Goal: Task Accomplishment & Management: Use online tool/utility

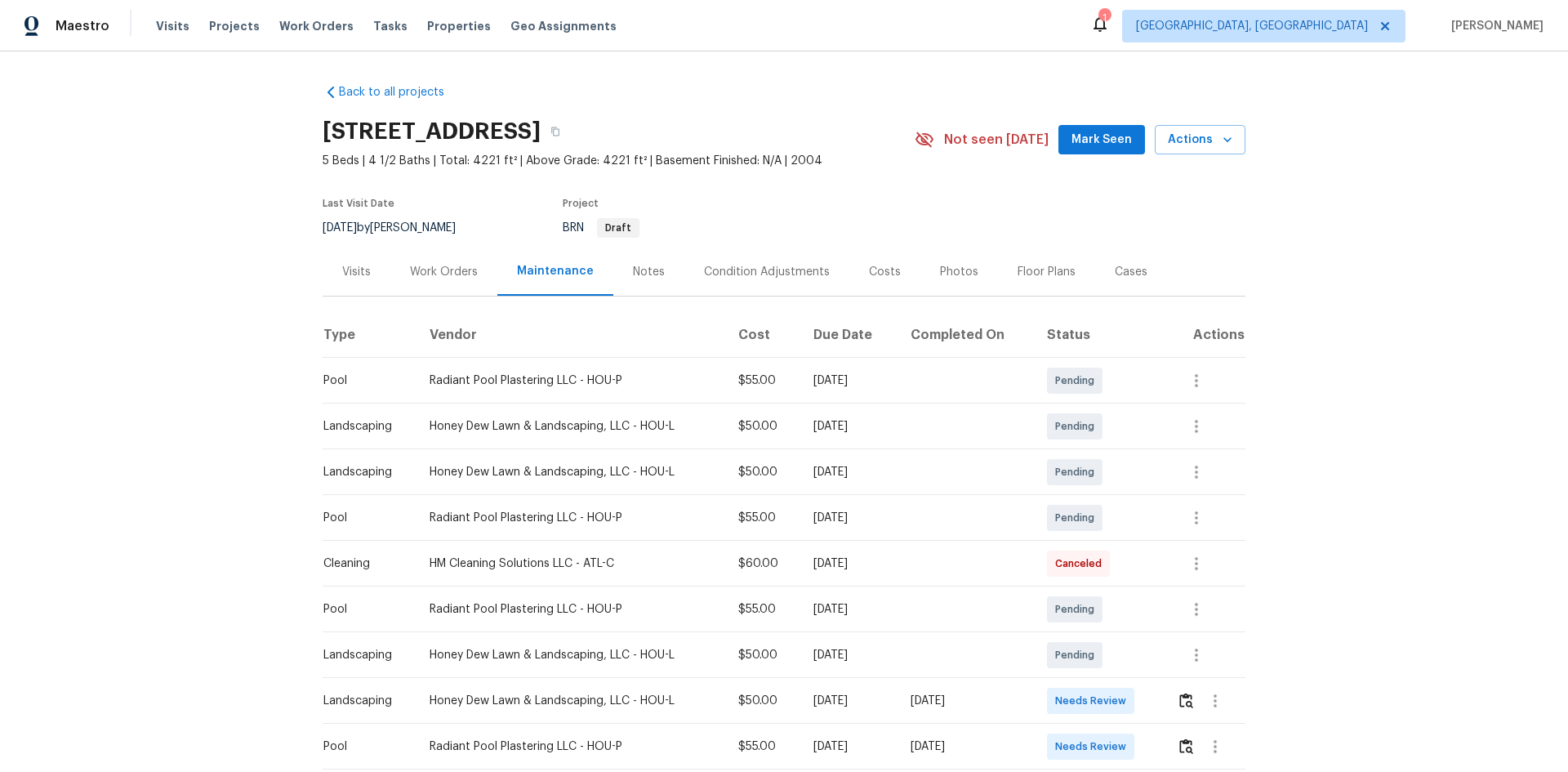
scroll to position [82, 0]
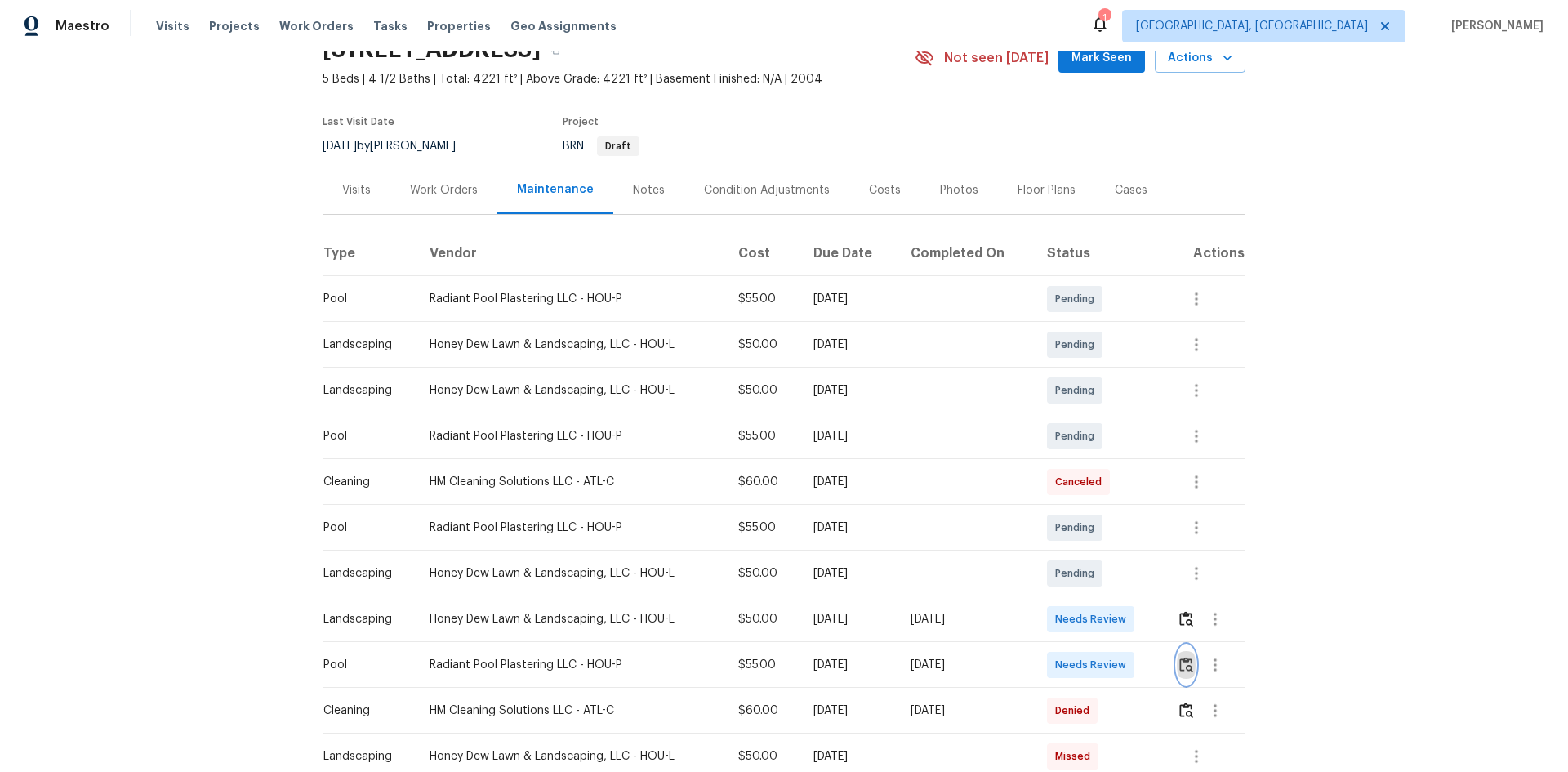
click at [1115, 516] on img "button" at bounding box center [1185, 664] width 14 height 16
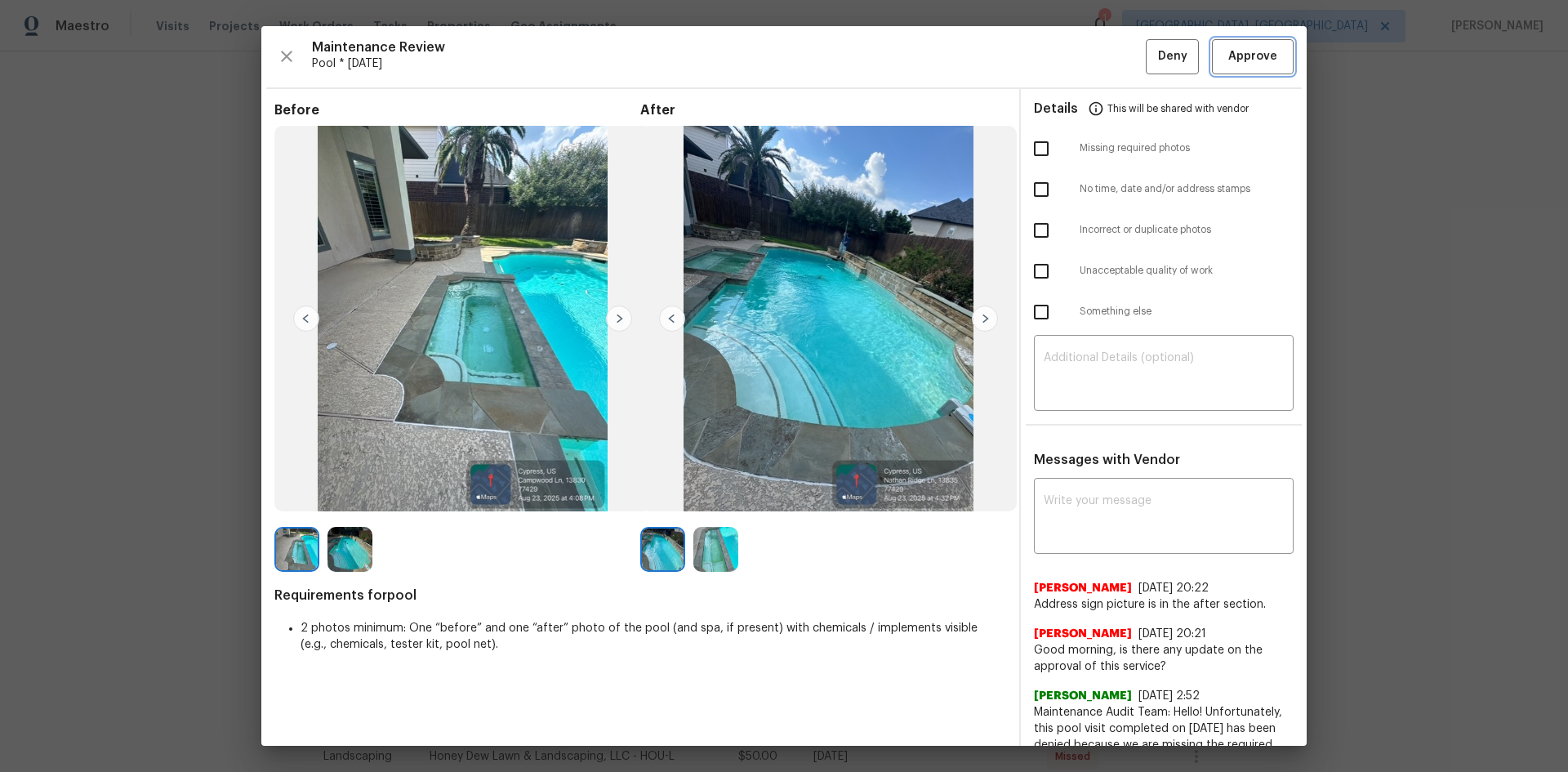
click at [1115, 62] on span "Approve" at bounding box center [1252, 56] width 49 height 20
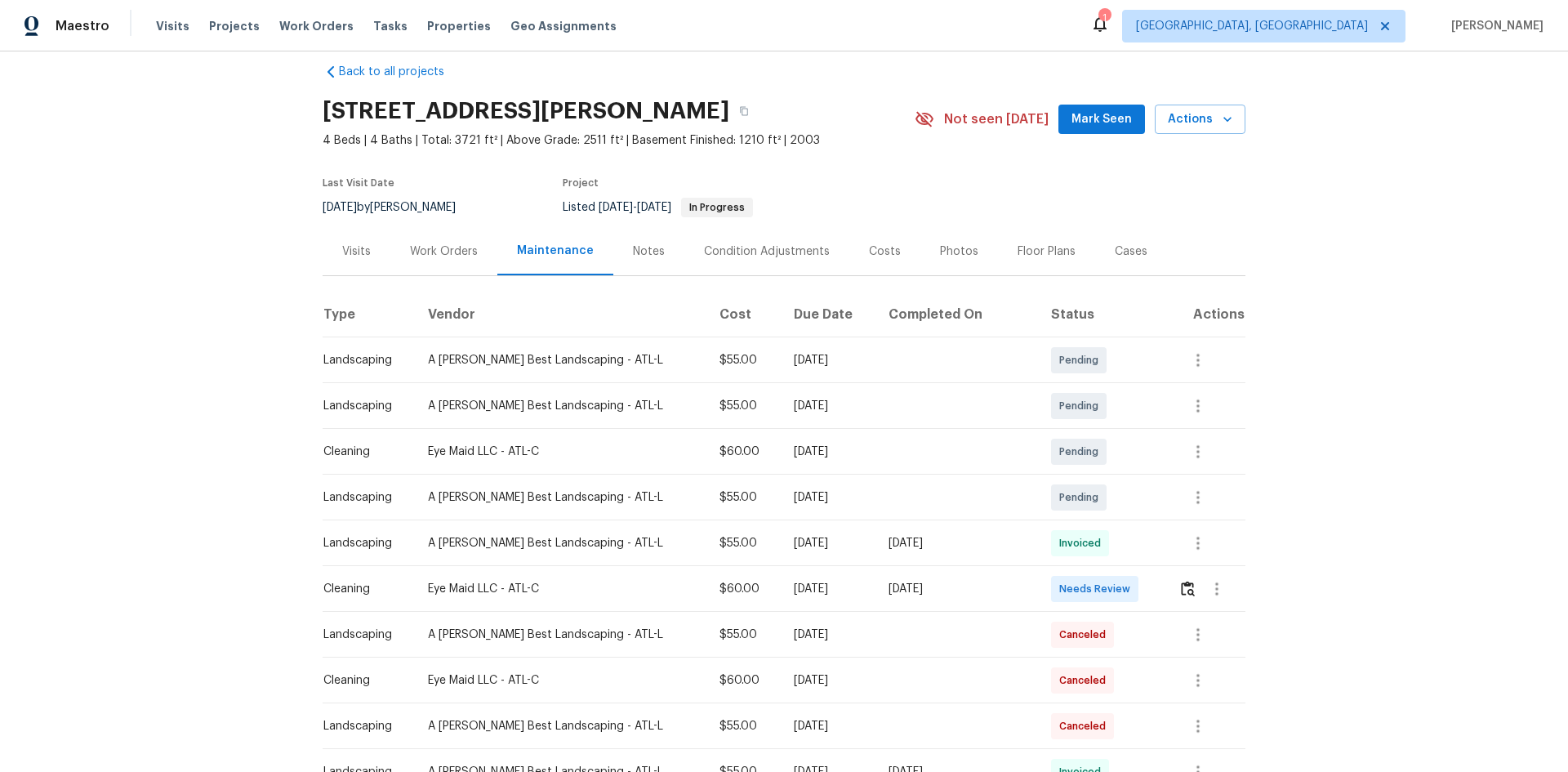
scroll to position [82, 0]
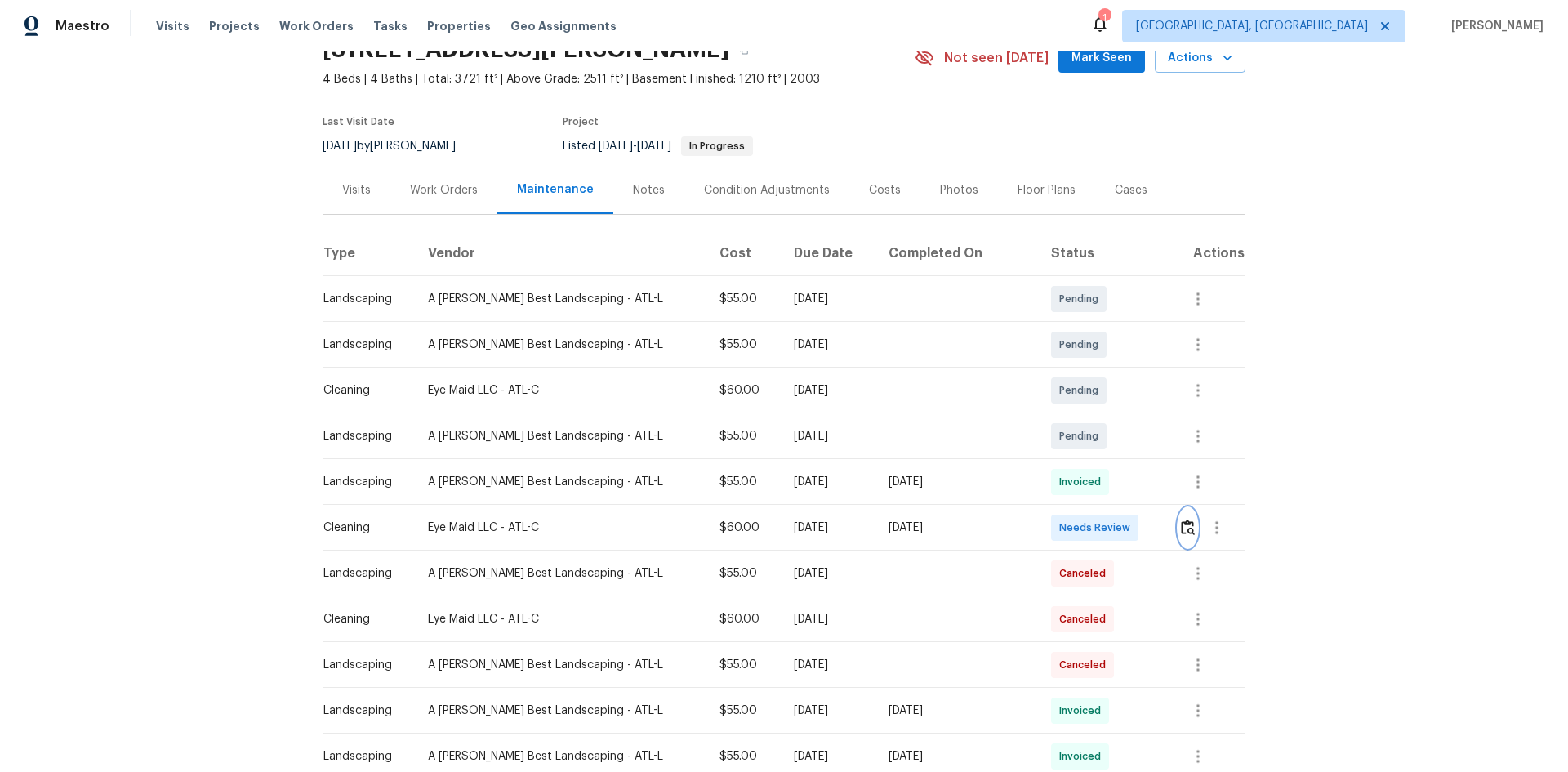
click at [1115, 516] on img "button" at bounding box center [1187, 527] width 14 height 16
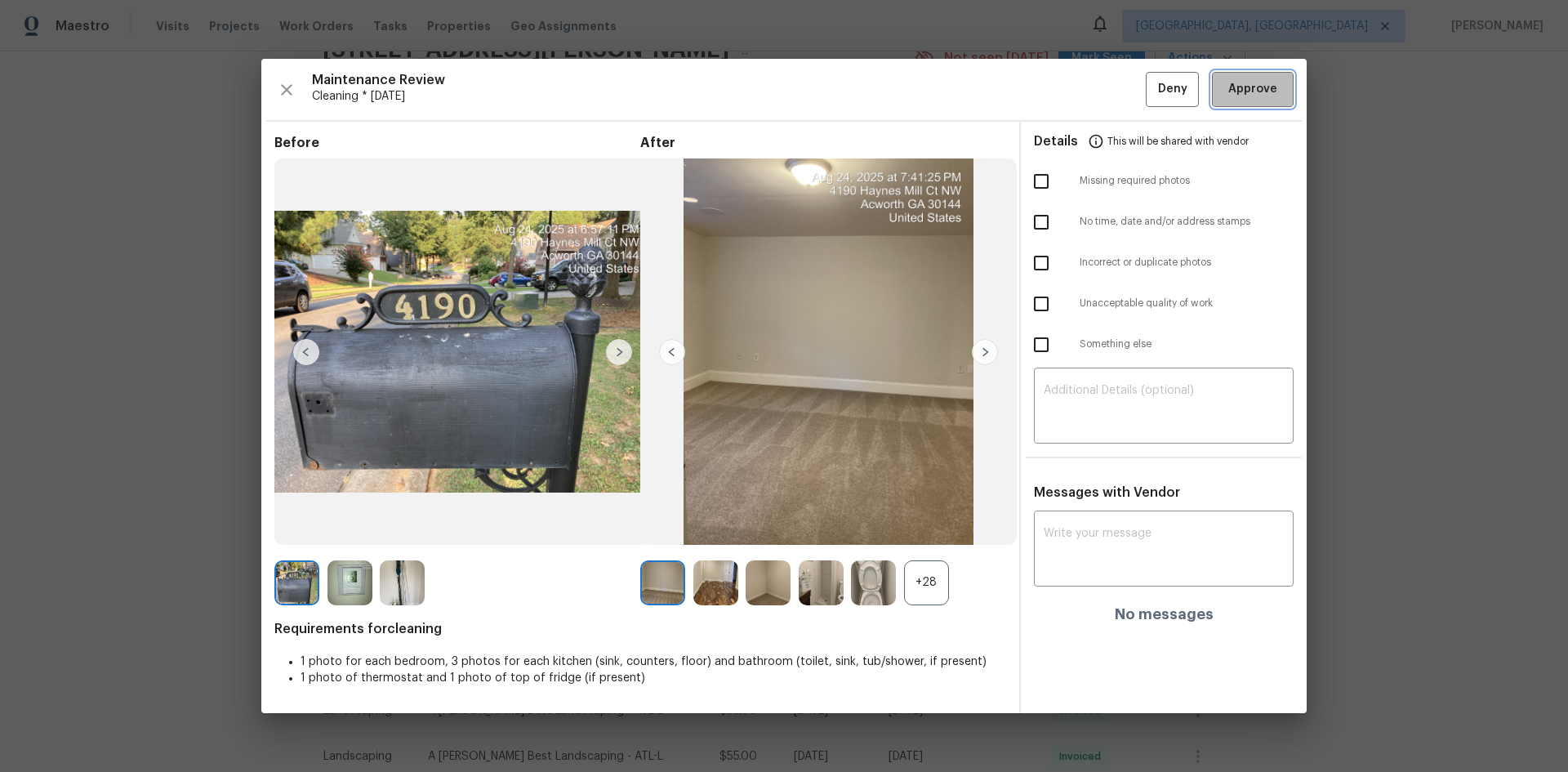
click at [1115, 76] on button "Approve" at bounding box center [1252, 89] width 82 height 35
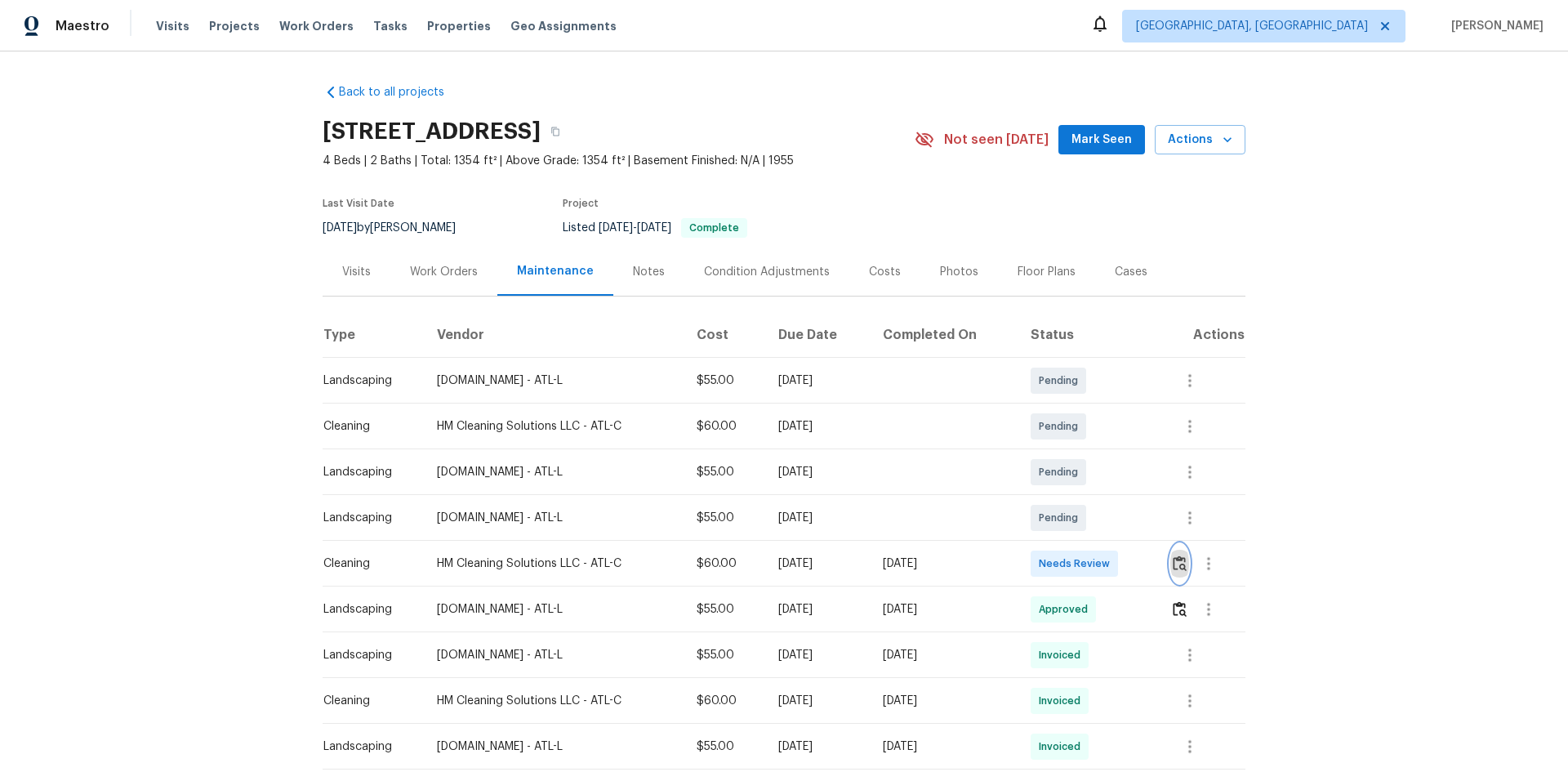
click at [1115, 516] on img "button" at bounding box center [1180, 563] width 14 height 16
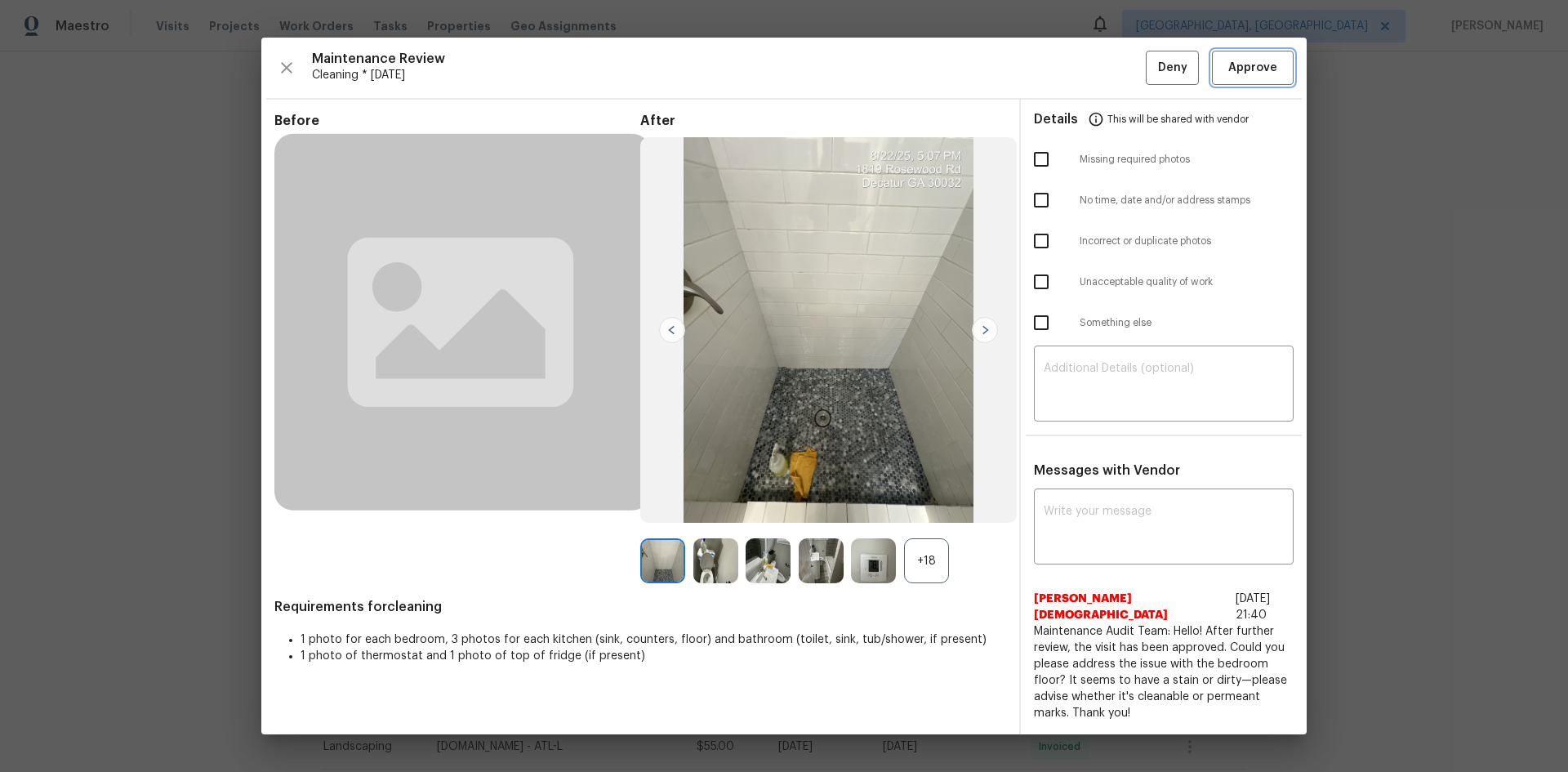
click at [1115, 85] on button "Approve" at bounding box center [1252, 68] width 82 height 35
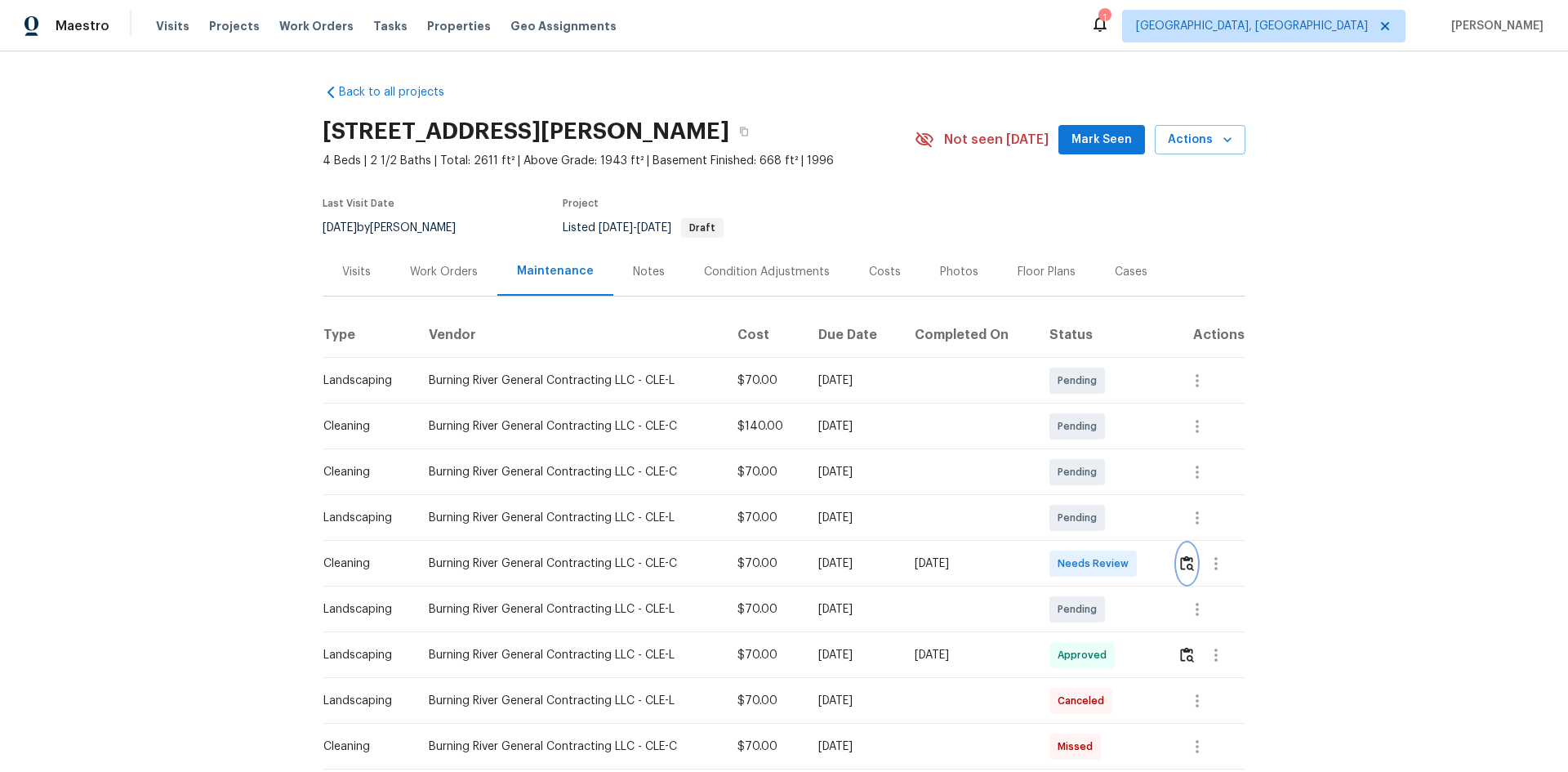
click at [1186, 560] on img "button" at bounding box center [1186, 563] width 14 height 16
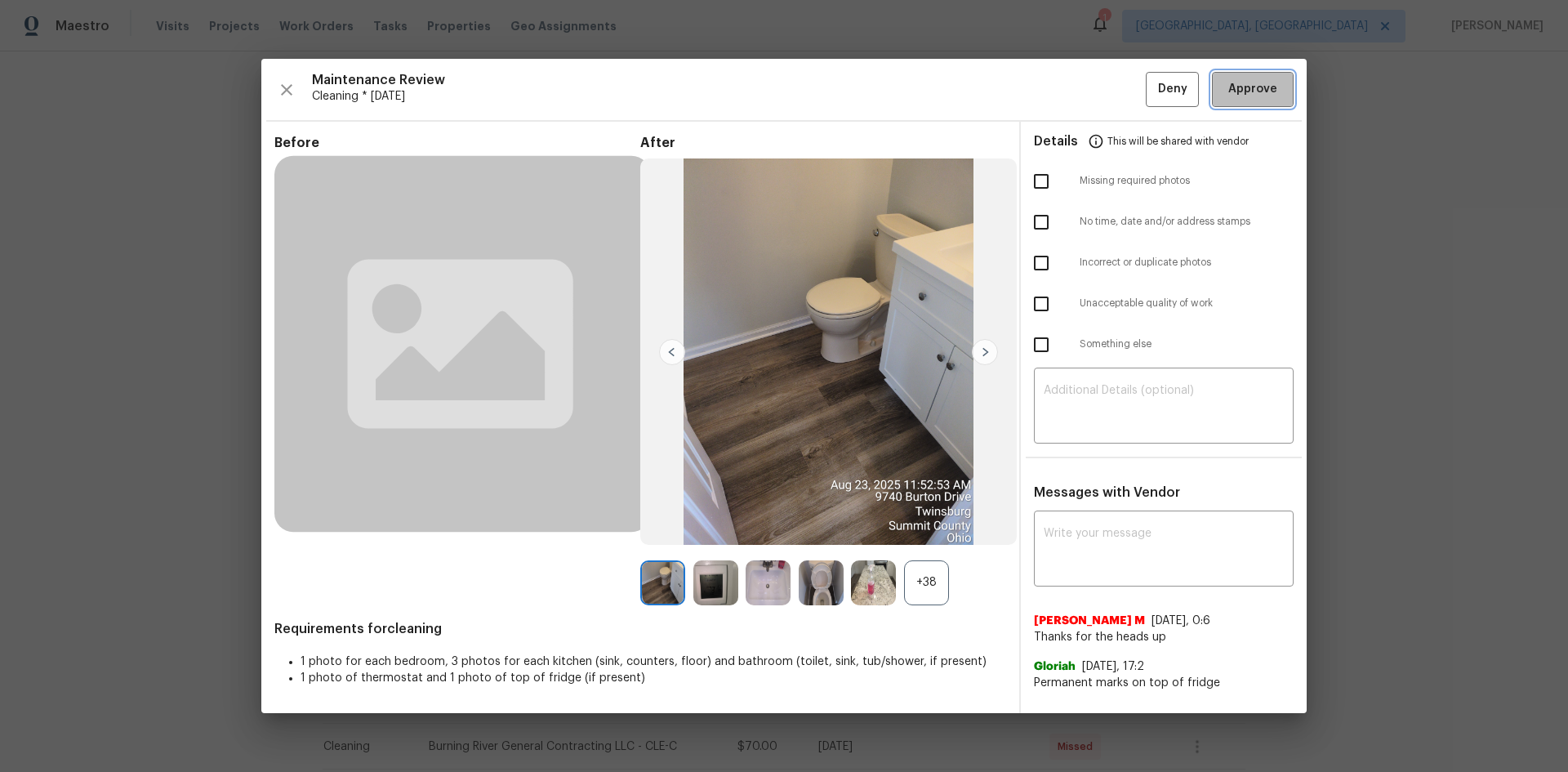
click at [1233, 85] on span "Approve" at bounding box center [1252, 89] width 49 height 20
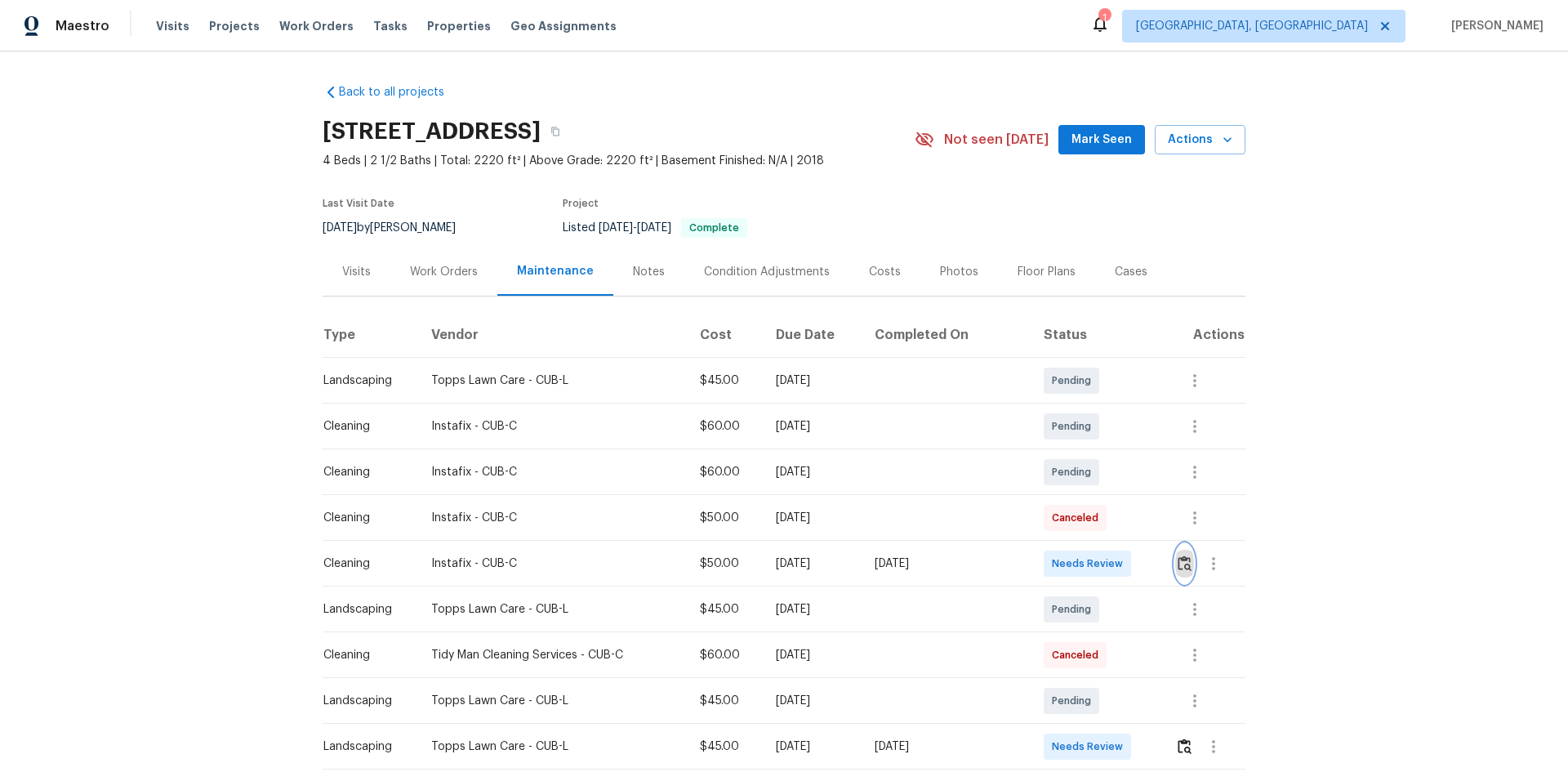
click at [1115, 516] on img "button" at bounding box center [1184, 563] width 14 height 16
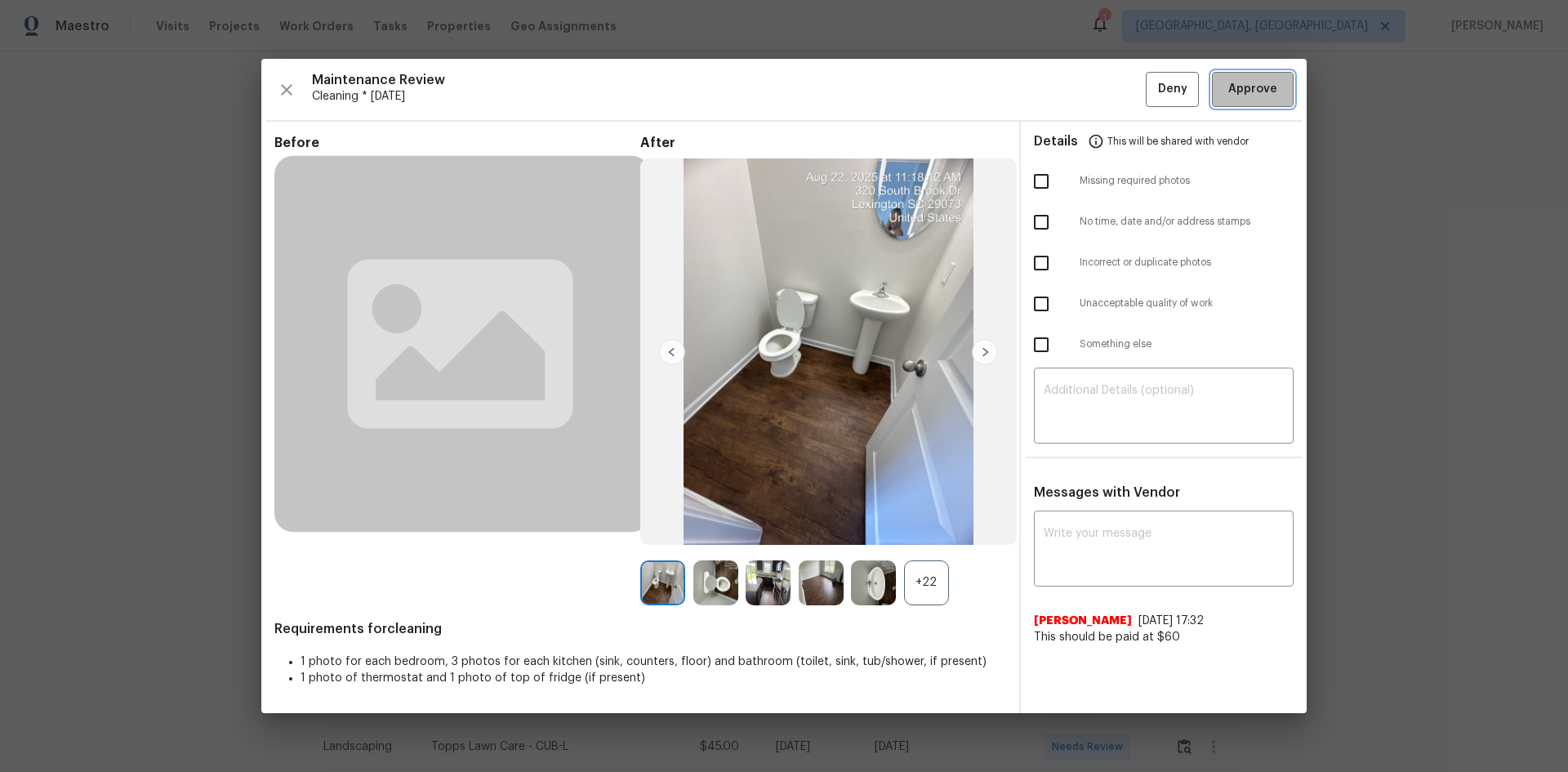
click at [1115, 84] on span "Approve" at bounding box center [1252, 89] width 49 height 20
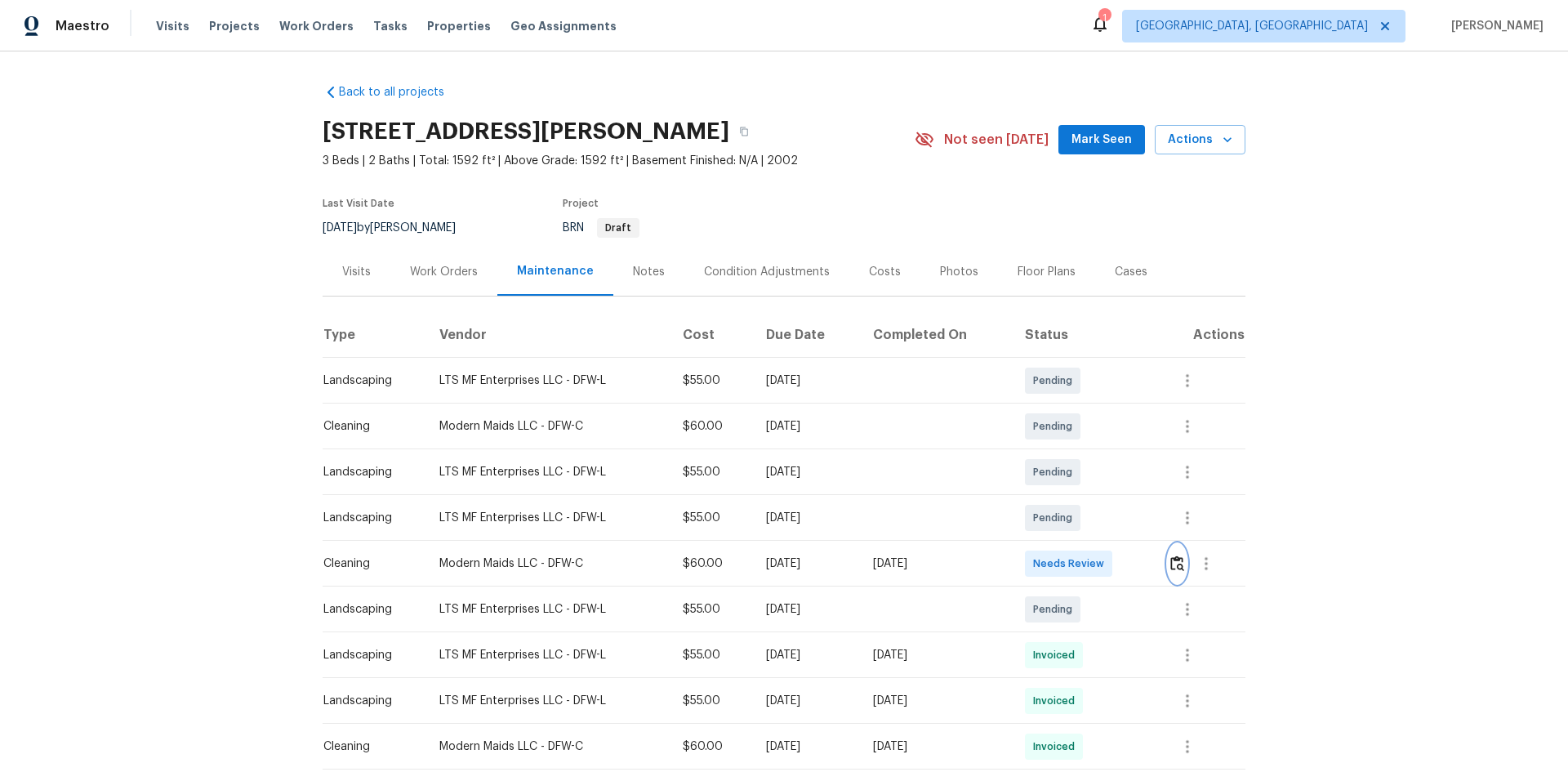
click at [1115, 516] on img "button" at bounding box center [1177, 563] width 14 height 16
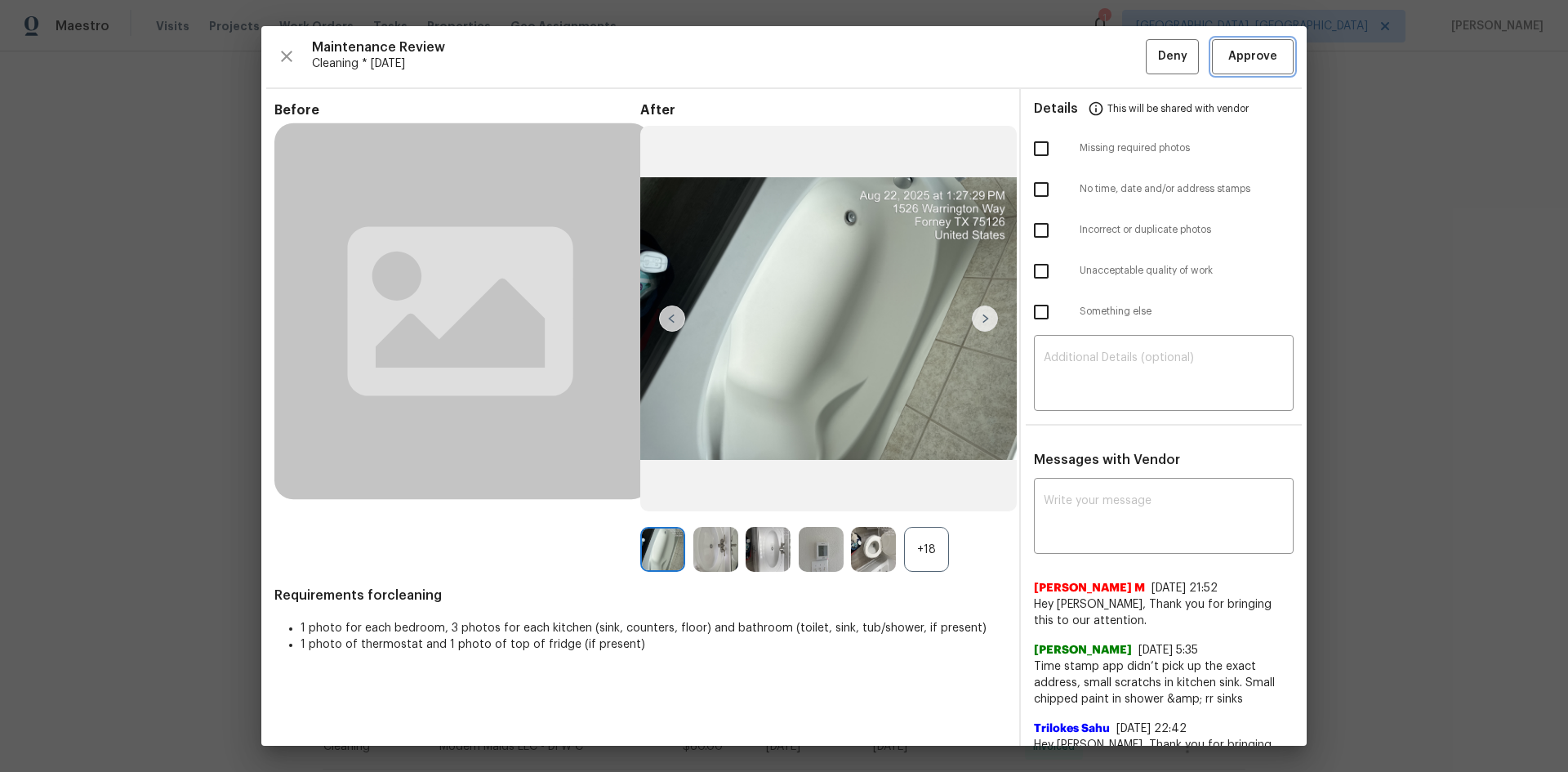
click at [1115, 49] on span "Approve" at bounding box center [1252, 56] width 49 height 20
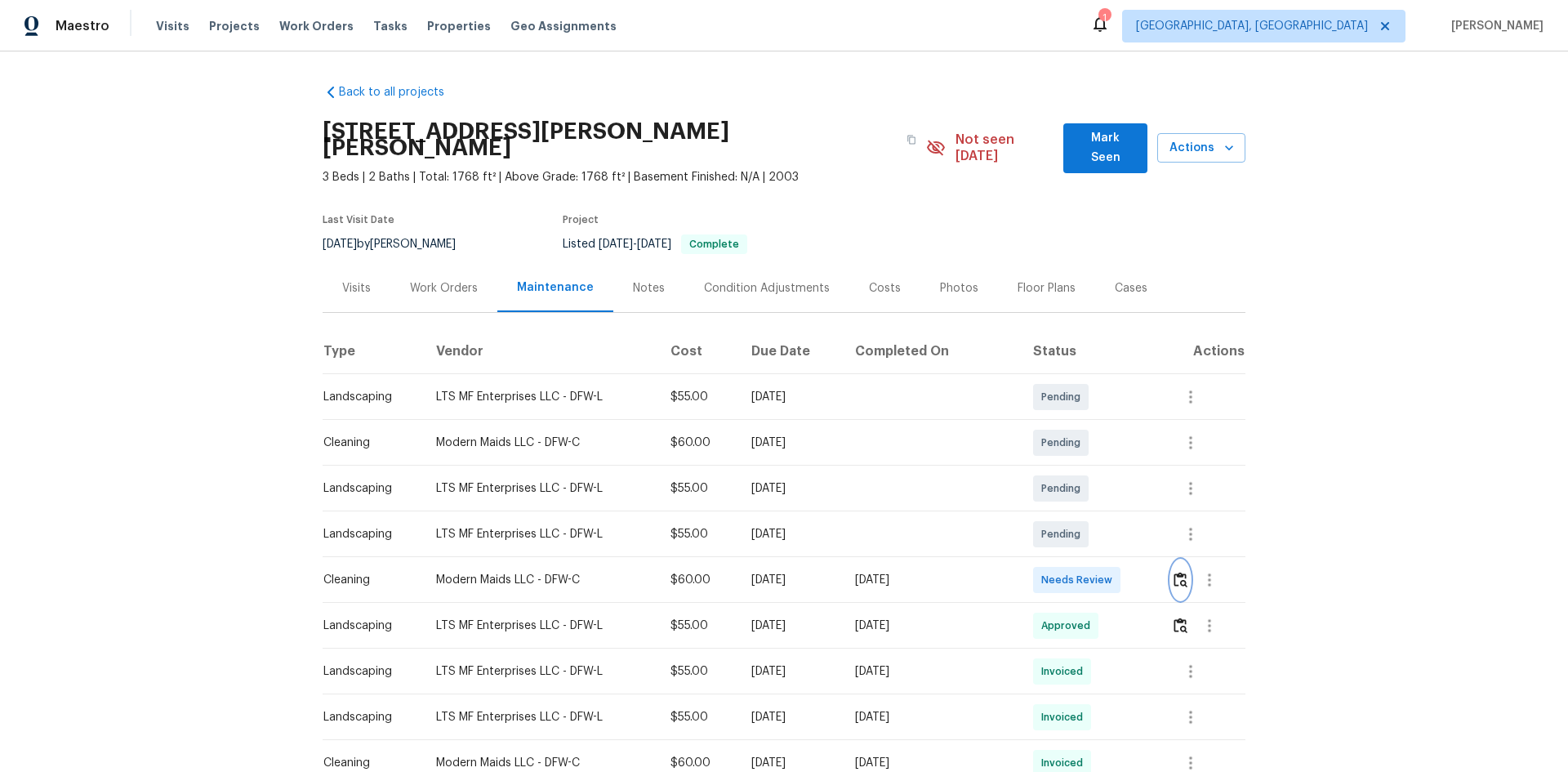
click at [1115, 516] on img "button" at bounding box center [1180, 580] width 14 height 16
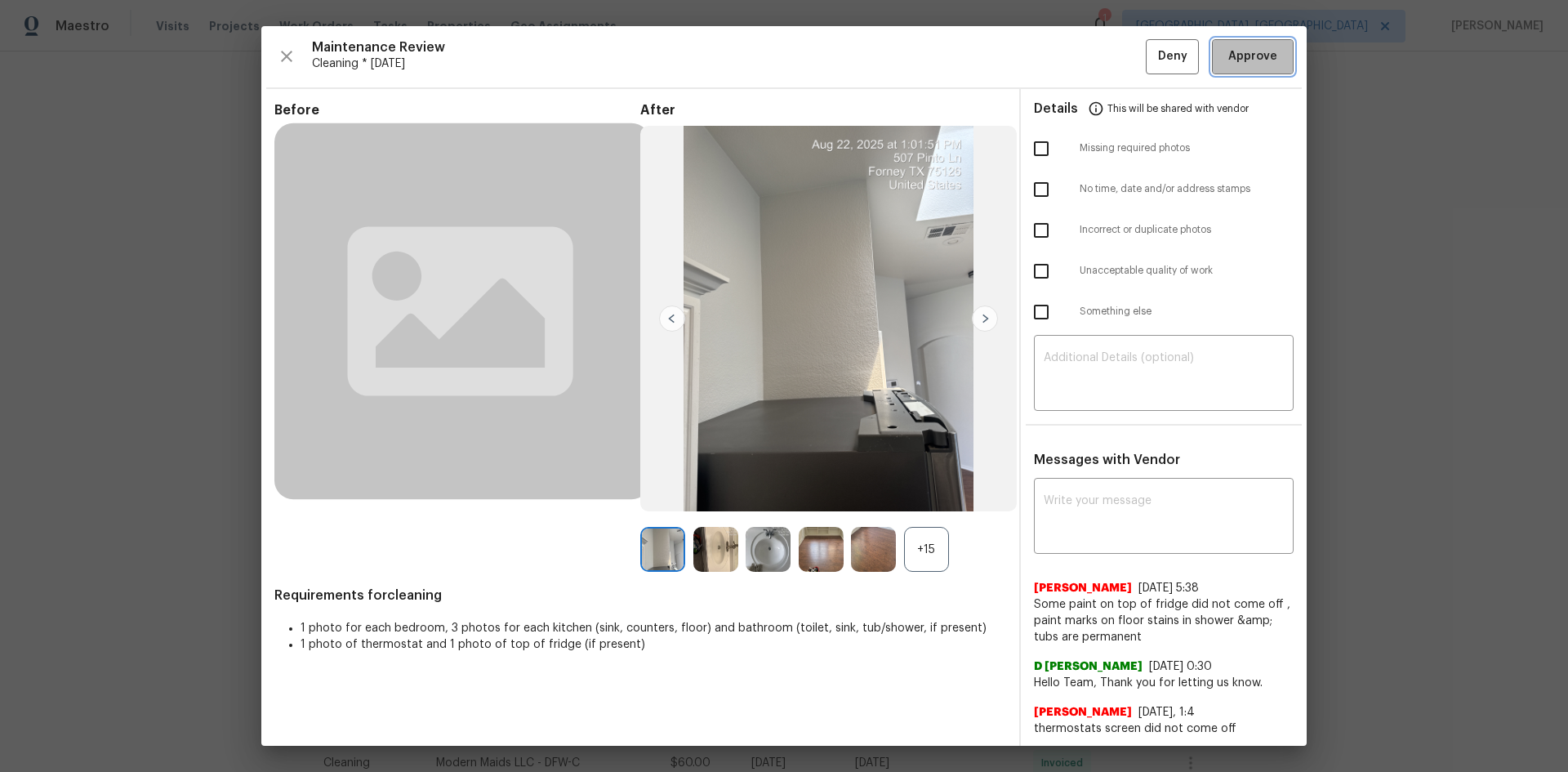
click at [1115, 73] on button "Approve" at bounding box center [1252, 56] width 82 height 35
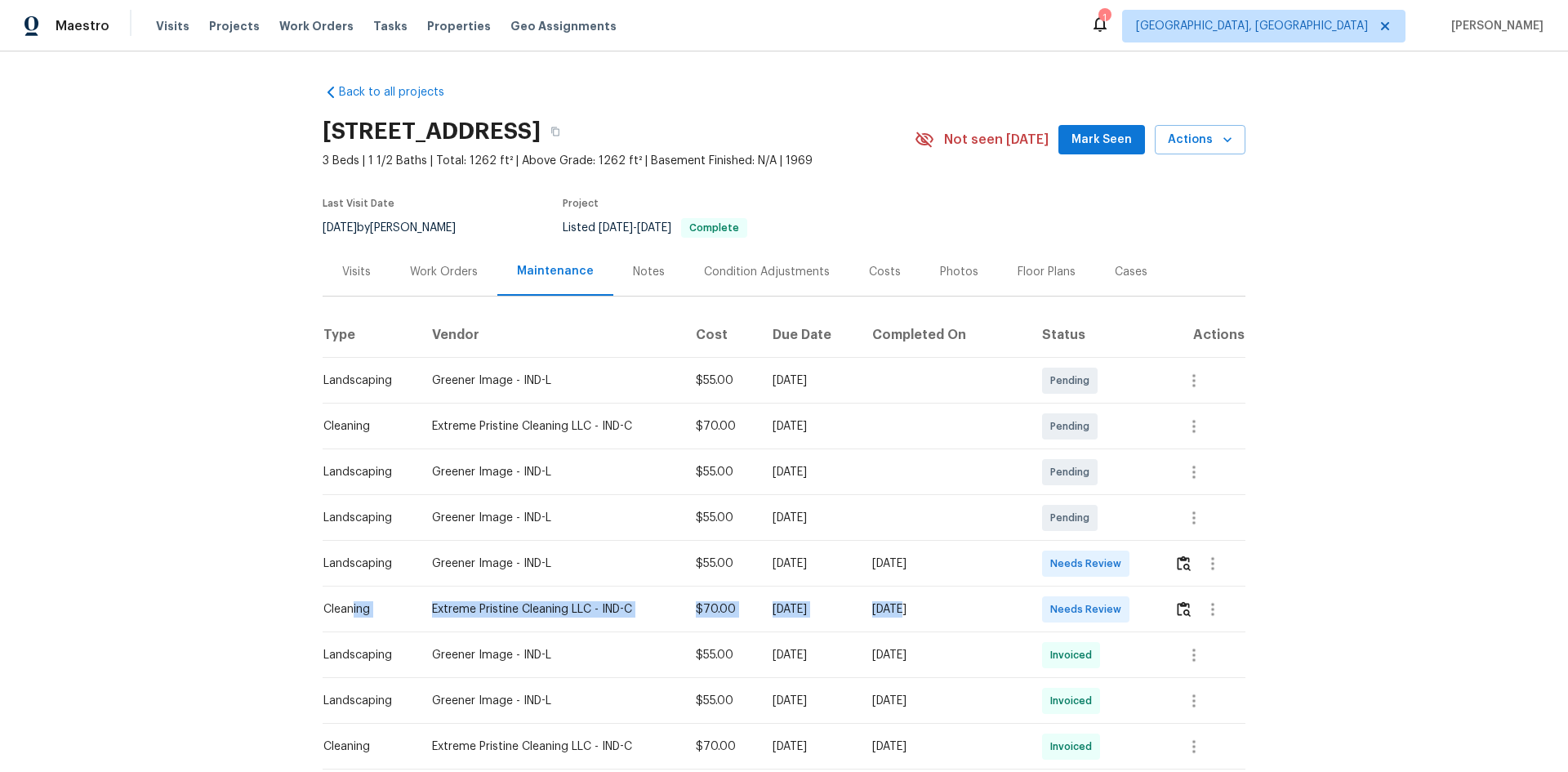
drag, startPoint x: 346, startPoint y: 607, endPoint x: 953, endPoint y: 598, distance: 607.1
click at [937, 516] on tr "Cleaning Extreme Pristine Cleaning LLC - IND-C $70.00 Mon, Aug 18 2025 Sun, Aug…" at bounding box center [784, 609] width 922 height 46
click at [1115, 516] on img "button" at bounding box center [1184, 609] width 14 height 16
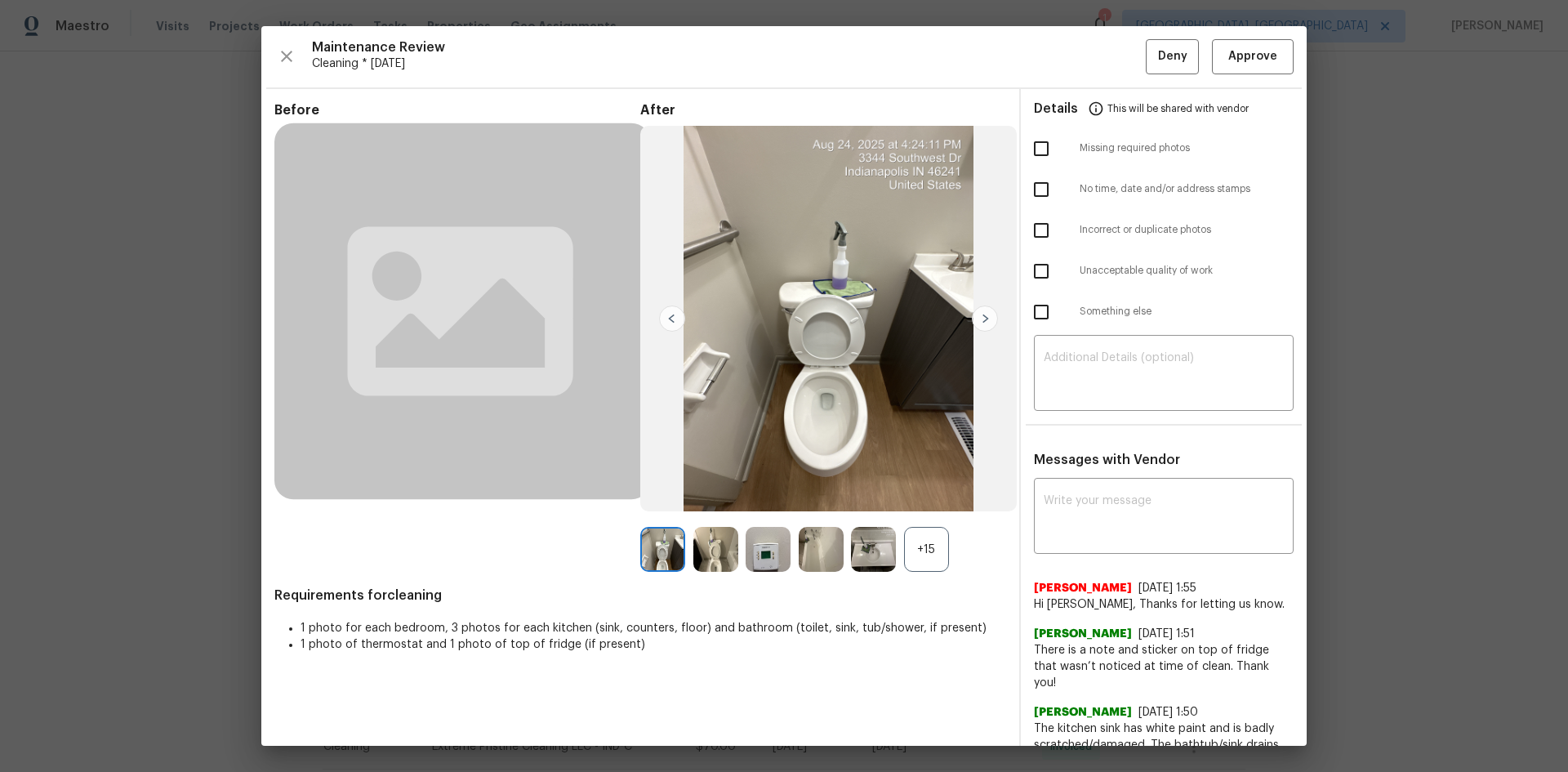
click at [1115, 82] on div "Maintenance Review Cleaning * Mon, Aug 18 Deny Approve Before After +15 Require…" at bounding box center [784, 386] width 1045 height 720
click at [1115, 64] on span "Approve" at bounding box center [1252, 56] width 49 height 20
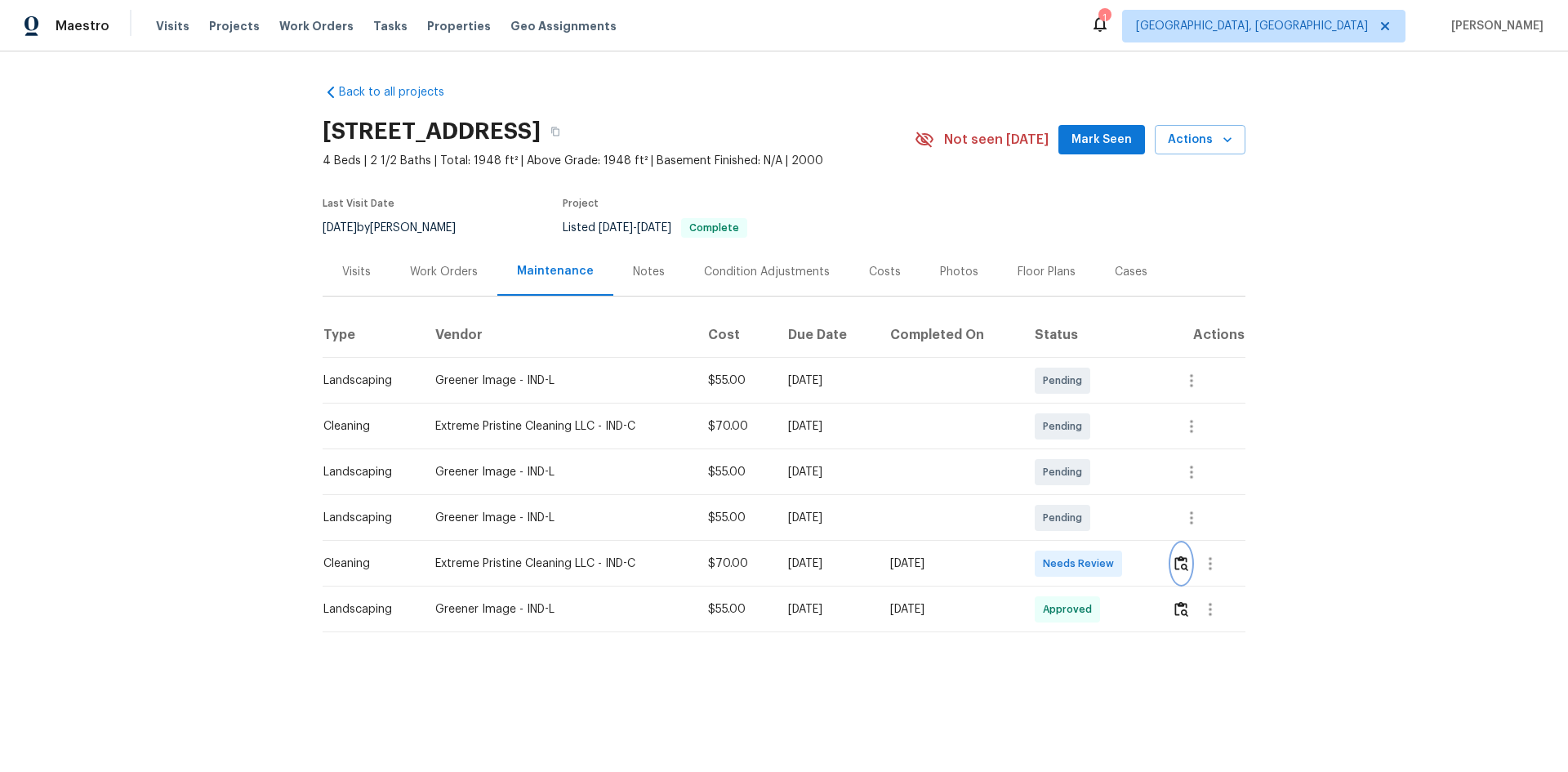
click at [1115, 516] on img "button" at bounding box center [1181, 563] width 14 height 16
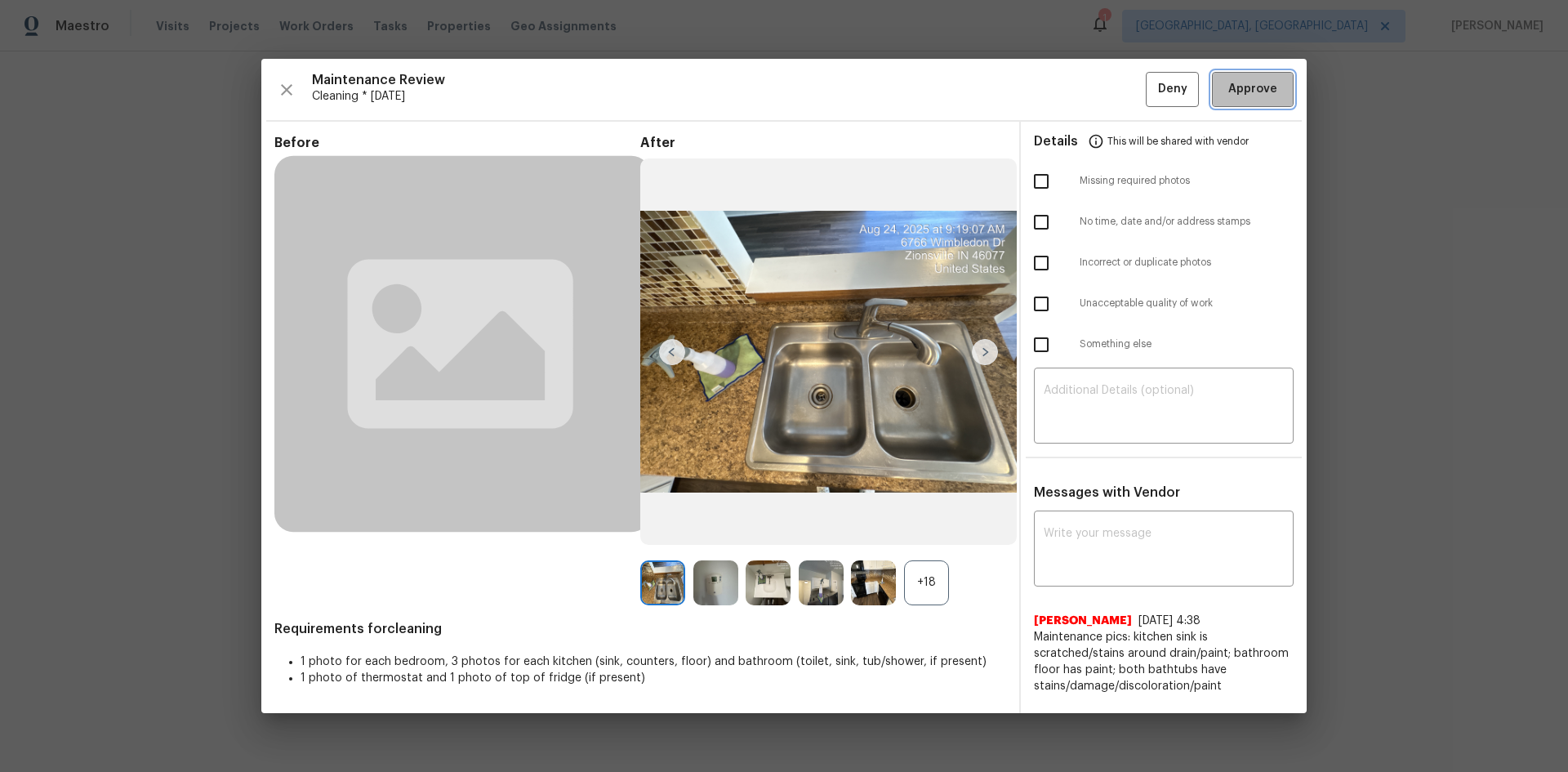
click at [1115, 79] on button "Approve" at bounding box center [1252, 89] width 82 height 35
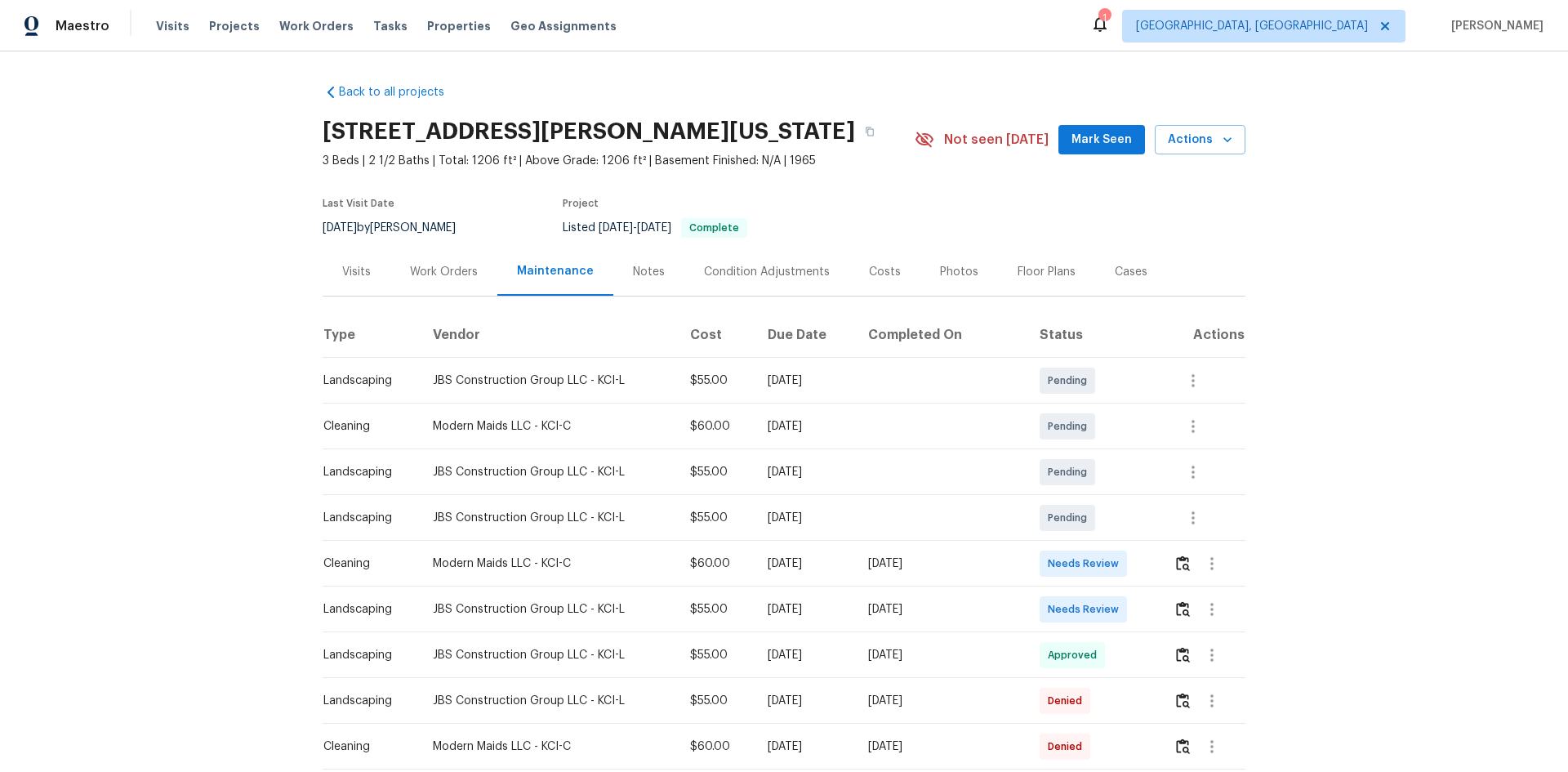
drag, startPoint x: 351, startPoint y: 565, endPoint x: 983, endPoint y: 562, distance: 632.0
click at [983, 516] on tr "Cleaning Modern Maids LLC - KCI-C $60.00 Mon, Aug 18 2025 Sun, Aug 24 2025 Need…" at bounding box center [784, 563] width 922 height 46
click at [1115, 516] on img "button" at bounding box center [1183, 563] width 14 height 16
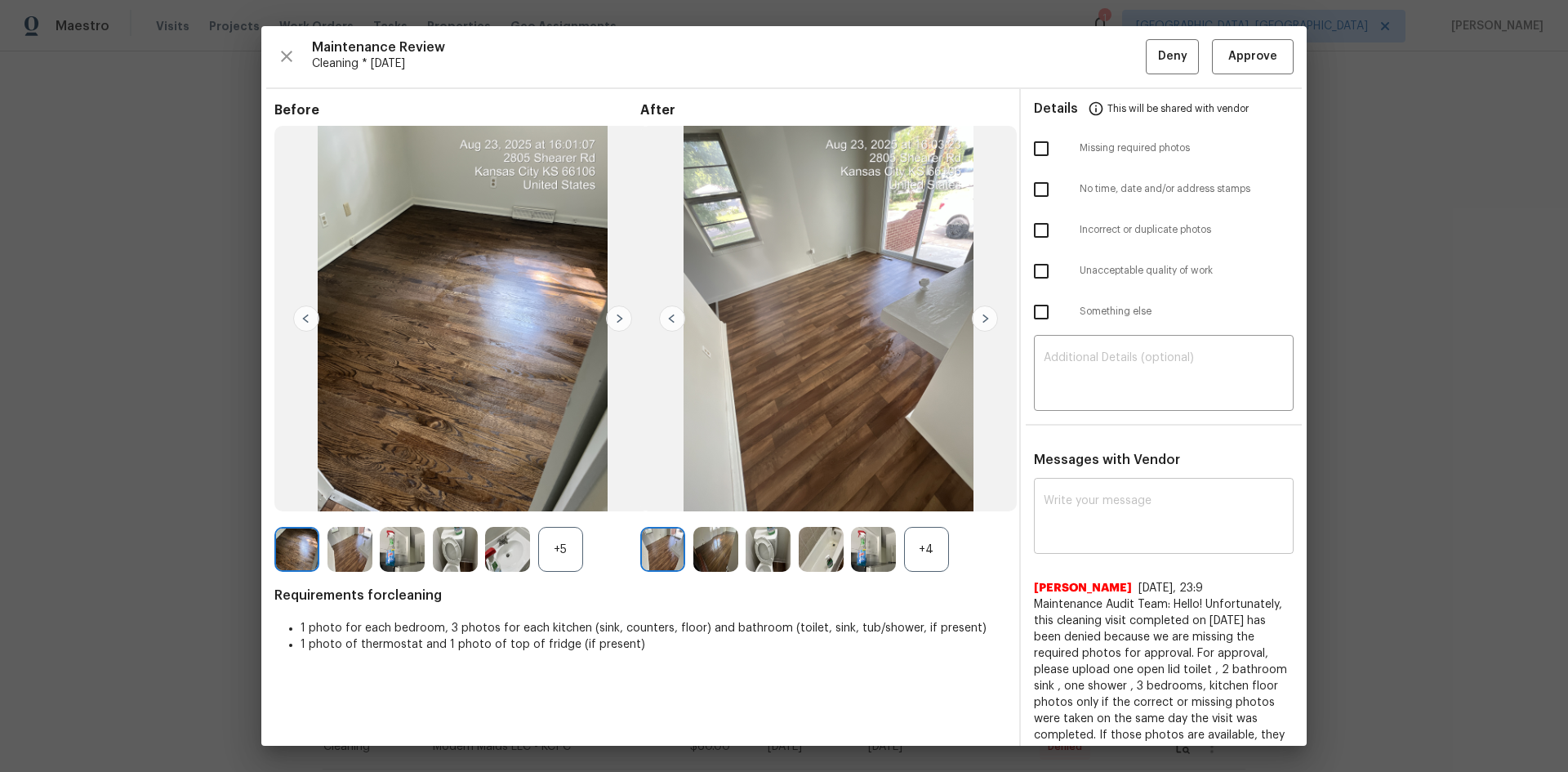
click at [1115, 504] on textarea at bounding box center [1163, 518] width 240 height 46
paste textarea "Maintenance Audit Team: Hello! Unfortunately, this Cleaning visit completed on …"
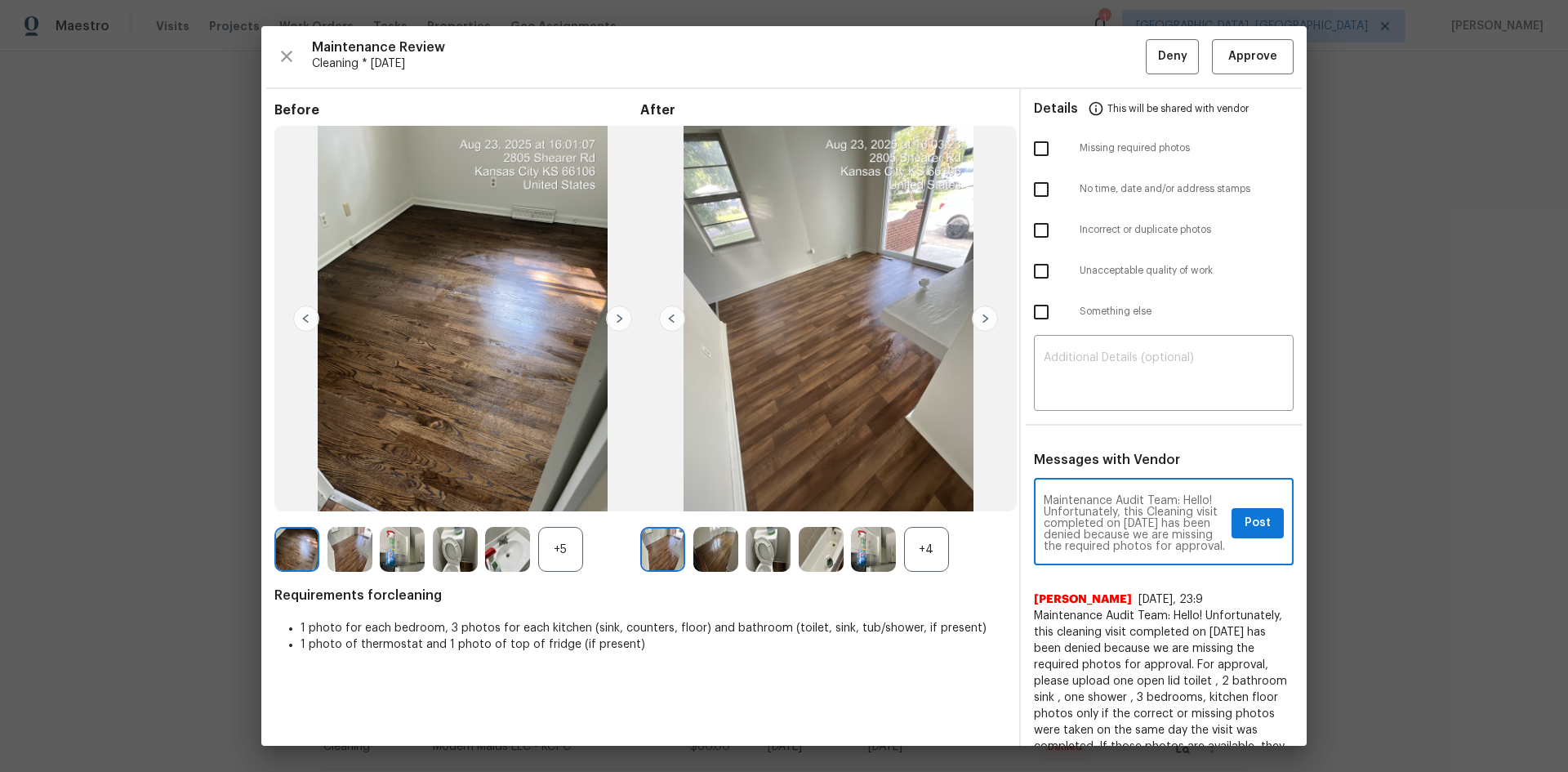
scroll to position [263, 0]
type textarea "Maintenance Audit Team: Hello! Unfortunately, this Cleaning visit completed on …"
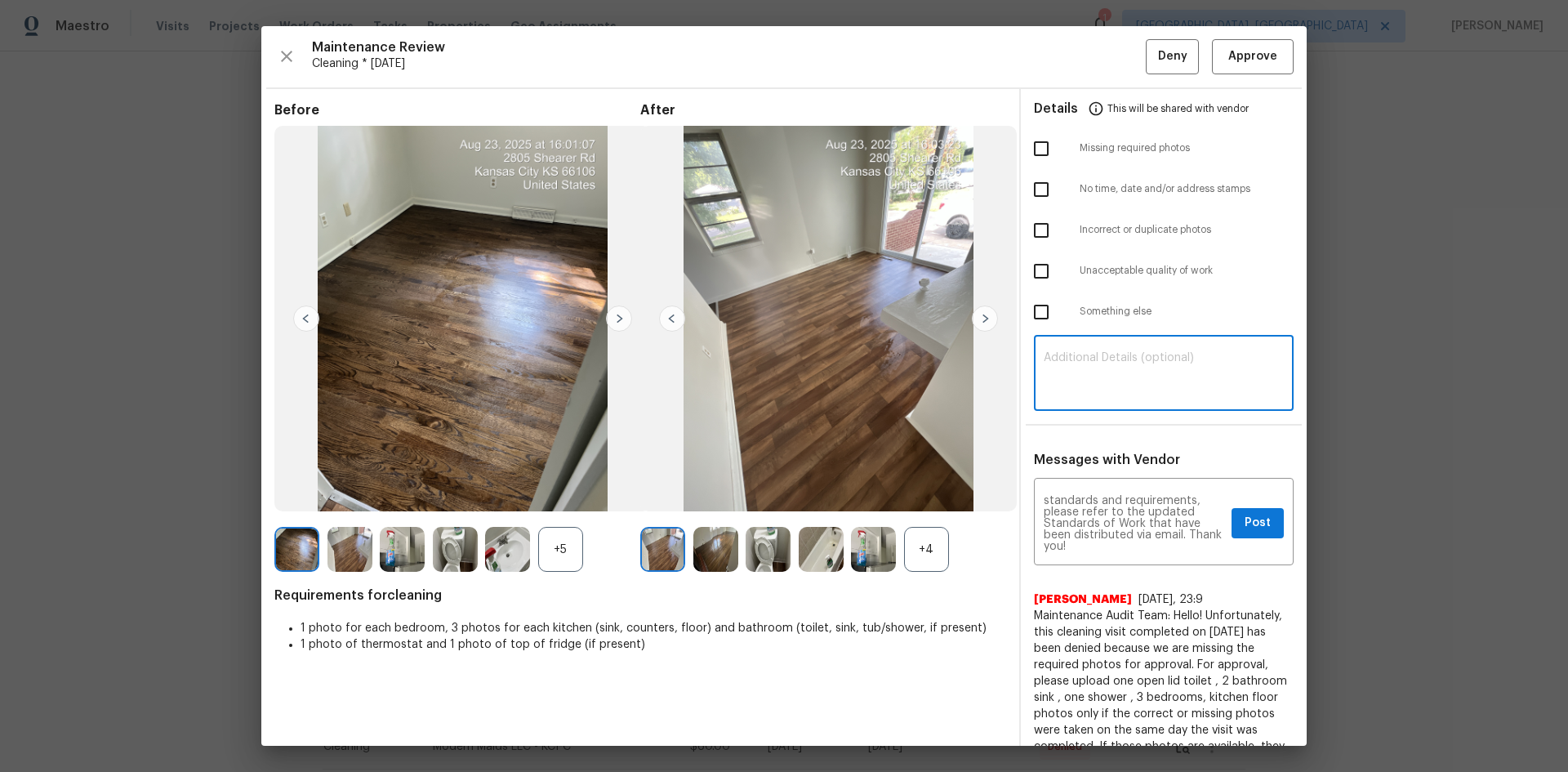
click at [1115, 381] on textarea at bounding box center [1163, 374] width 240 height 46
paste textarea "Maintenance Audit Team: Hello! Unfortunately, this Cleaning visit completed on …"
type textarea "Maintenance Audit Team: Hello! Unfortunately, this Cleaning visit completed on …"
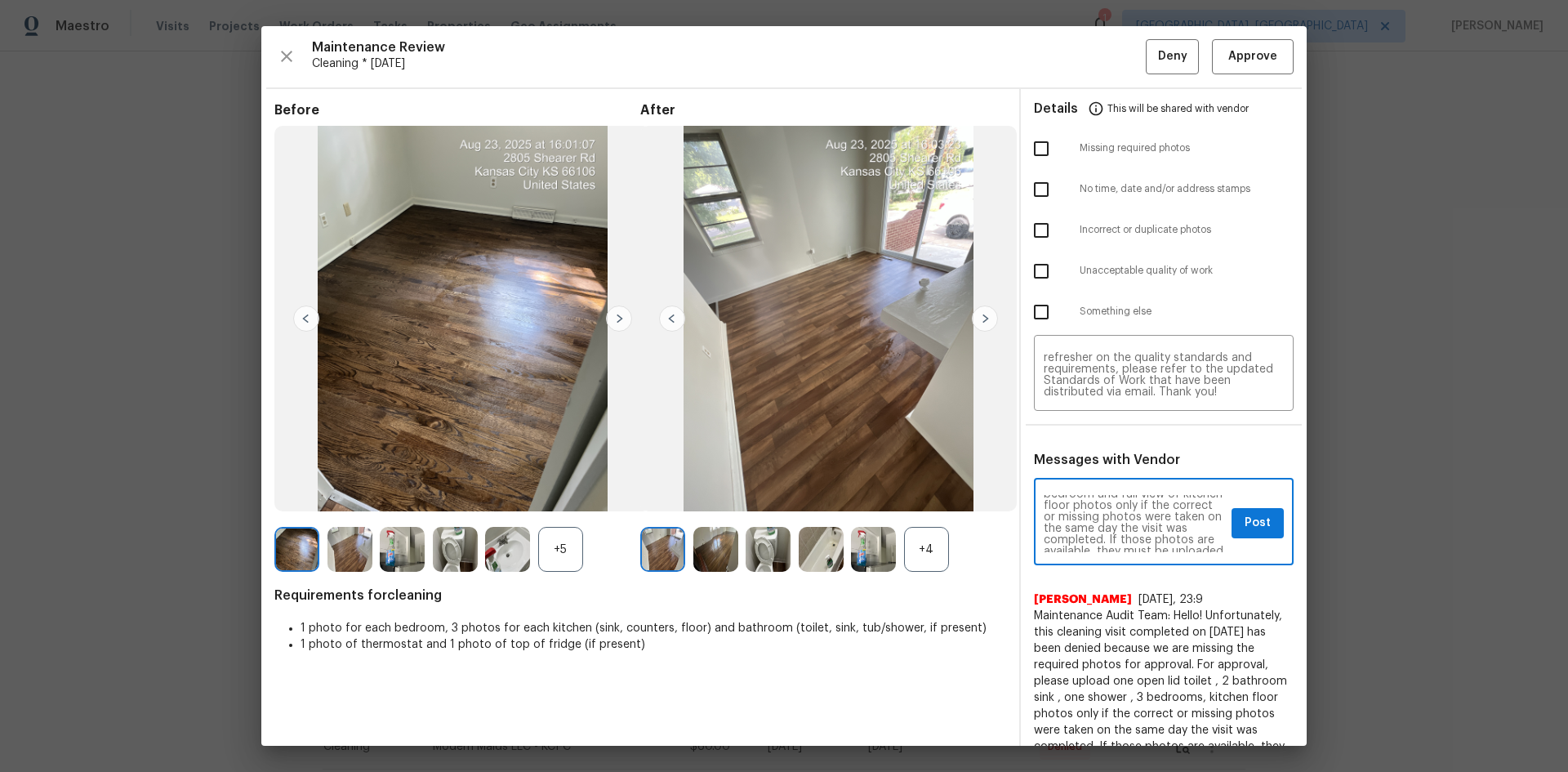
scroll to position [131, 0]
click at [1115, 516] on span "Post" at bounding box center [1257, 522] width 26 height 20
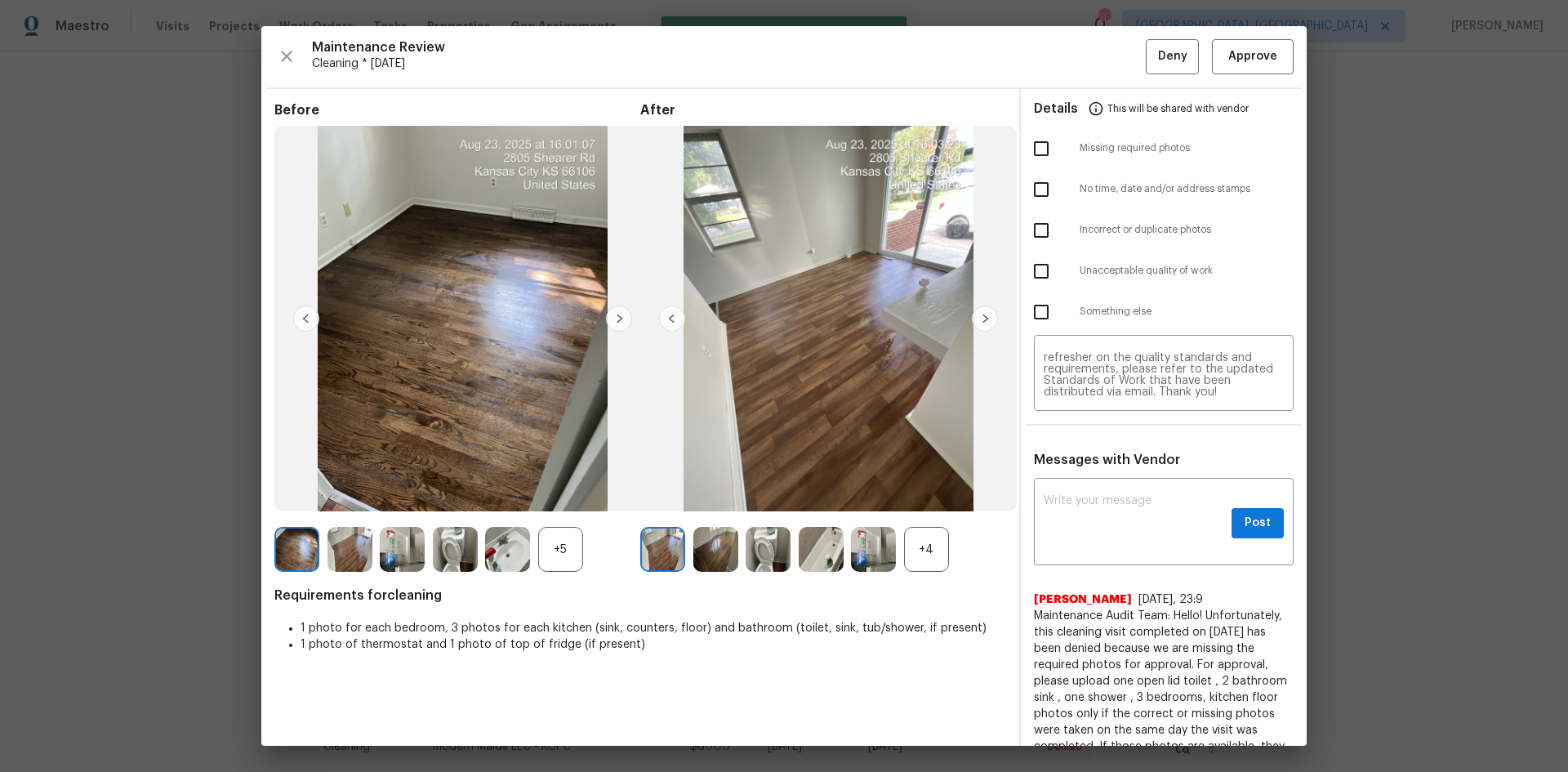
scroll to position [0, 0]
click at [1038, 147] on input "checkbox" at bounding box center [1040, 148] width 34 height 34
checkbox input "true"
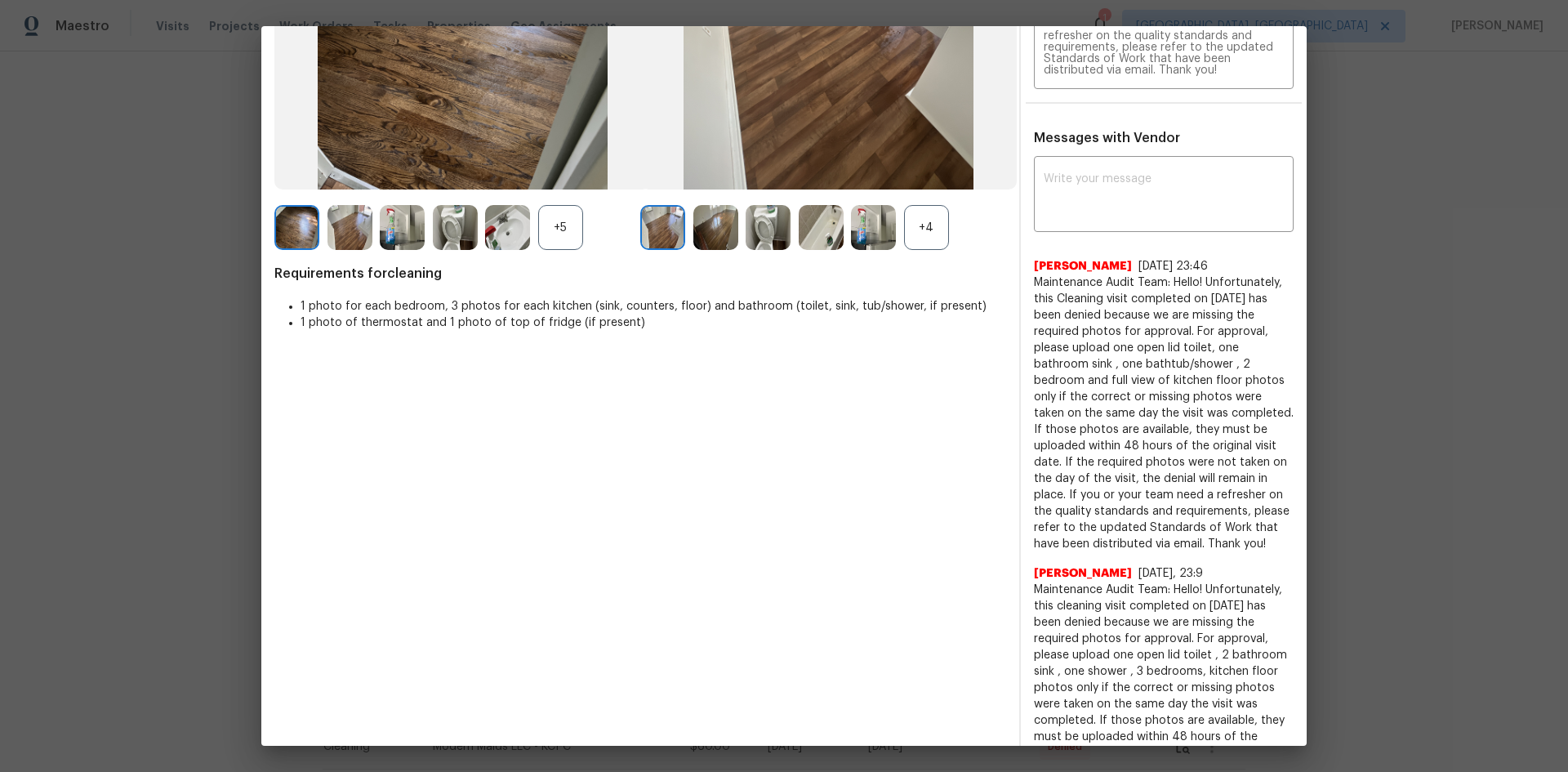
scroll to position [326, 0]
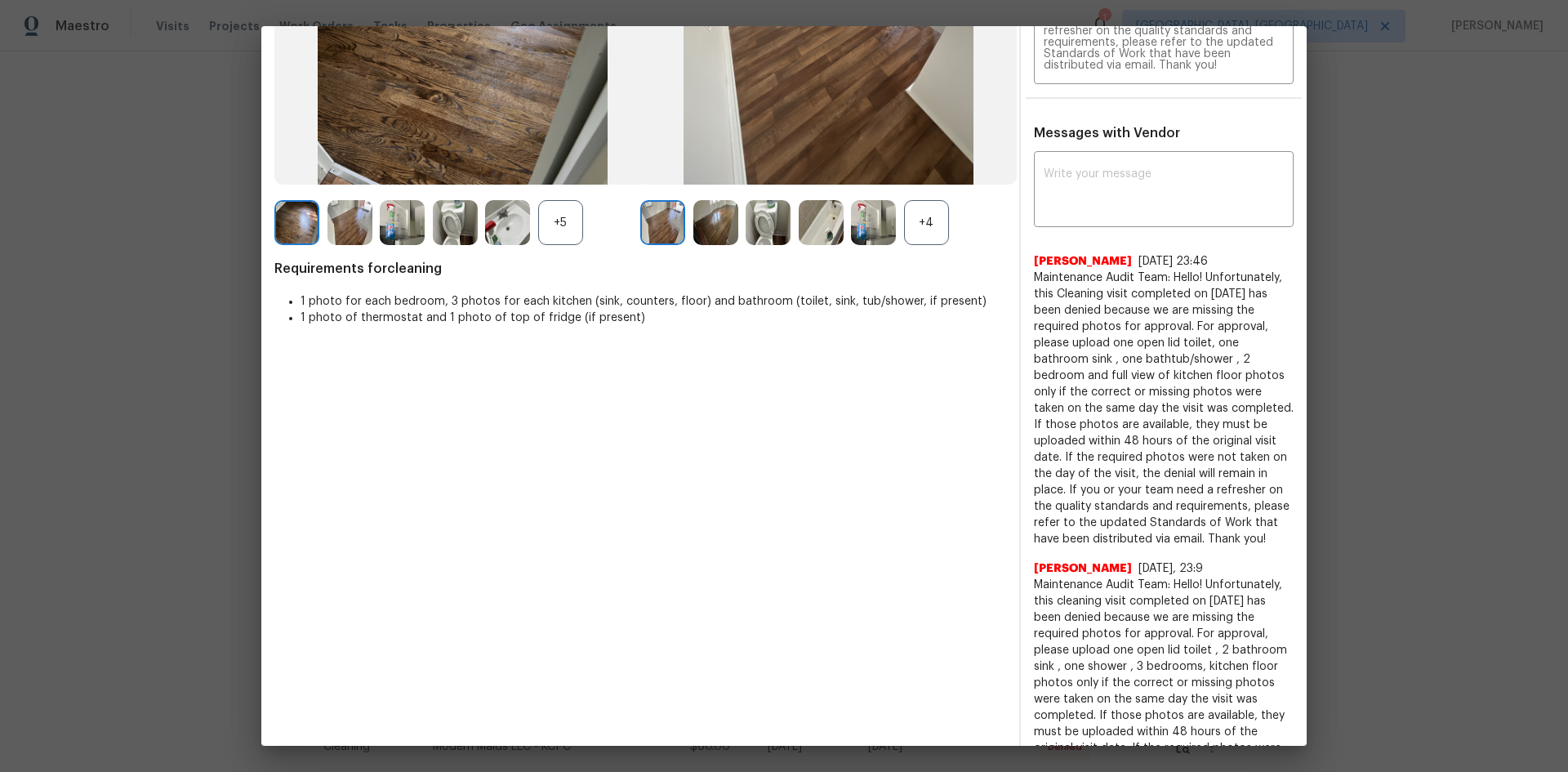
drag, startPoint x: 1027, startPoint y: 272, endPoint x: 1260, endPoint y: 548, distance: 361.2
click at [1115, 516] on span "Maintenance Audit Team: Hello! Unfortunately, this Cleaning visit completed on …" at bounding box center [1163, 408] width 259 height 278
drag, startPoint x: 1027, startPoint y: 275, endPoint x: 1261, endPoint y: 538, distance: 352.0
click at [1115, 516] on span "Maintenance Audit Team: Hello! Unfortunately, this Cleaning visit completed on …" at bounding box center [1163, 408] width 259 height 278
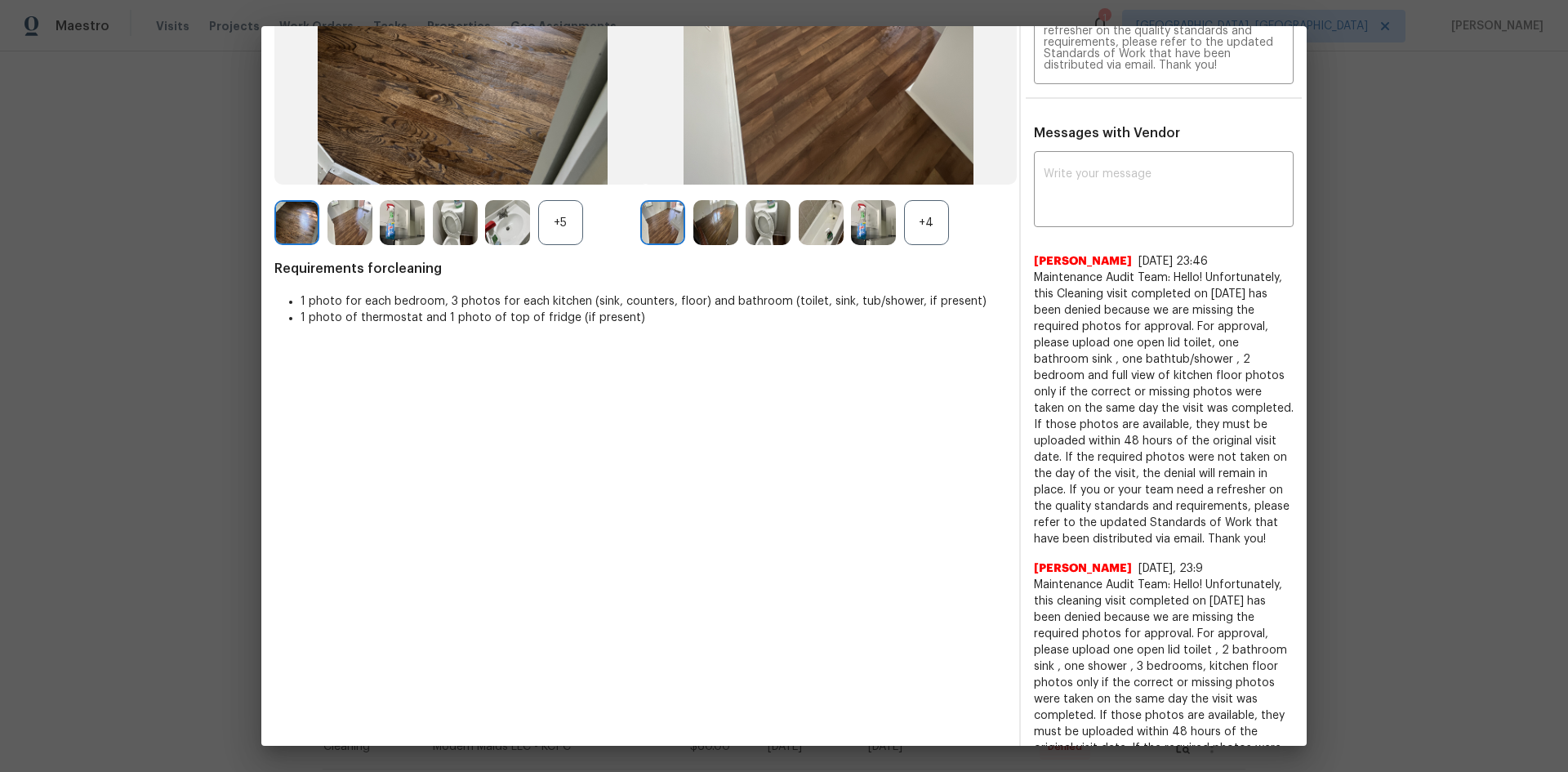
copy span "Maintenance Audit Team: Hello! Unfortunately, this Cleaning visit completed on …"
click at [1115, 362] on span "Maintenance Audit Team: Hello! Unfortunately, this Cleaning visit completed on …" at bounding box center [1163, 408] width 259 height 278
click at [1067, 168] on textarea at bounding box center [1163, 190] width 240 height 46
paste textarea "Maintenance Audit Team: Hello! Please disregard this below comments"
drag, startPoint x: 1200, startPoint y: 276, endPoint x: 1282, endPoint y: 536, distance: 272.6
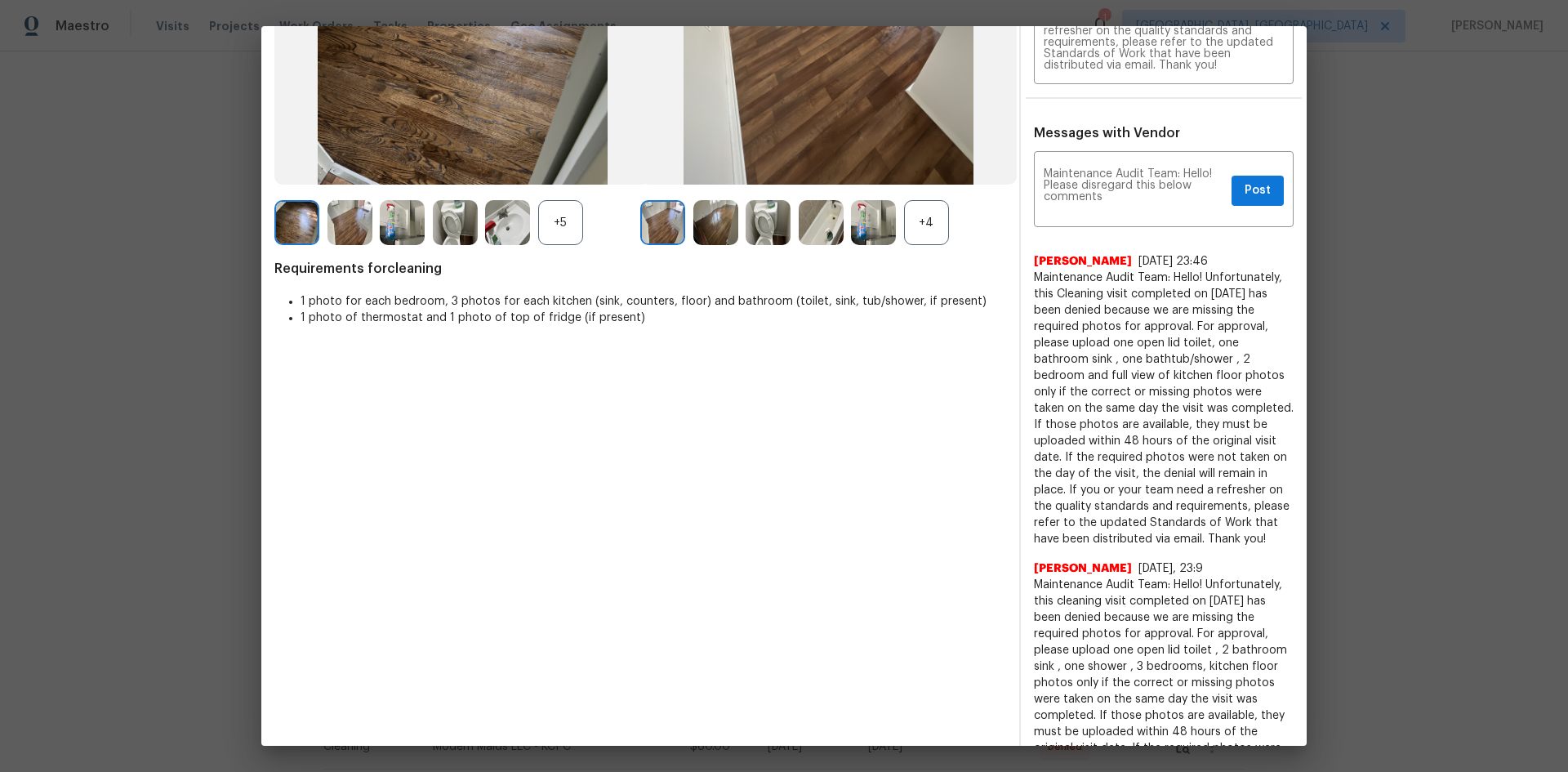
copy span "Unfortunately, this Cleaning visit completed on 08/24/2025 has been denied beca…"
click at [1115, 196] on textarea "Maintenance Audit Team: Hello! Please disregard this below comments" at bounding box center [1134, 190] width 182 height 46
paste textarea "Unfortunately, this Cleaning visit completed on 08/24/2025 has been denied beca…"
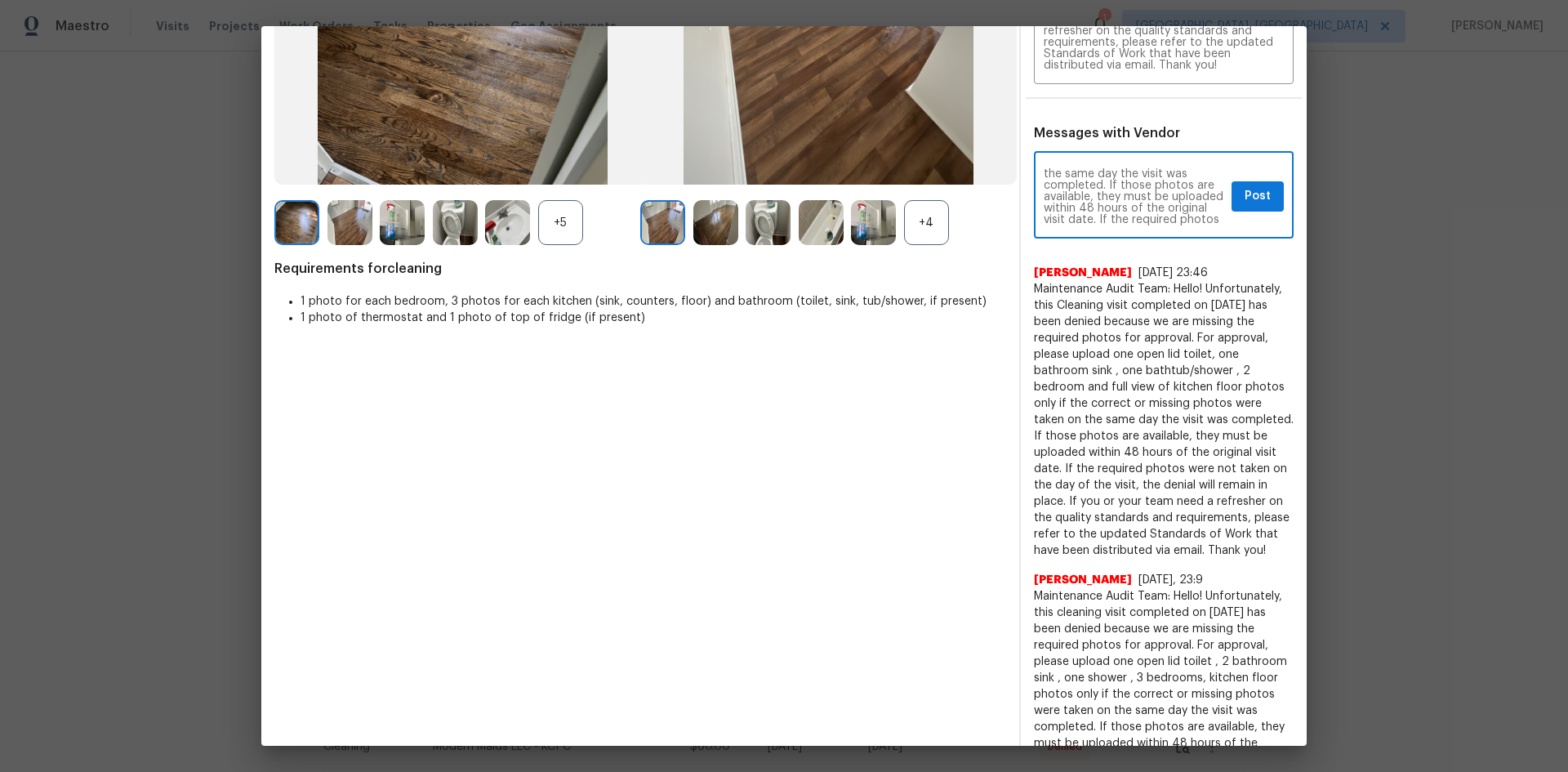
scroll to position [111, 0]
click at [1087, 188] on textarea "Maintenance Audit Team: Hello! Please disregard this below comments Unfortunate…" at bounding box center [1134, 196] width 182 height 57
type textarea "Maintenance Audit Team: Hello! Please disregard this below comments Unfortunate…"
click at [1115, 197] on span "Post" at bounding box center [1257, 196] width 26 height 20
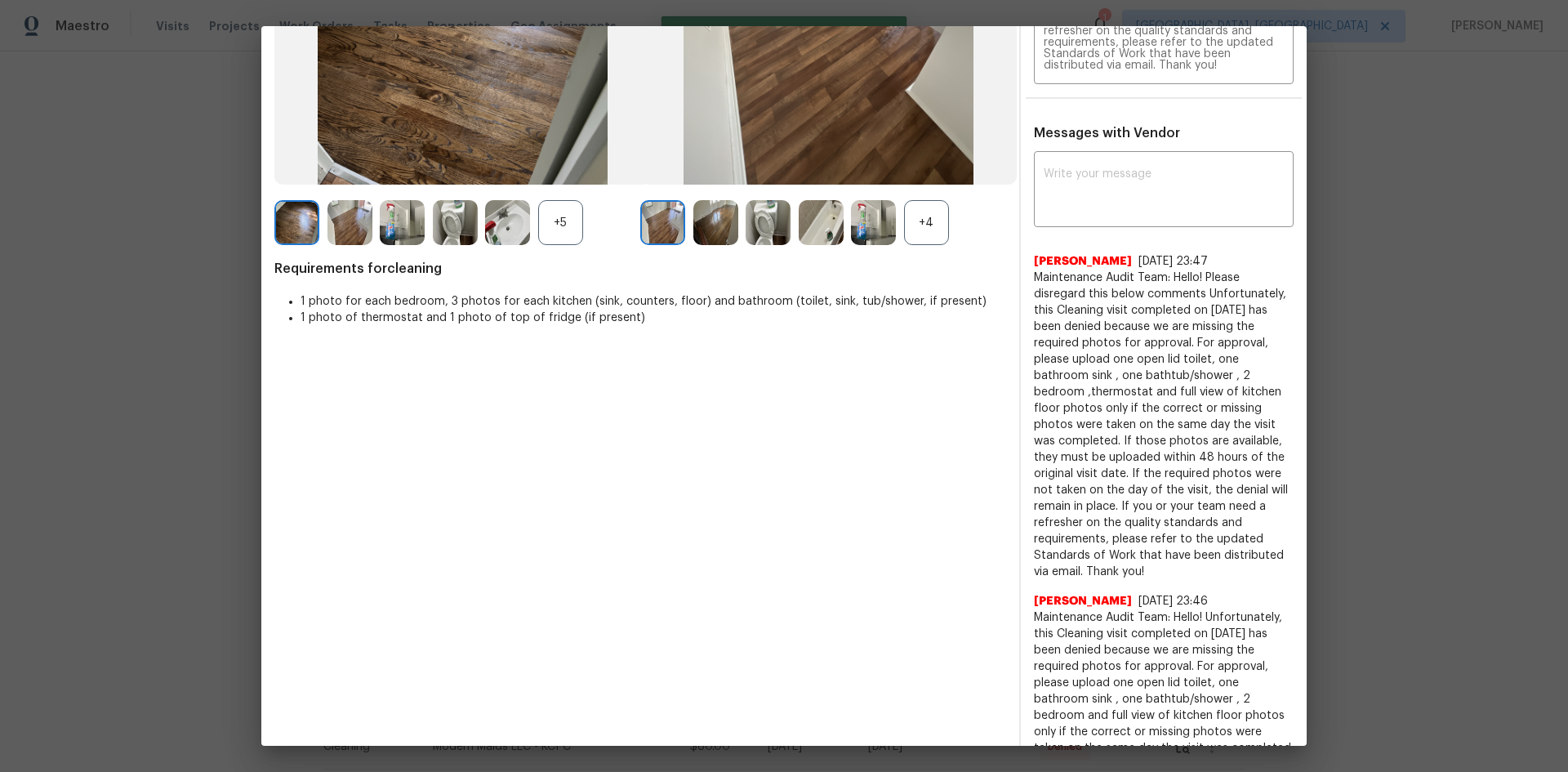
drag, startPoint x: 1026, startPoint y: 275, endPoint x: 1193, endPoint y: 577, distance: 345.1
click at [1115, 516] on span "Maintenance Audit Team: Hello! Please disregard this below comments Unfortunate…" at bounding box center [1163, 424] width 259 height 311
copy span "Maintenance Audit Team: Hello! Please disregard this below comments Unfortunate…"
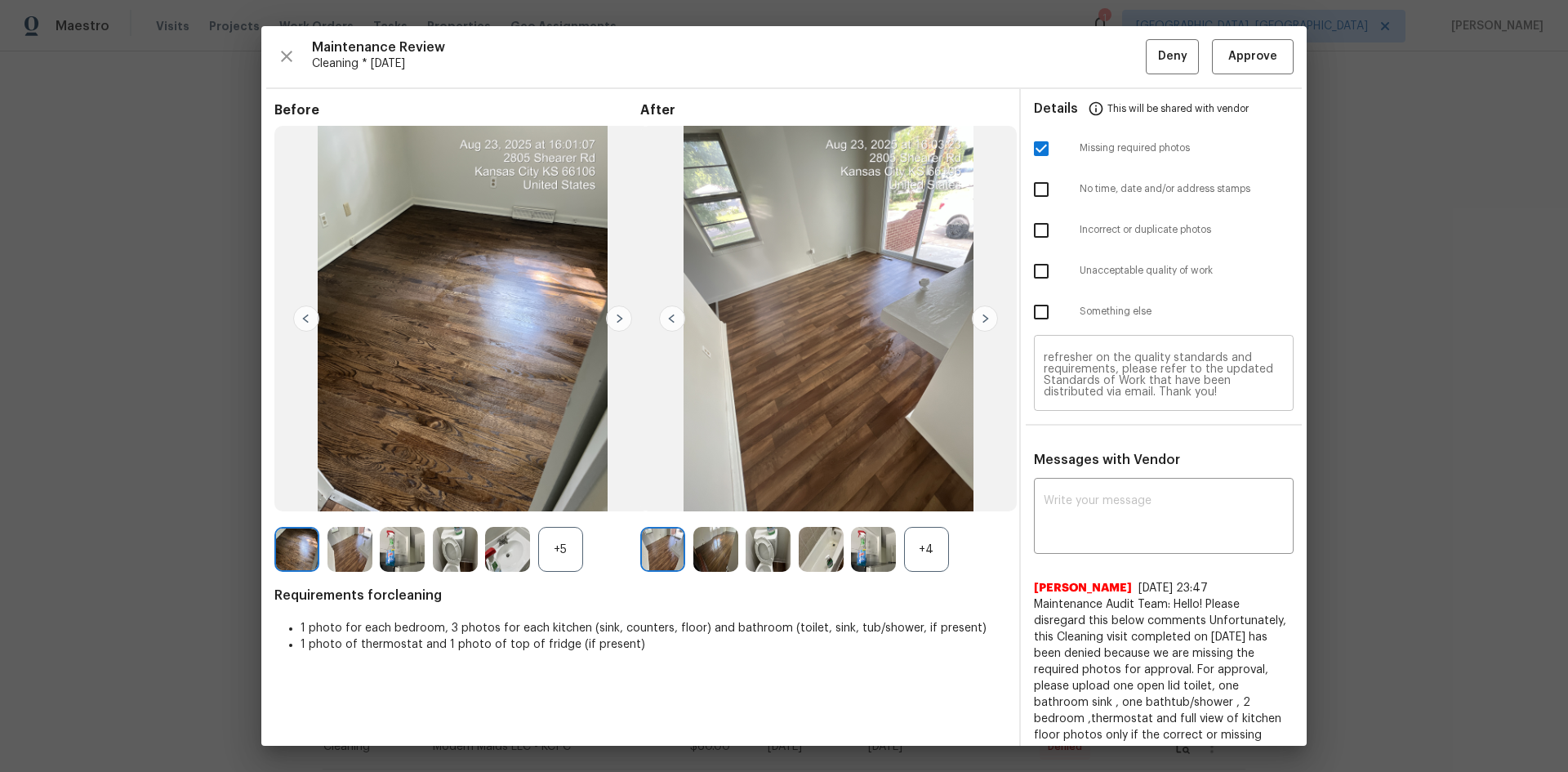
click at [1115, 375] on textarea "Maintenance Audit Team: Hello! Unfortunately, this Cleaning visit completed on …" at bounding box center [1163, 374] width 240 height 46
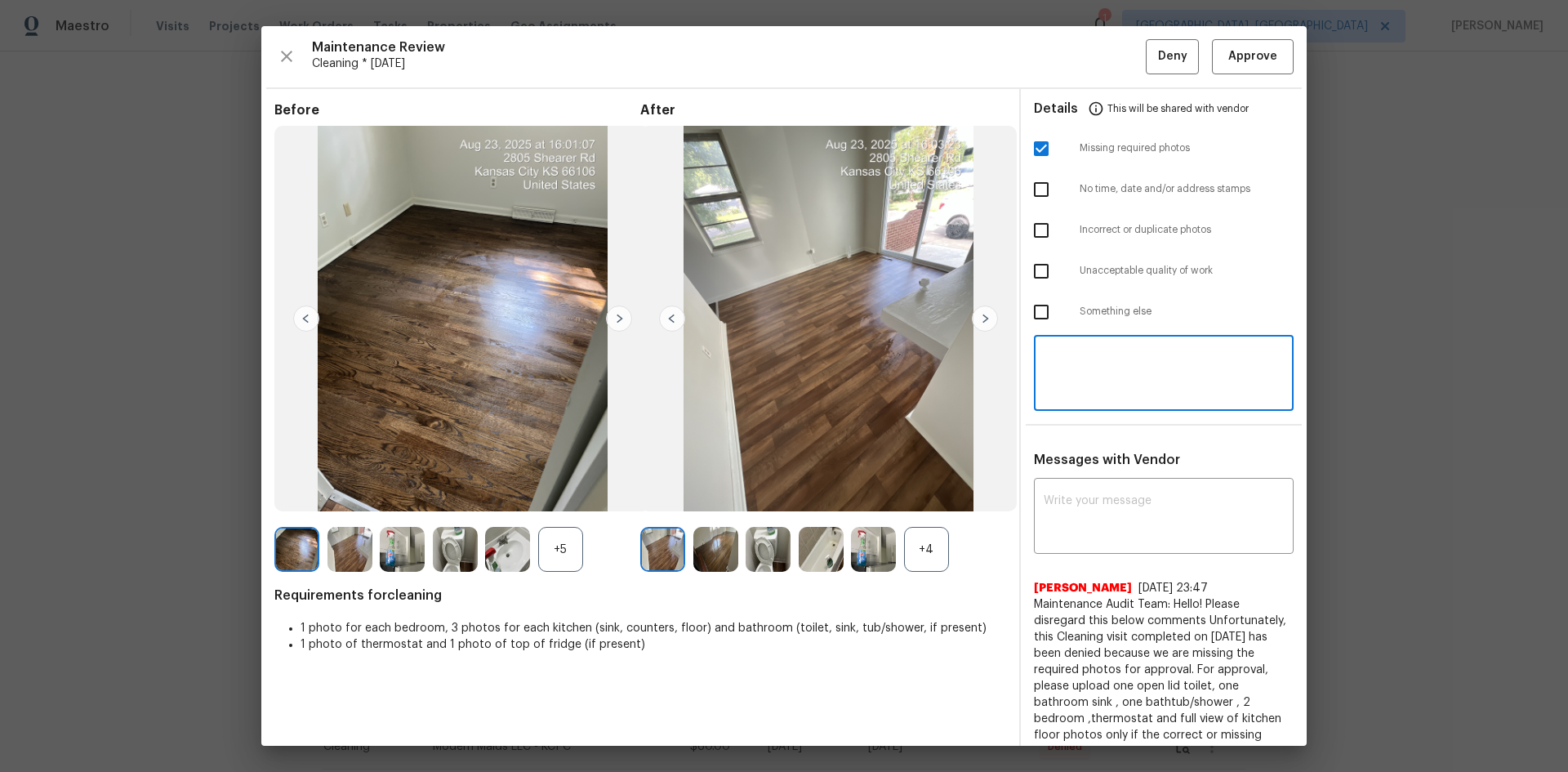
paste textarea "Maintenance Audit Team: Hello! Please disregard this below comments Unfortunate…"
type textarea "Maintenance Audit Team: Hello! Please disregard this below comments Unfortunate…"
click at [1115, 286] on div "Unacceptable quality of work" at bounding box center [1163, 271] width 285 height 41
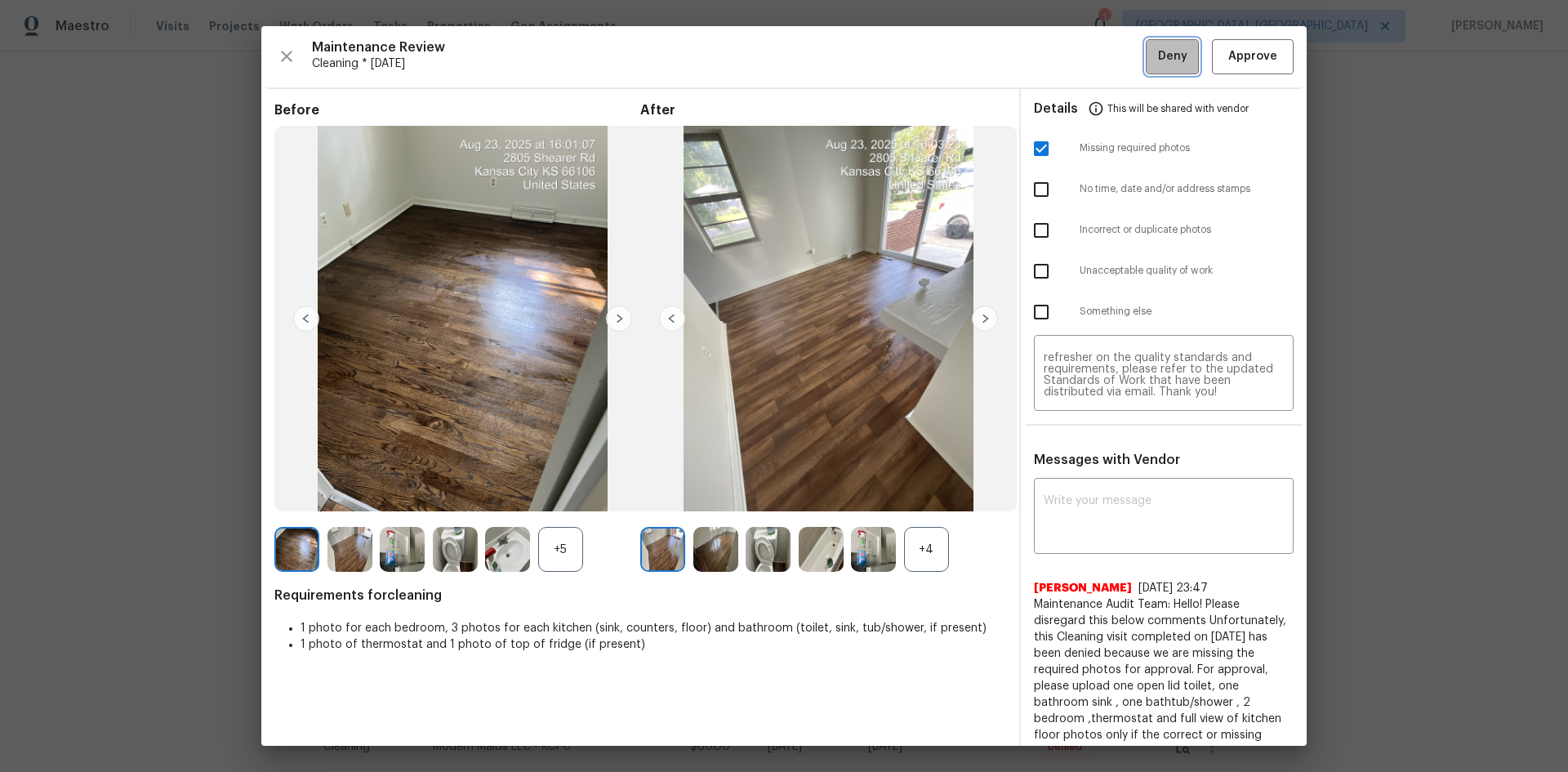
click at [1115, 55] on button "Deny" at bounding box center [1172, 56] width 53 height 35
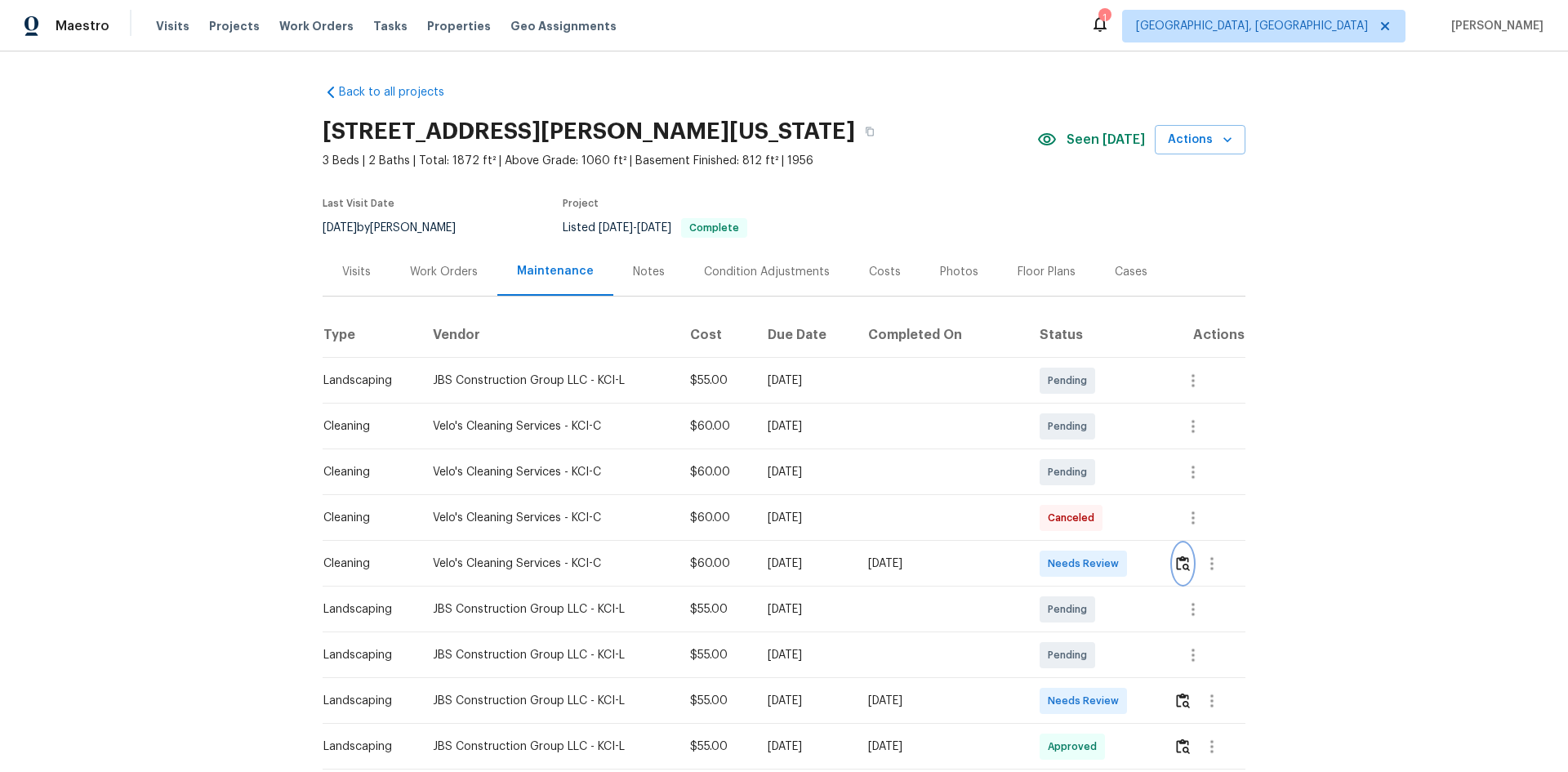
click at [1178, 559] on img "button" at bounding box center [1183, 563] width 14 height 16
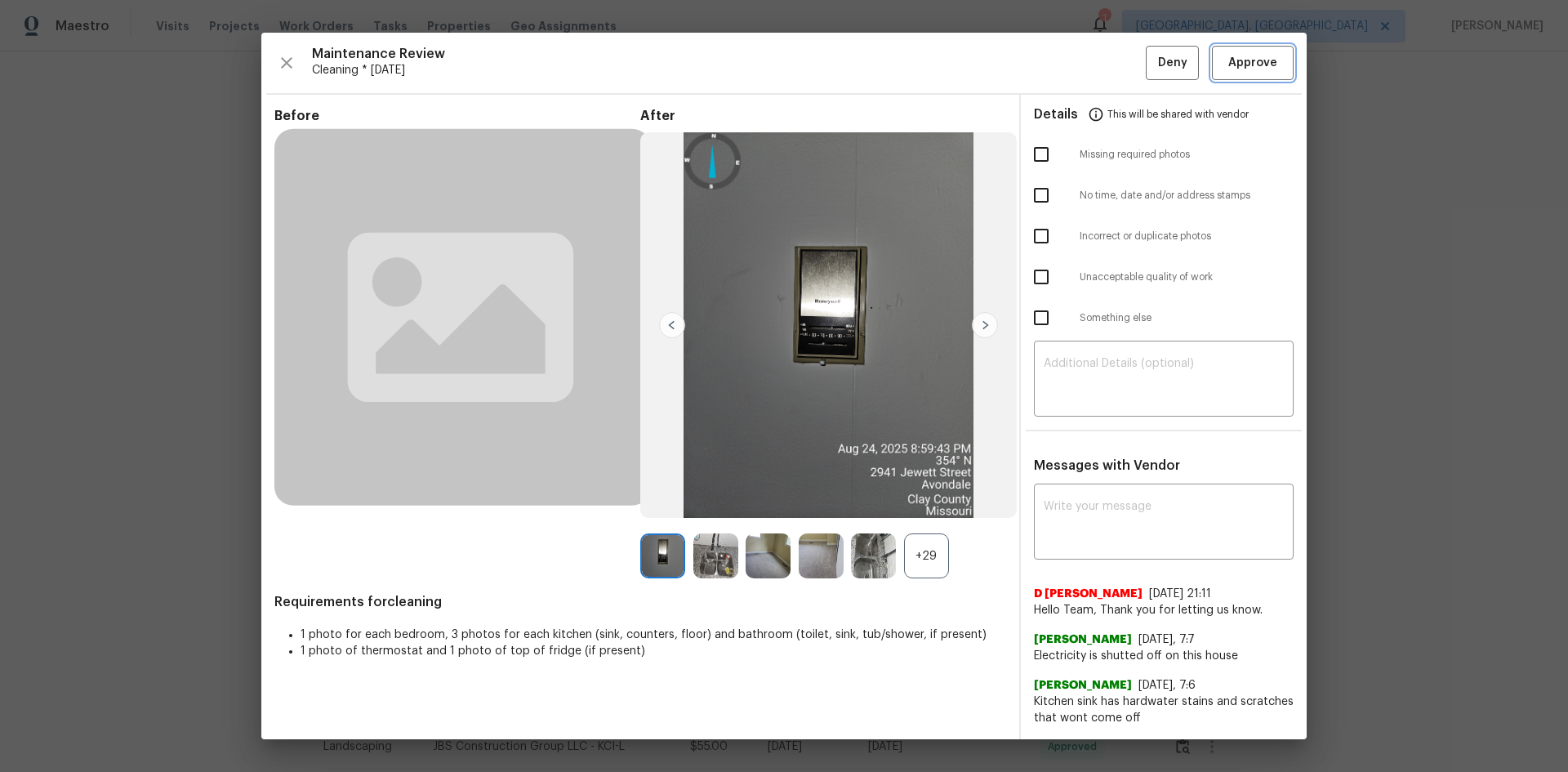
click at [1248, 73] on span "Approve" at bounding box center [1252, 63] width 49 height 20
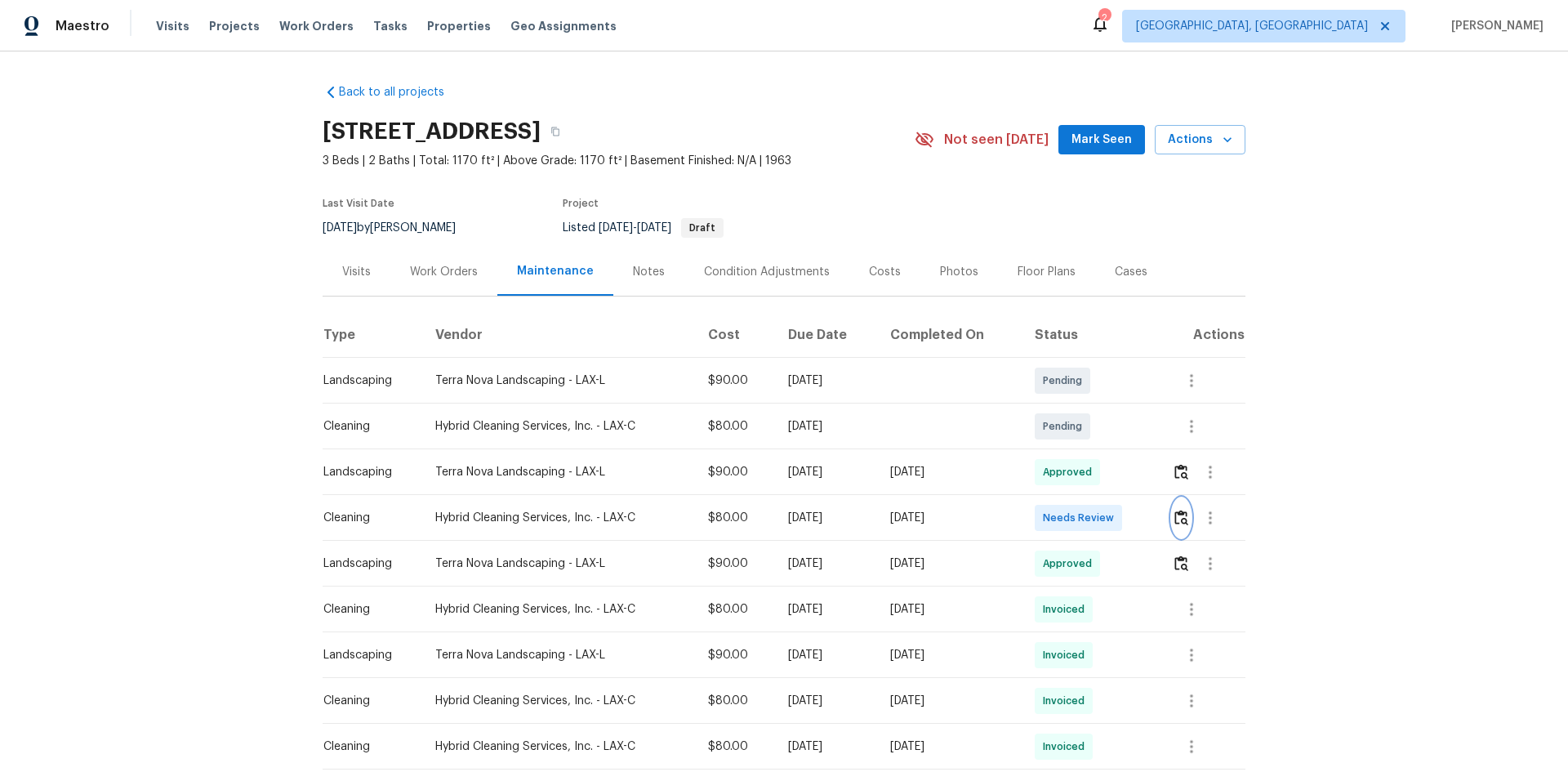
click at [1115, 516] on img "button" at bounding box center [1181, 518] width 14 height 16
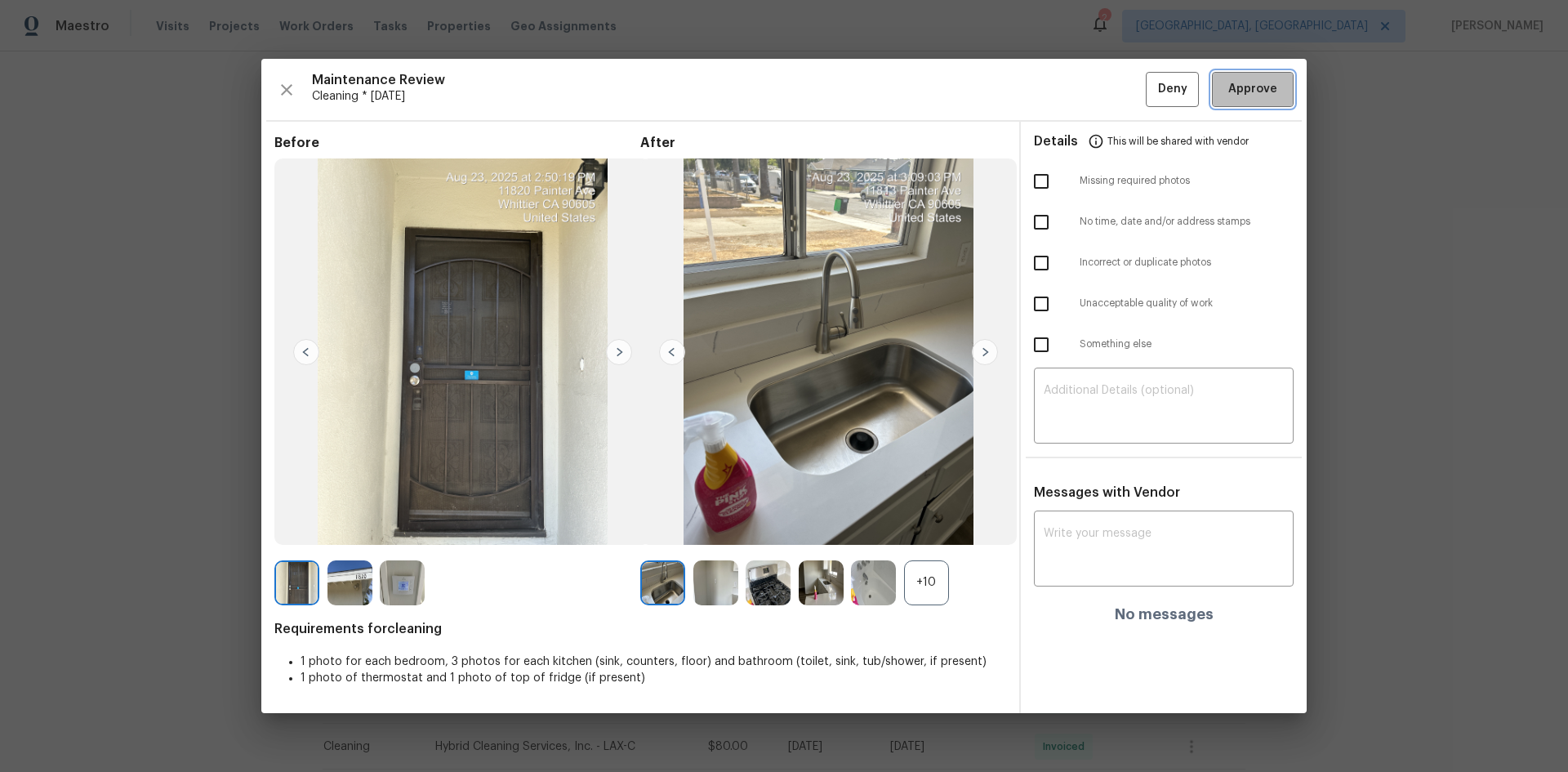
click at [1115, 96] on span "Approve" at bounding box center [1252, 89] width 49 height 20
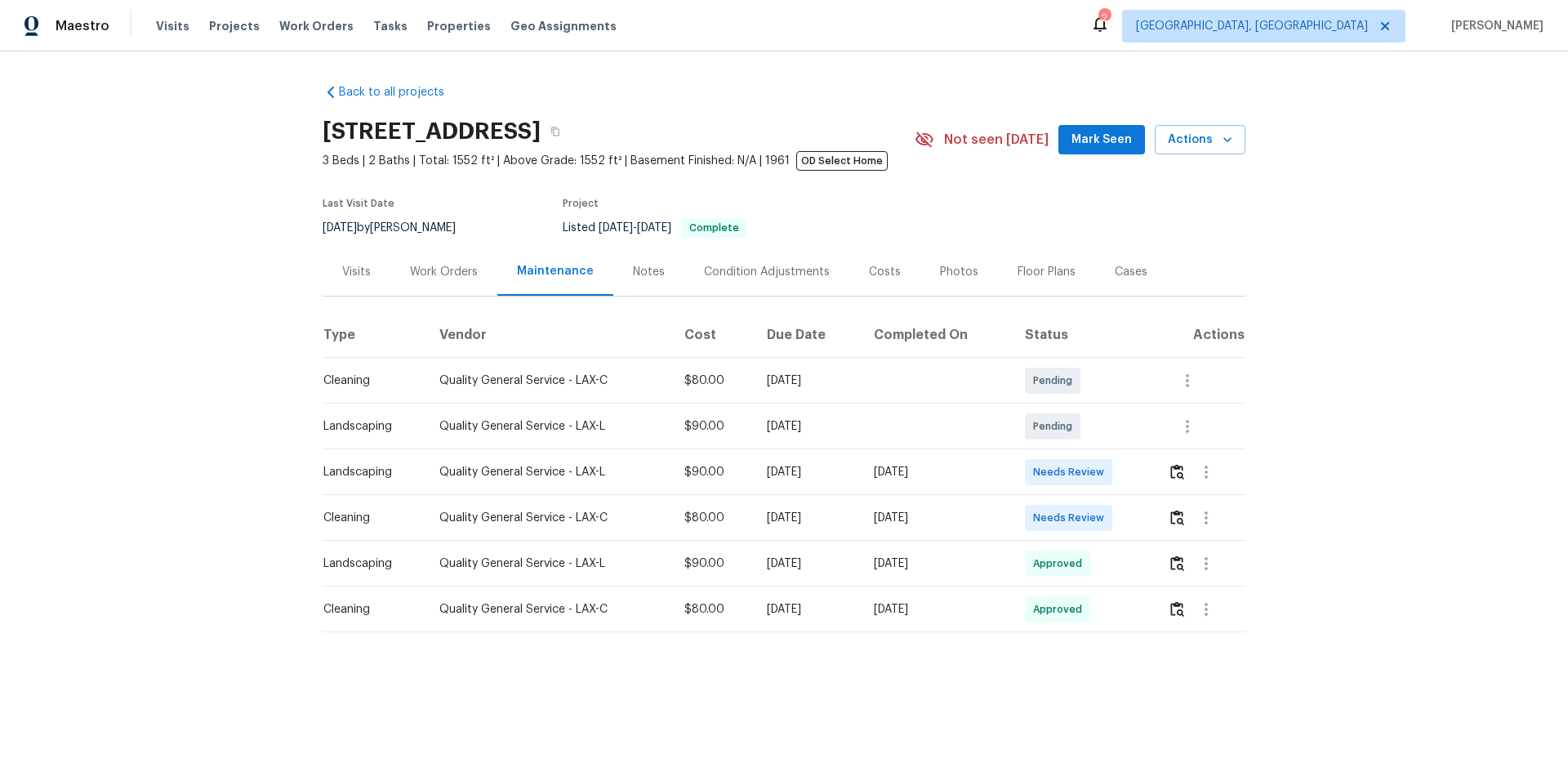
drag, startPoint x: 322, startPoint y: 526, endPoint x: 958, endPoint y: 530, distance: 636.0
click at [958, 530] on tr "Cleaning Quality General Service - LAX-C $80.00 [DATE] [DATE] Needs Review" at bounding box center [784, 518] width 922 height 46
click at [1170, 525] on img "button" at bounding box center [1177, 518] width 14 height 16
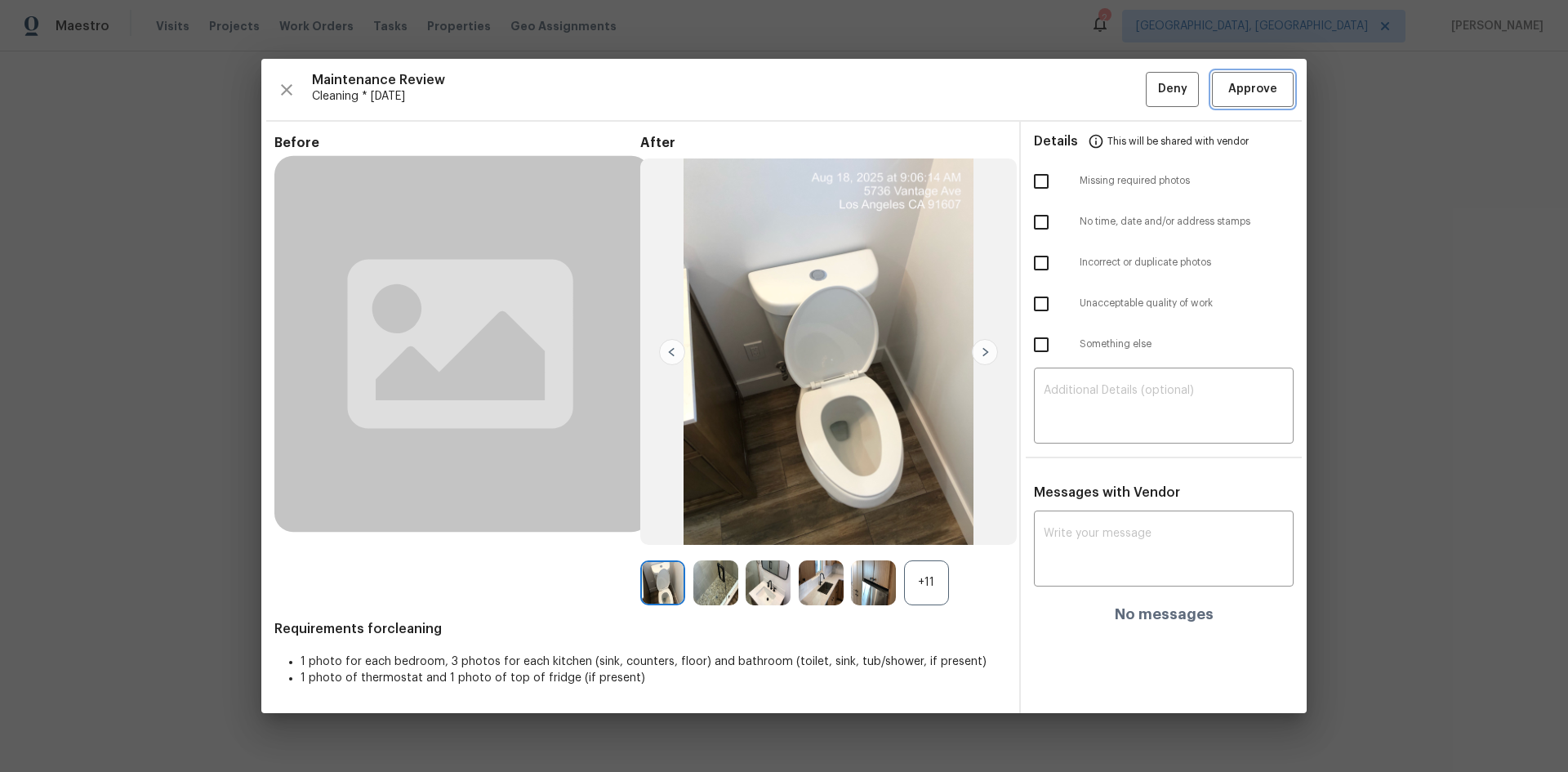
click at [1260, 101] on button "Approve" at bounding box center [1252, 89] width 82 height 35
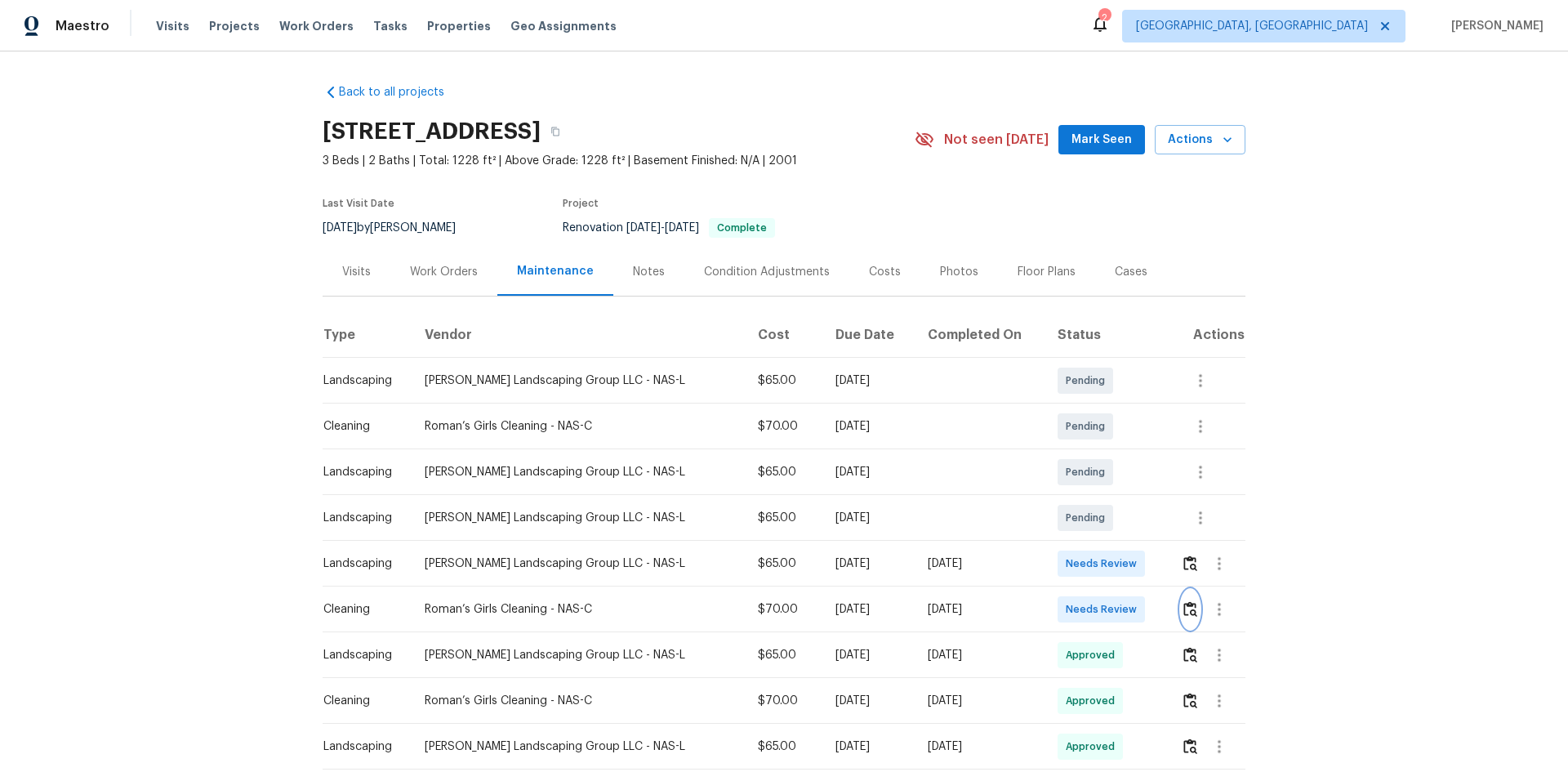
click at [1115, 516] on img "button" at bounding box center [1189, 609] width 14 height 16
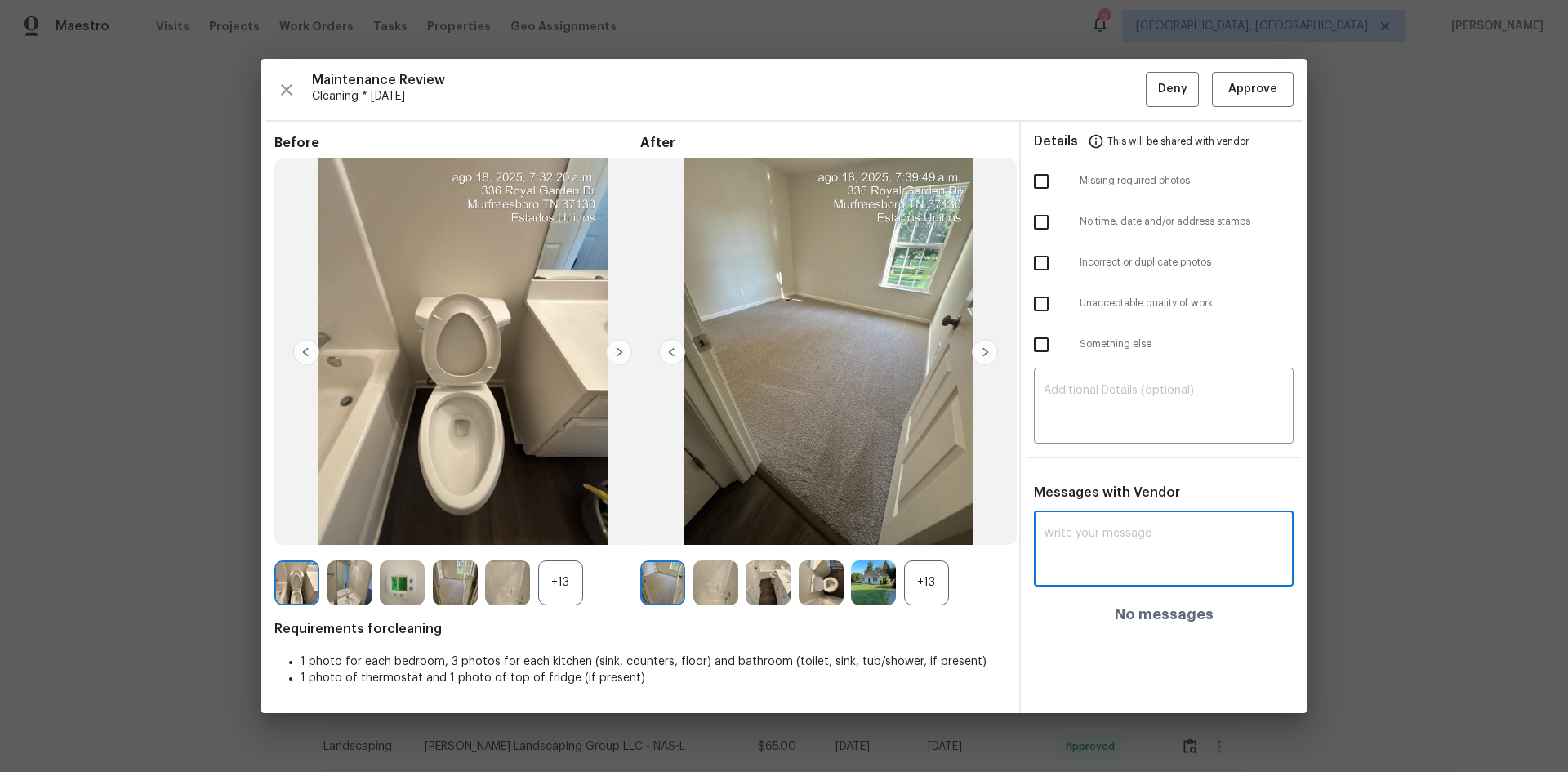
click at [1076, 516] on textarea at bounding box center [1163, 550] width 240 height 46
drag, startPoint x: 1051, startPoint y: 536, endPoint x: 986, endPoint y: 534, distance: 65.0
click at [986, 516] on div "Before +13 After +13 Requirements for cleaning 1 photo for each bedroom, 3 phot…" at bounding box center [784, 417] width 1045 height 591
paste textarea "Maintenance Audit Team: Hello! After further review, the visit ([DATE]) has bee…"
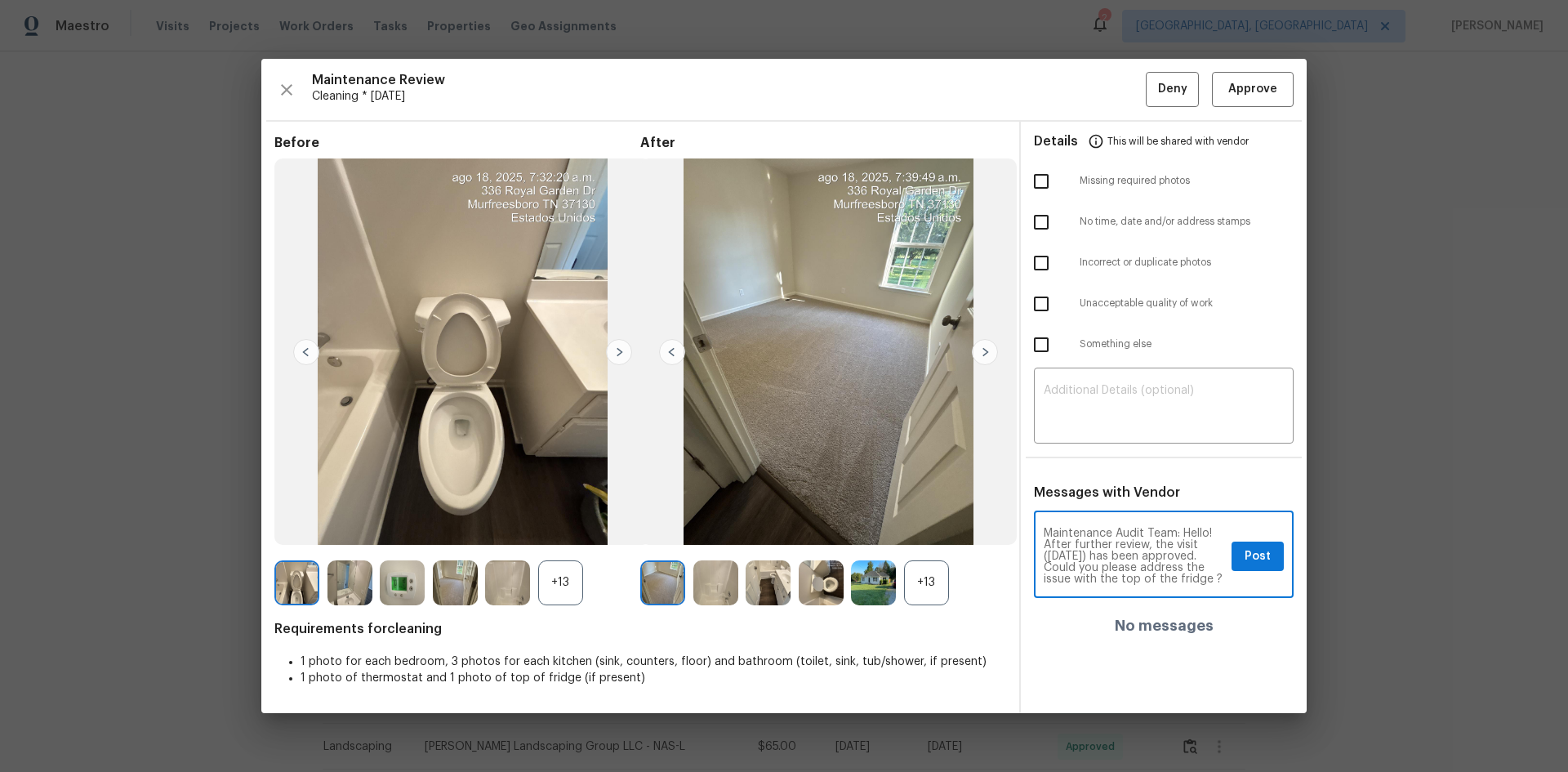
scroll to position [57, 0]
type textarea "Maintenance Audit Team: Hello! After further review, the visit ([DATE]) has bee…"
click at [1095, 434] on div "​" at bounding box center [1163, 408] width 259 height 72
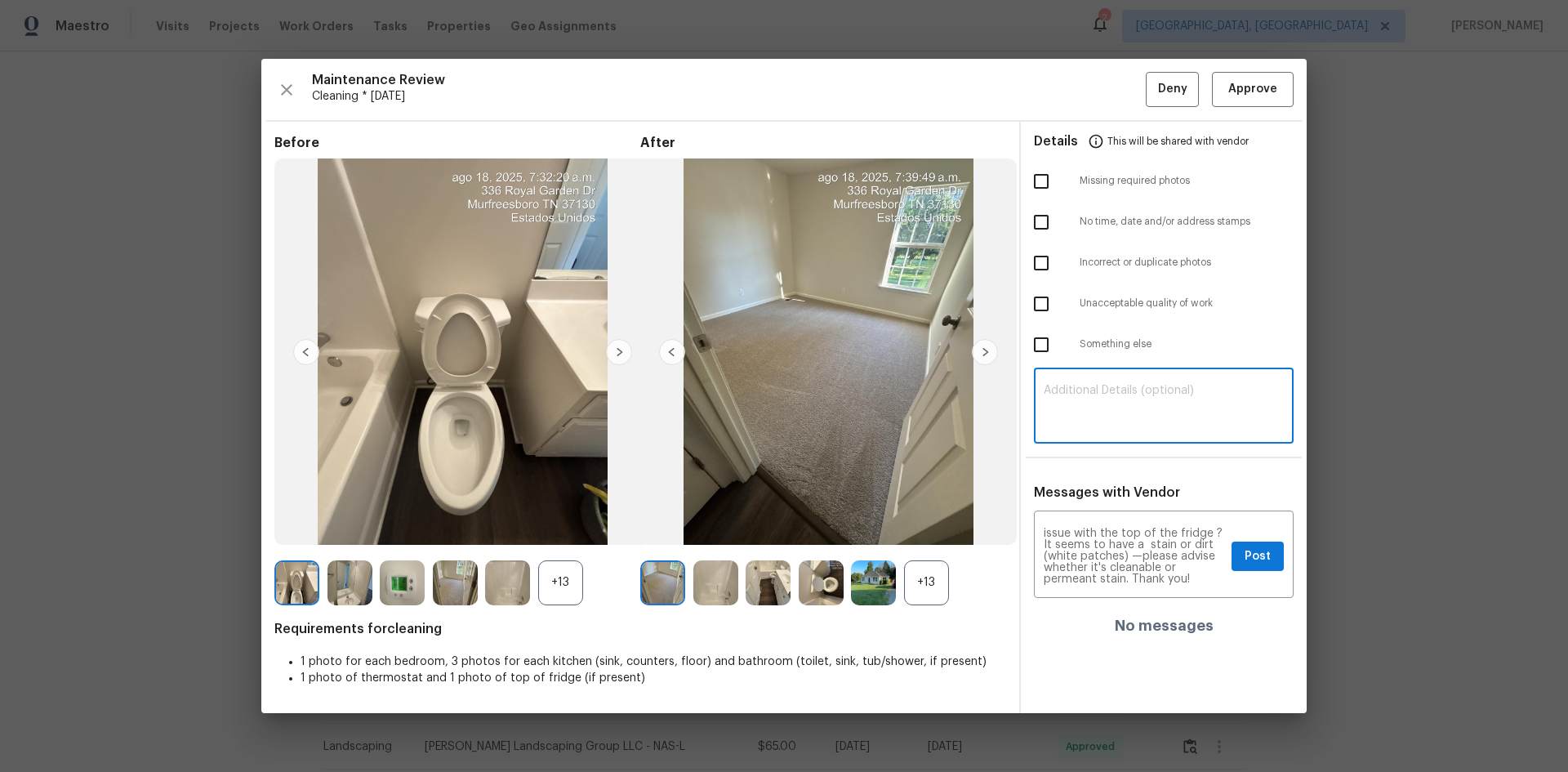
paste textarea "Maintenance Audit Team: Hello! After further review, the visit ([DATE]) has bee…"
type textarea "Maintenance Audit Team: Hello! After further review, the visit ([DATE]) has bee…"
drag, startPoint x: 1261, startPoint y: 428, endPoint x: 955, endPoint y: 384, distance: 309.1
click at [955, 384] on div "Before +13 After +13 Requirements for cleaning 1 photo for each bedroom, 3 phot…" at bounding box center [784, 417] width 1045 height 591
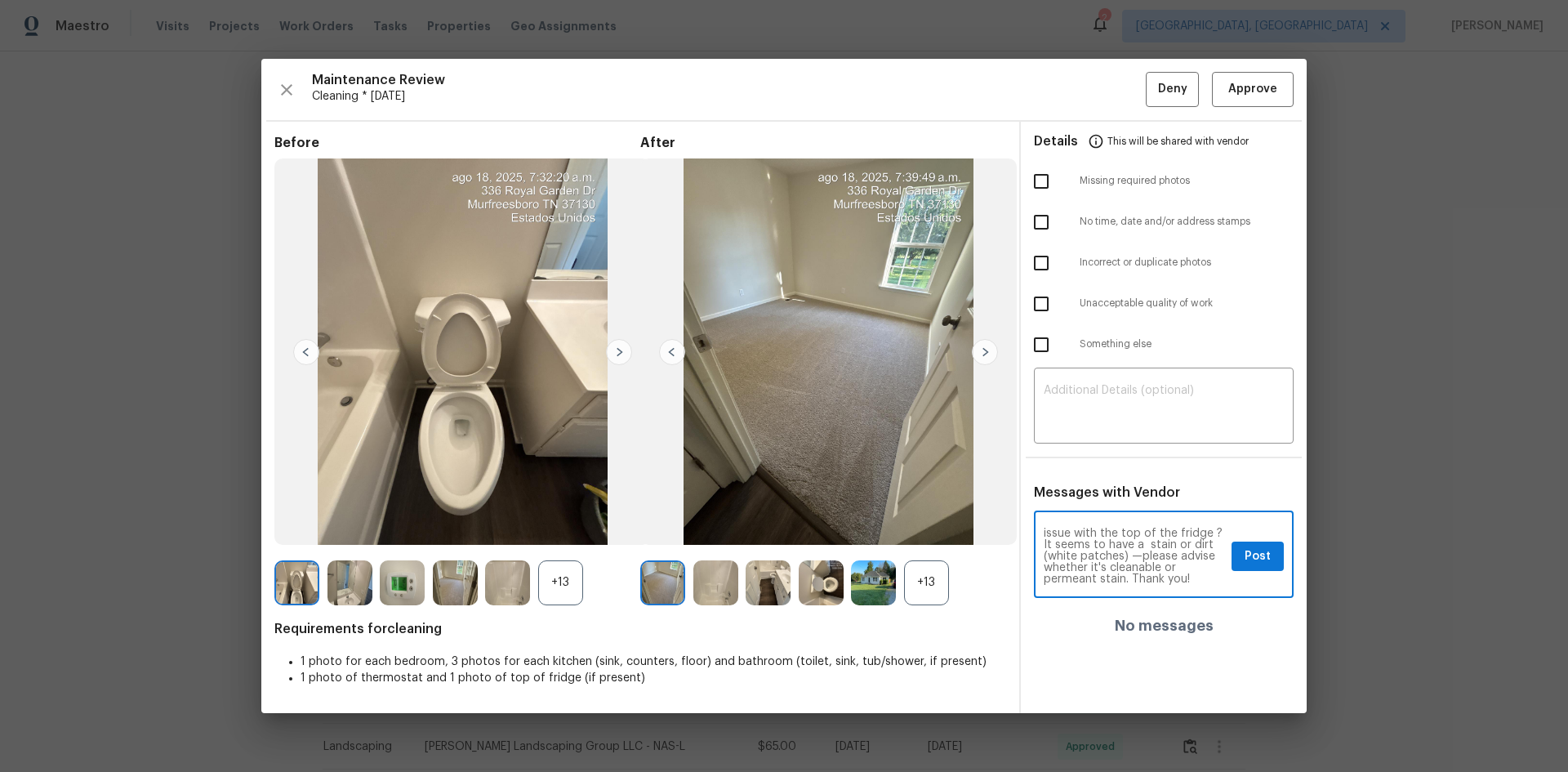
scroll to position [57, 0]
click at [1115, 516] on span "Post" at bounding box center [1257, 556] width 26 height 20
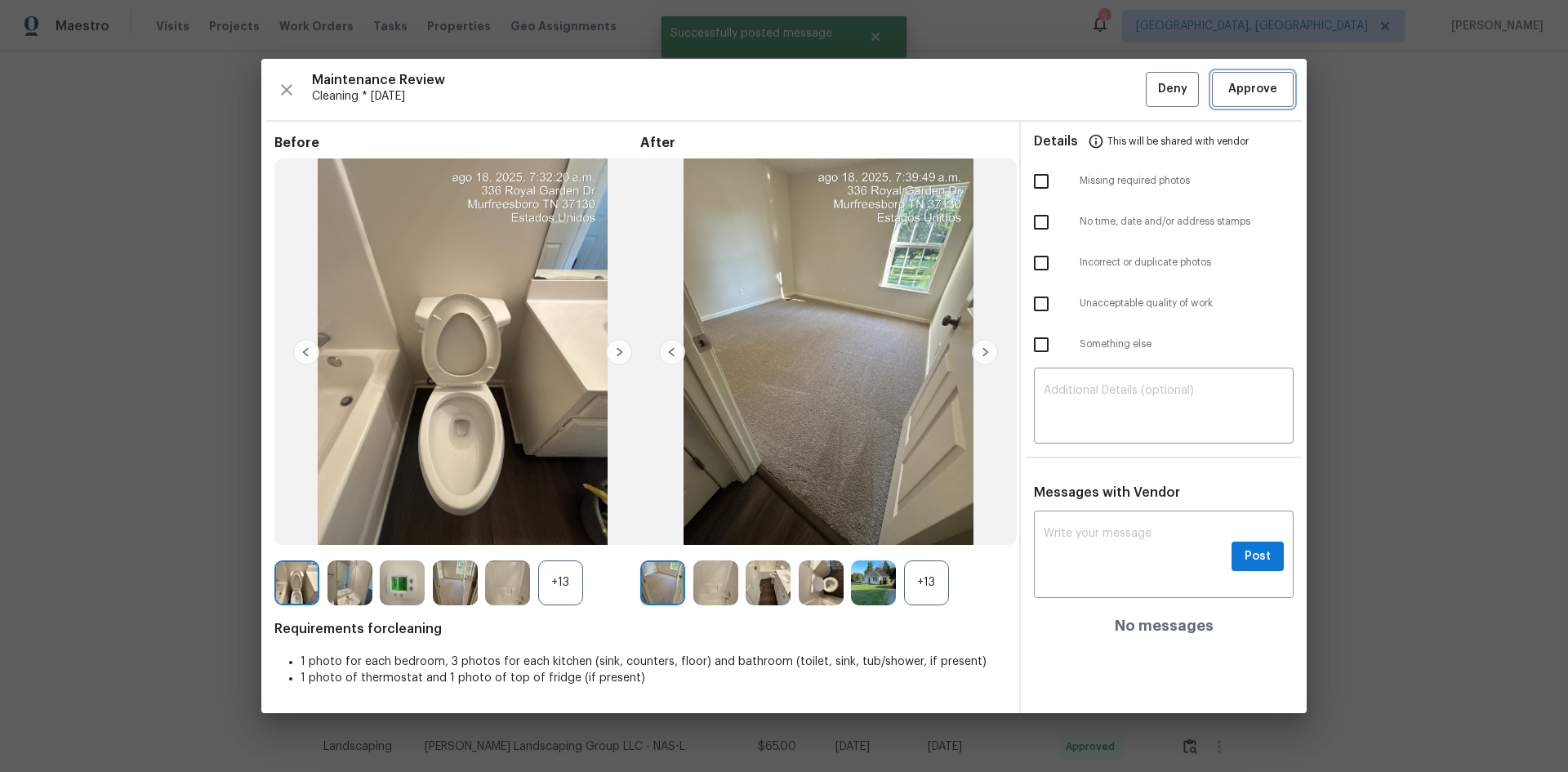
click at [1115, 92] on div "Maintenance Review Cleaning * [DATE] Deny Approve Before +13 After +13 Requirem…" at bounding box center [784, 386] width 1045 height 654
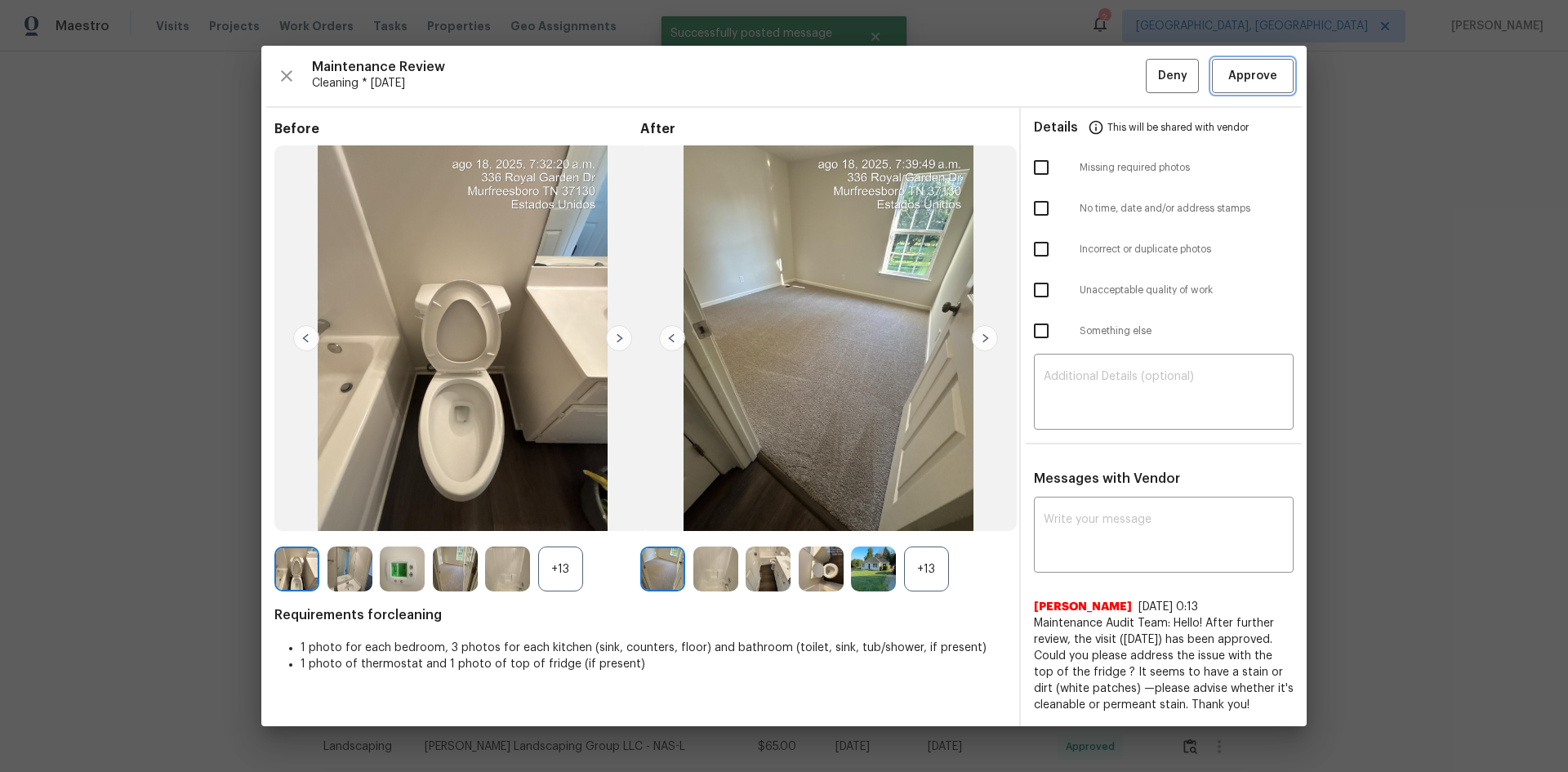
scroll to position [0, 0]
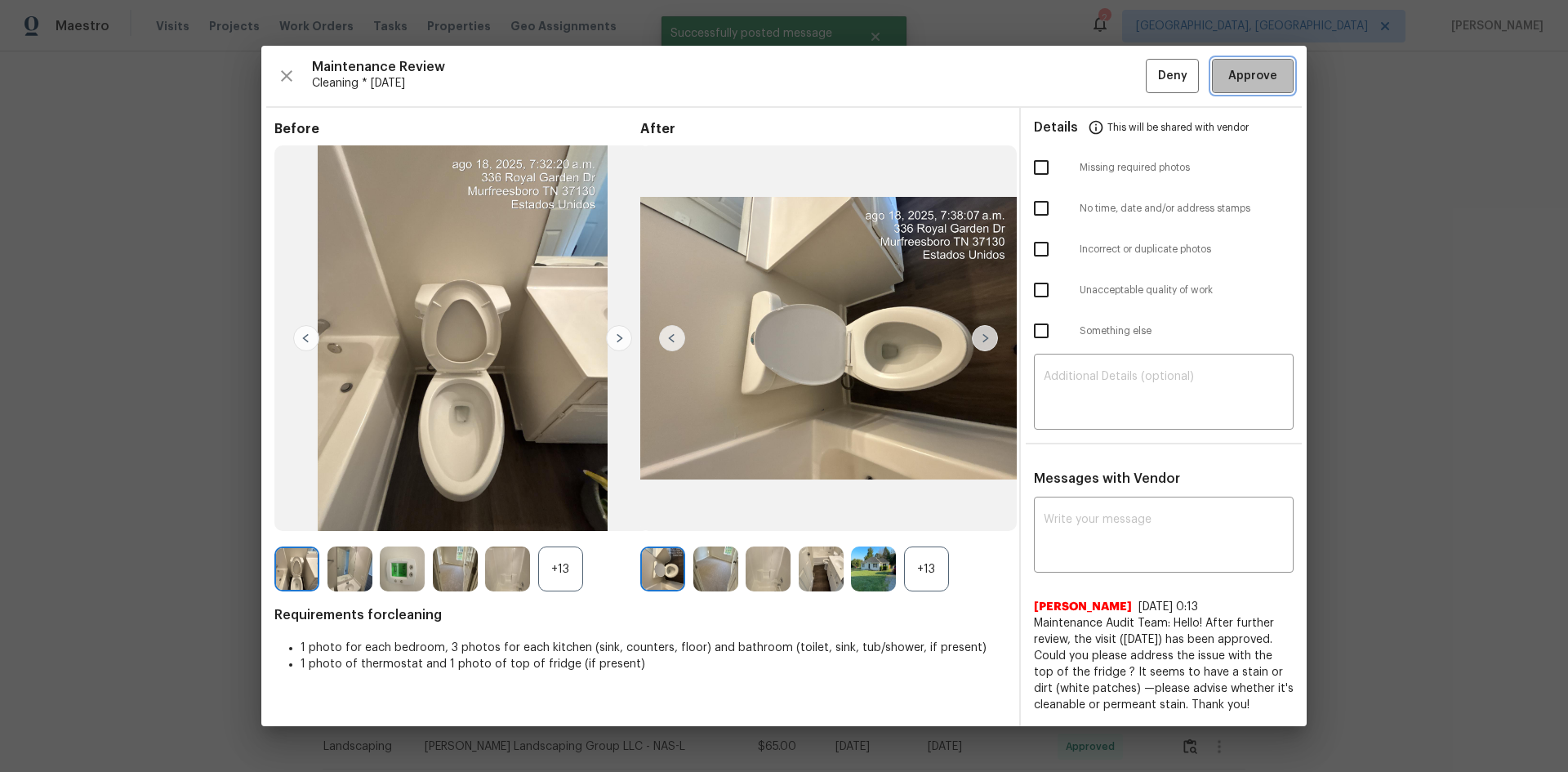
click at [1115, 66] on span "Approve" at bounding box center [1252, 76] width 49 height 20
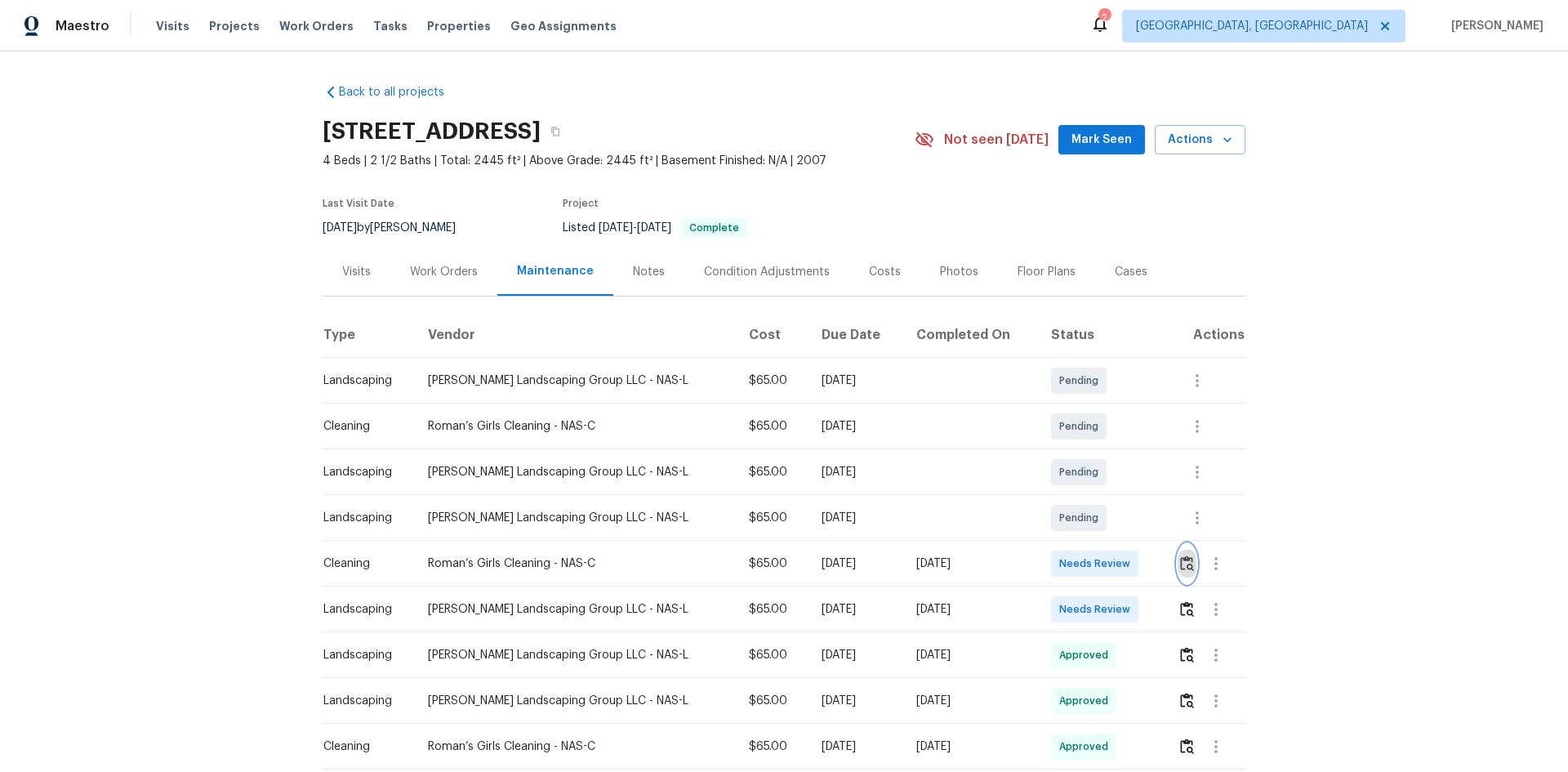
click at [1115, 516] on img "button" at bounding box center [1186, 563] width 14 height 16
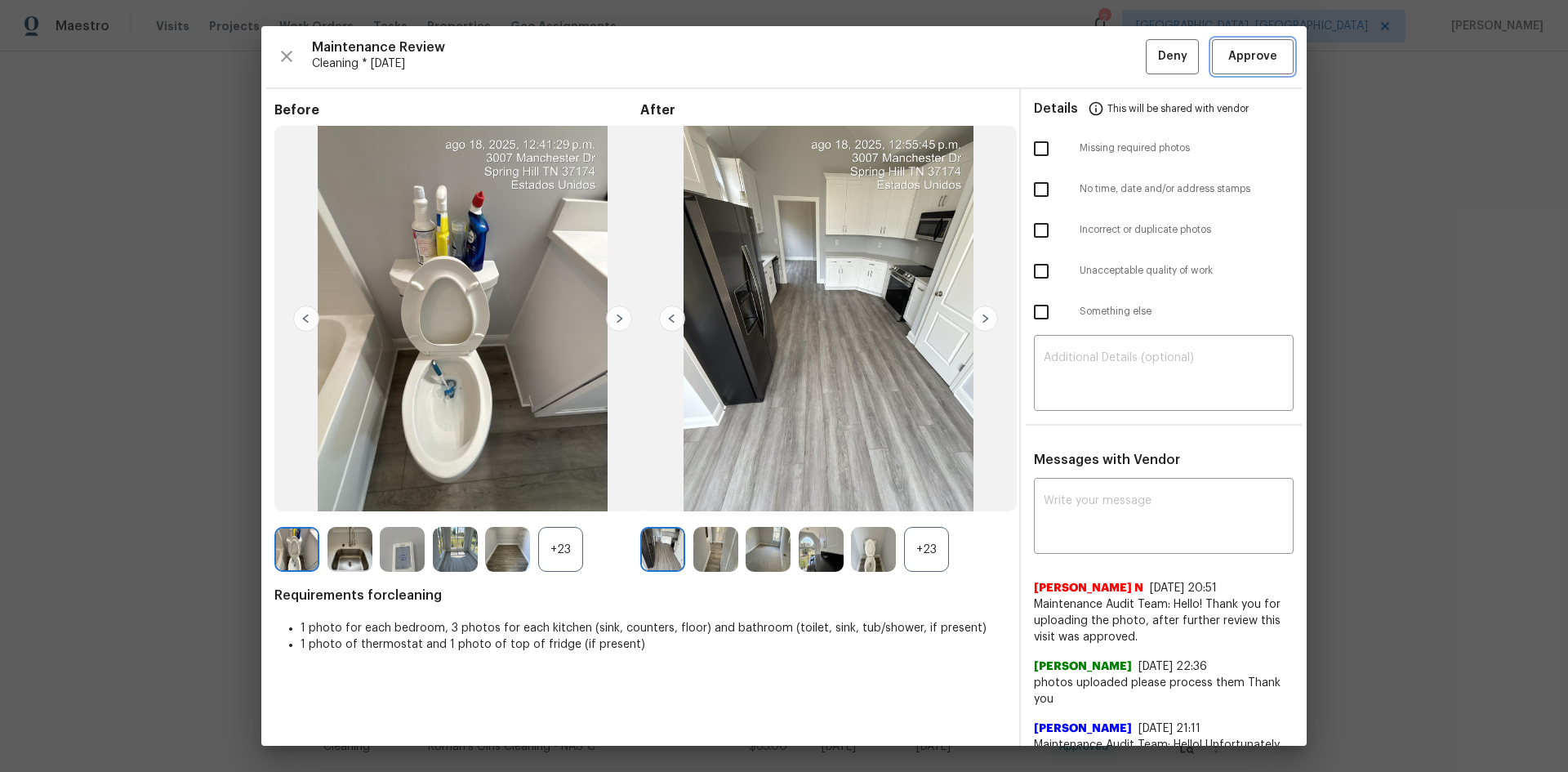
click at [1115, 52] on span "Approve" at bounding box center [1252, 56] width 49 height 20
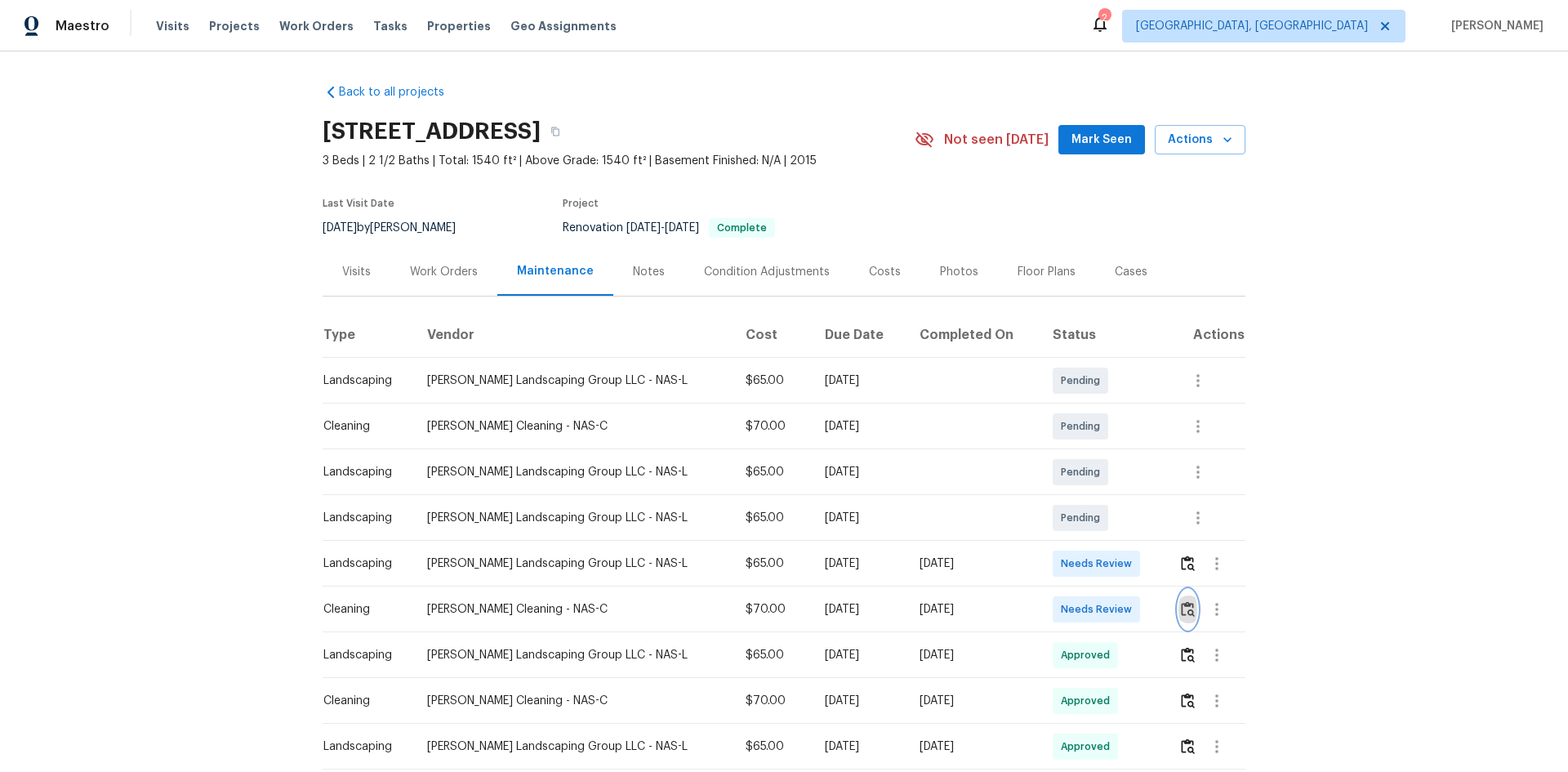
click at [1115, 516] on img "button" at bounding box center [1187, 609] width 14 height 16
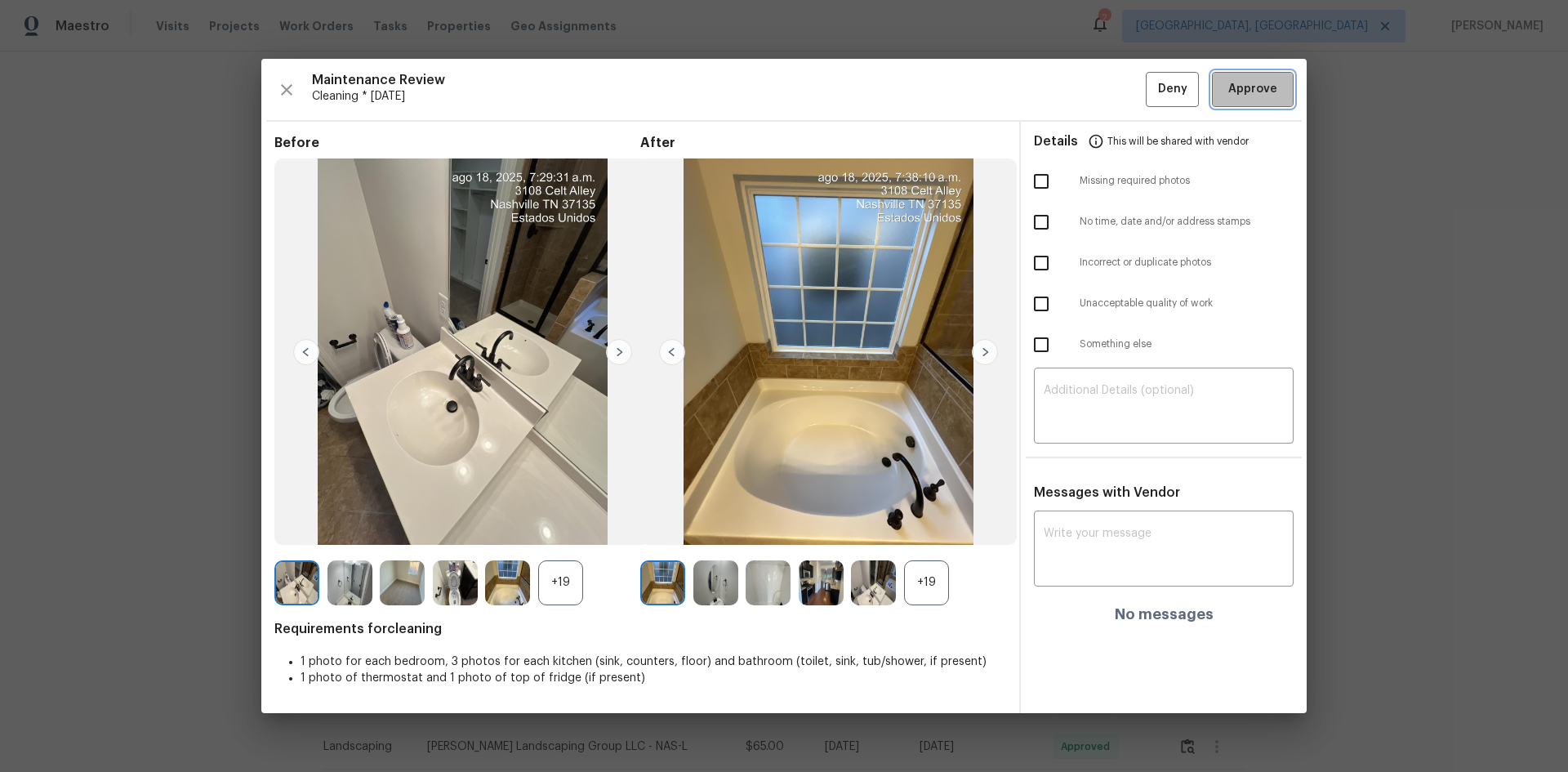
click at [1115, 90] on button "Approve" at bounding box center [1252, 89] width 82 height 35
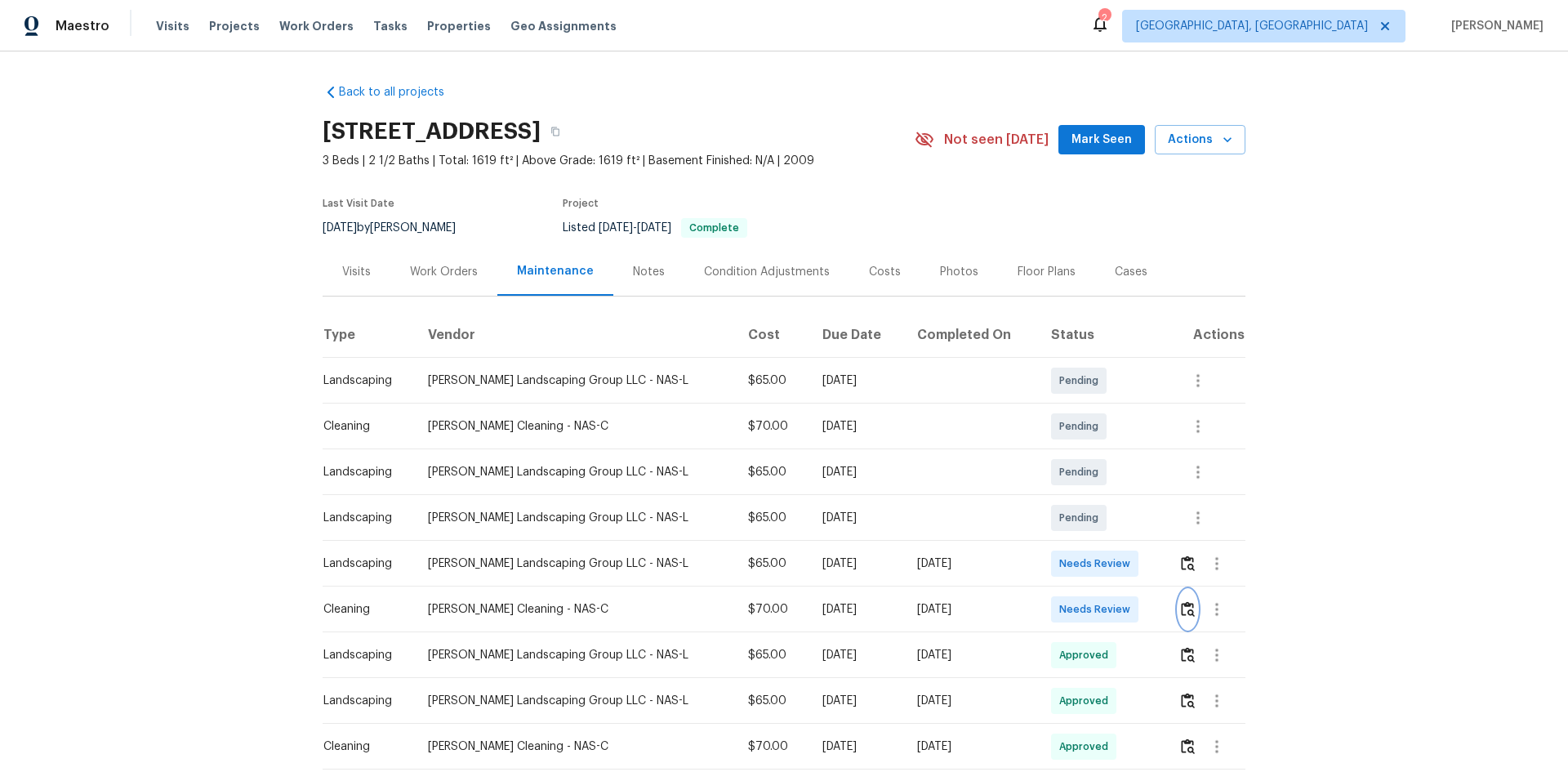
click at [1115, 516] on img "button" at bounding box center [1187, 609] width 14 height 16
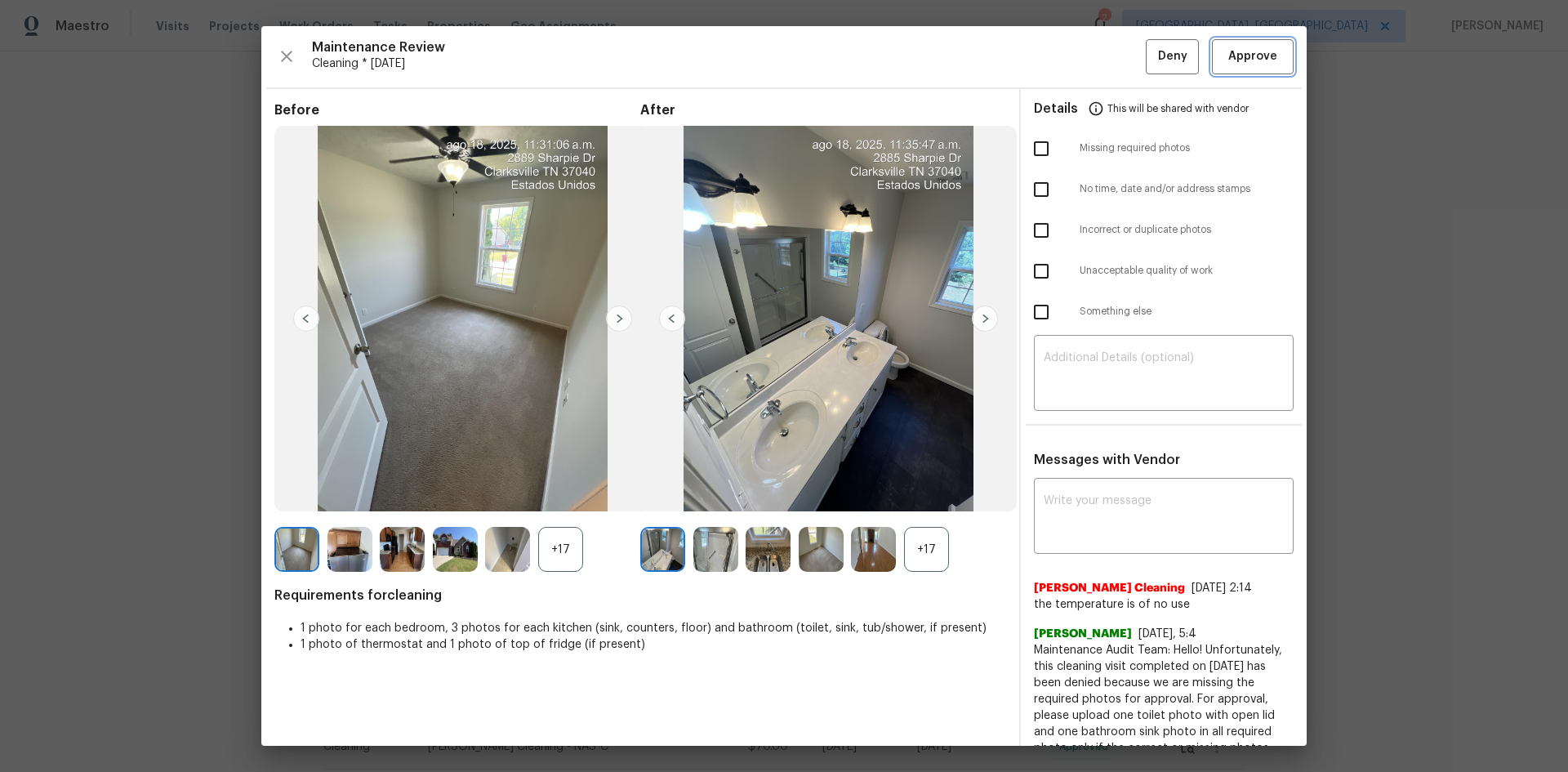
click at [1115, 62] on span "Approve" at bounding box center [1252, 56] width 49 height 20
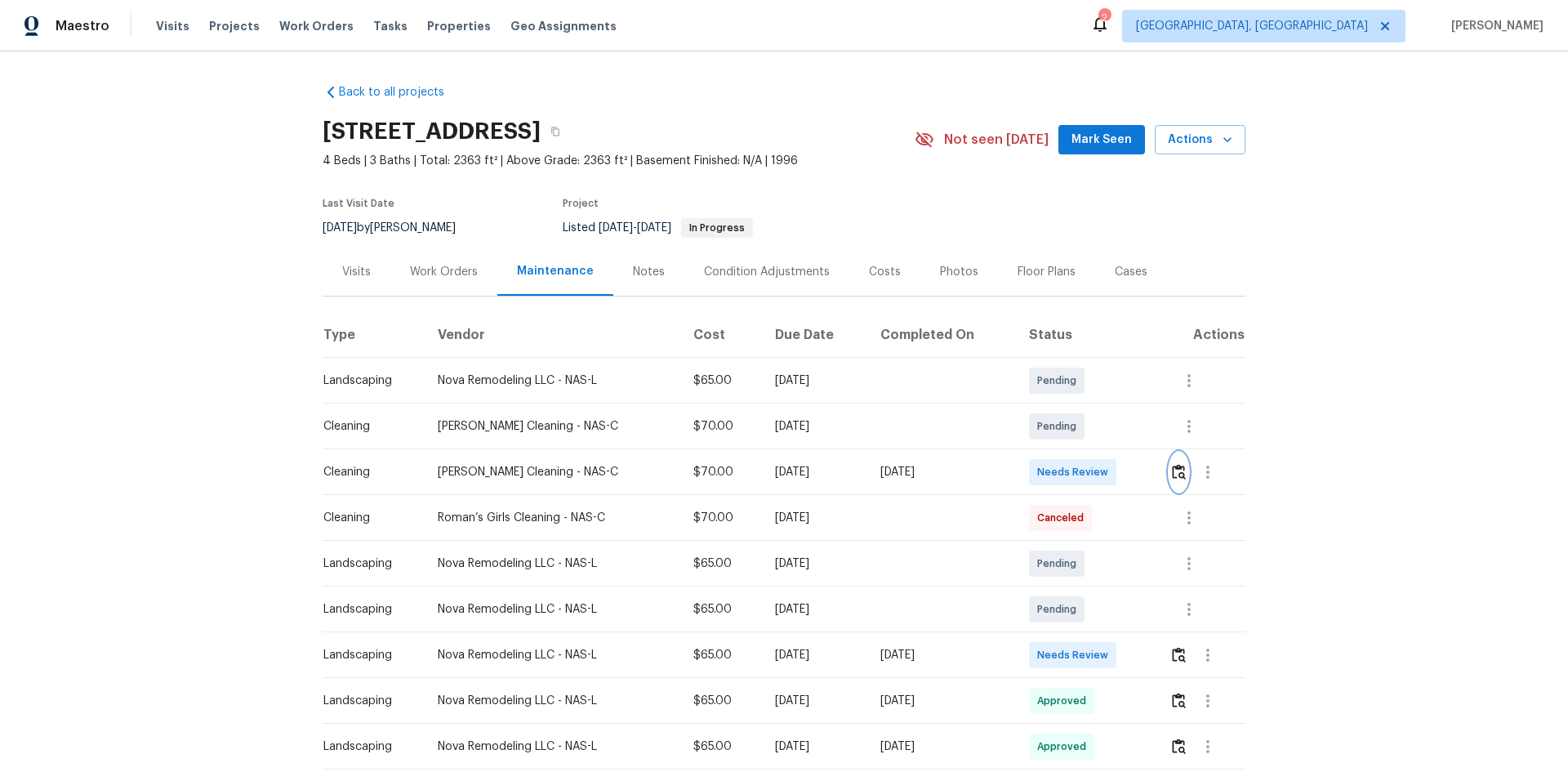
click at [1115, 470] on img "button" at bounding box center [1179, 472] width 14 height 16
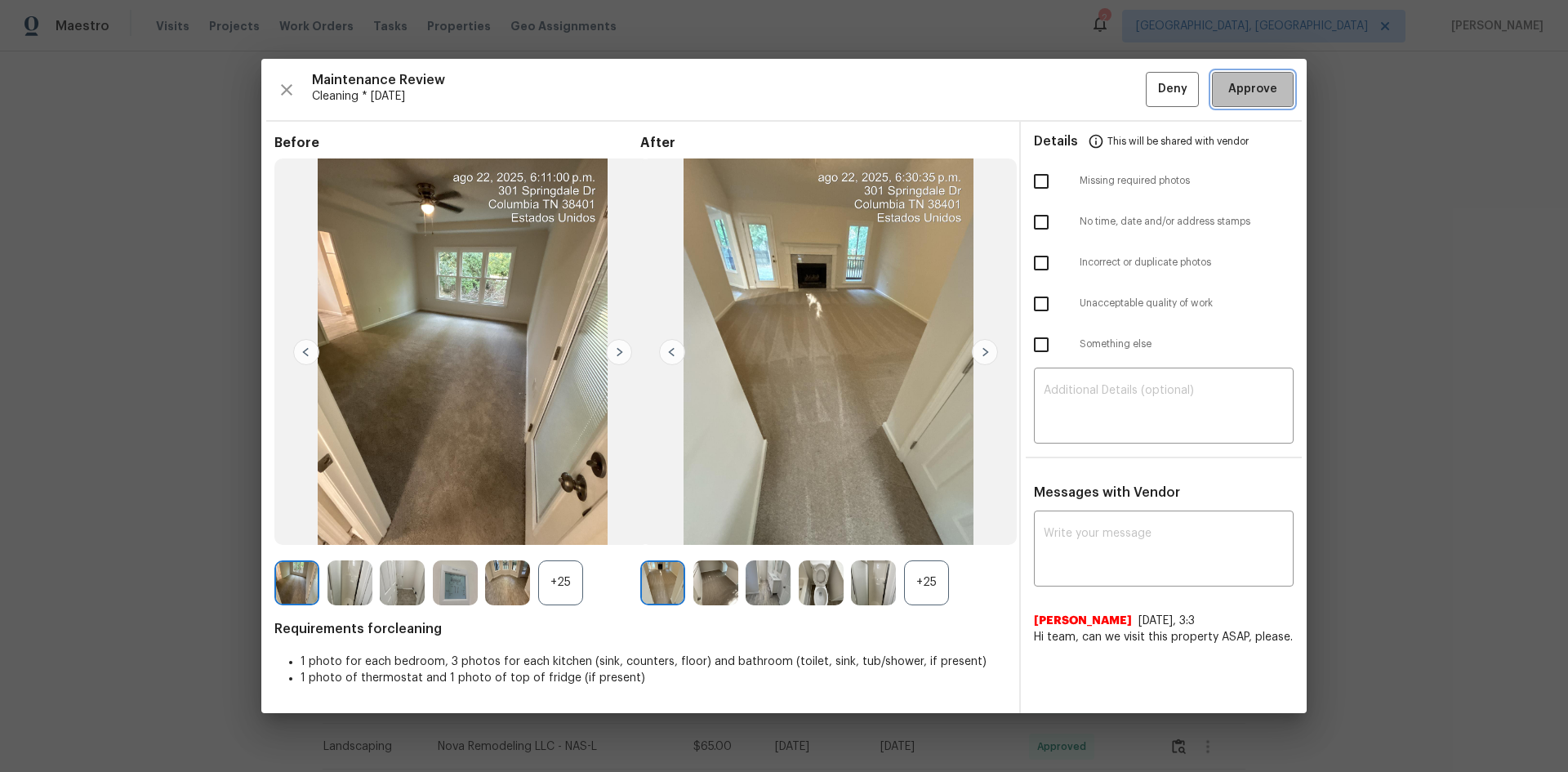
click at [1115, 100] on button "Approve" at bounding box center [1252, 89] width 82 height 35
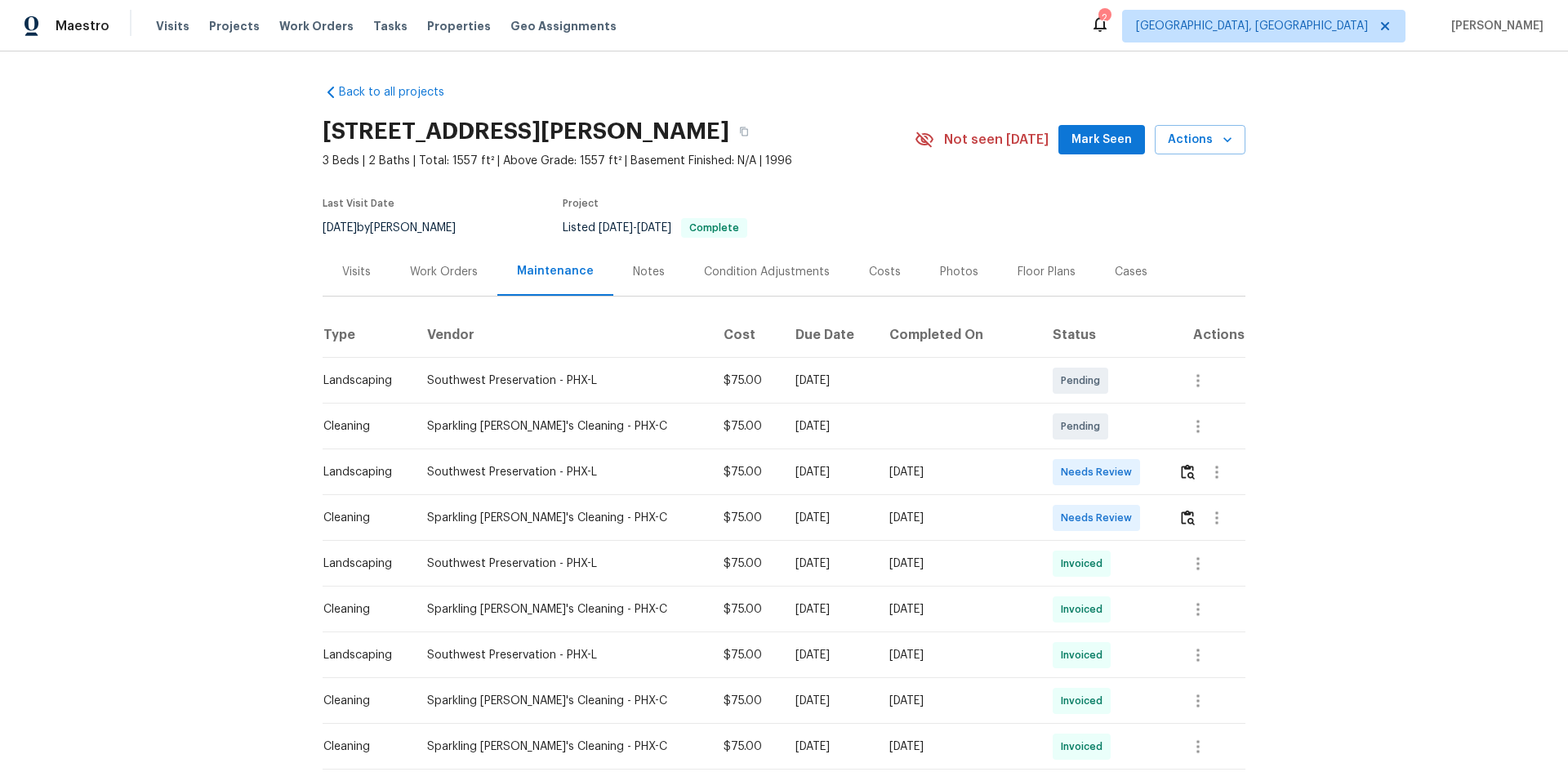
drag, startPoint x: 978, startPoint y: 520, endPoint x: 1050, endPoint y: 516, distance: 72.1
click at [1050, 516] on tr "Cleaning Sparkling [PERSON_NAME]'s Cleaning - PHX-C $75.00 [DATE] [DATE] Needs …" at bounding box center [784, 518] width 922 height 46
click at [1115, 516] on img "button" at bounding box center [1187, 518] width 14 height 16
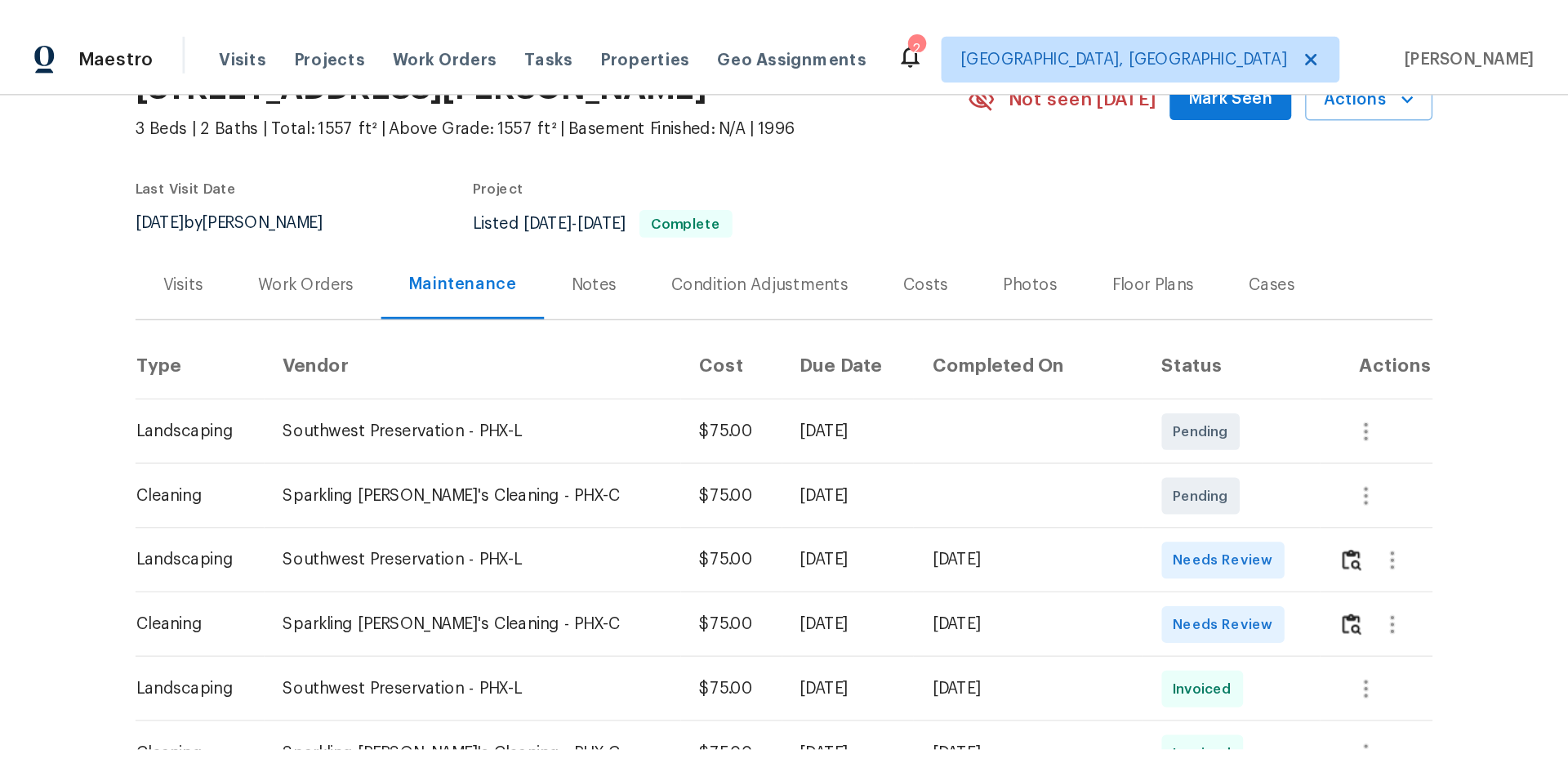
scroll to position [163, 0]
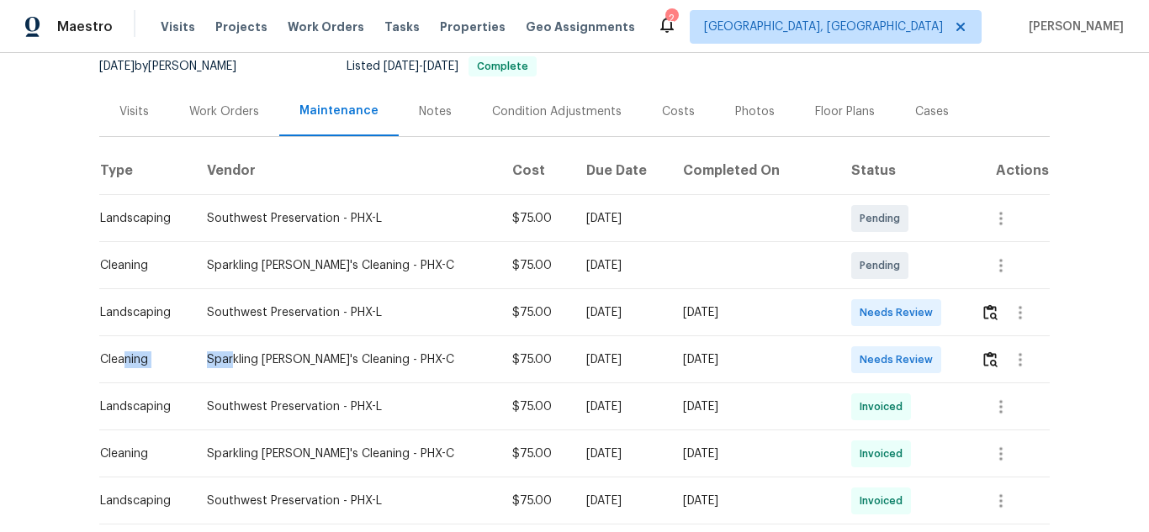
drag, startPoint x: 119, startPoint y: 349, endPoint x: 233, endPoint y: 354, distance: 113.6
click at [233, 354] on tr "Cleaning Sparkling Amanda's Cleaning - PHX-C $75.00 Thu, Aug 21 2025 Sun, Aug 2…" at bounding box center [574, 359] width 950 height 47
click at [983, 360] on img "button" at bounding box center [990, 359] width 14 height 16
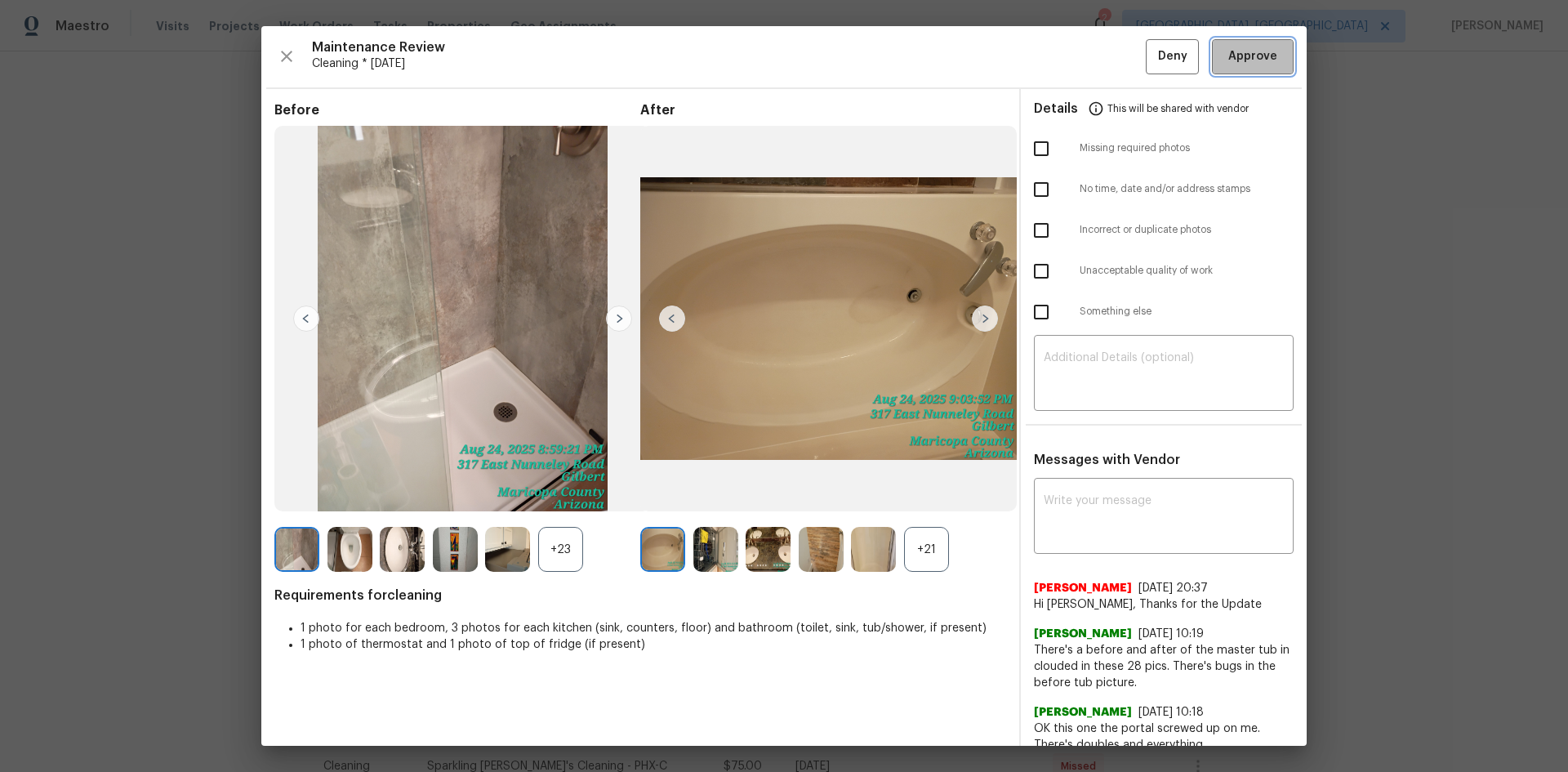
click at [1115, 66] on span "Approve" at bounding box center [1252, 56] width 49 height 20
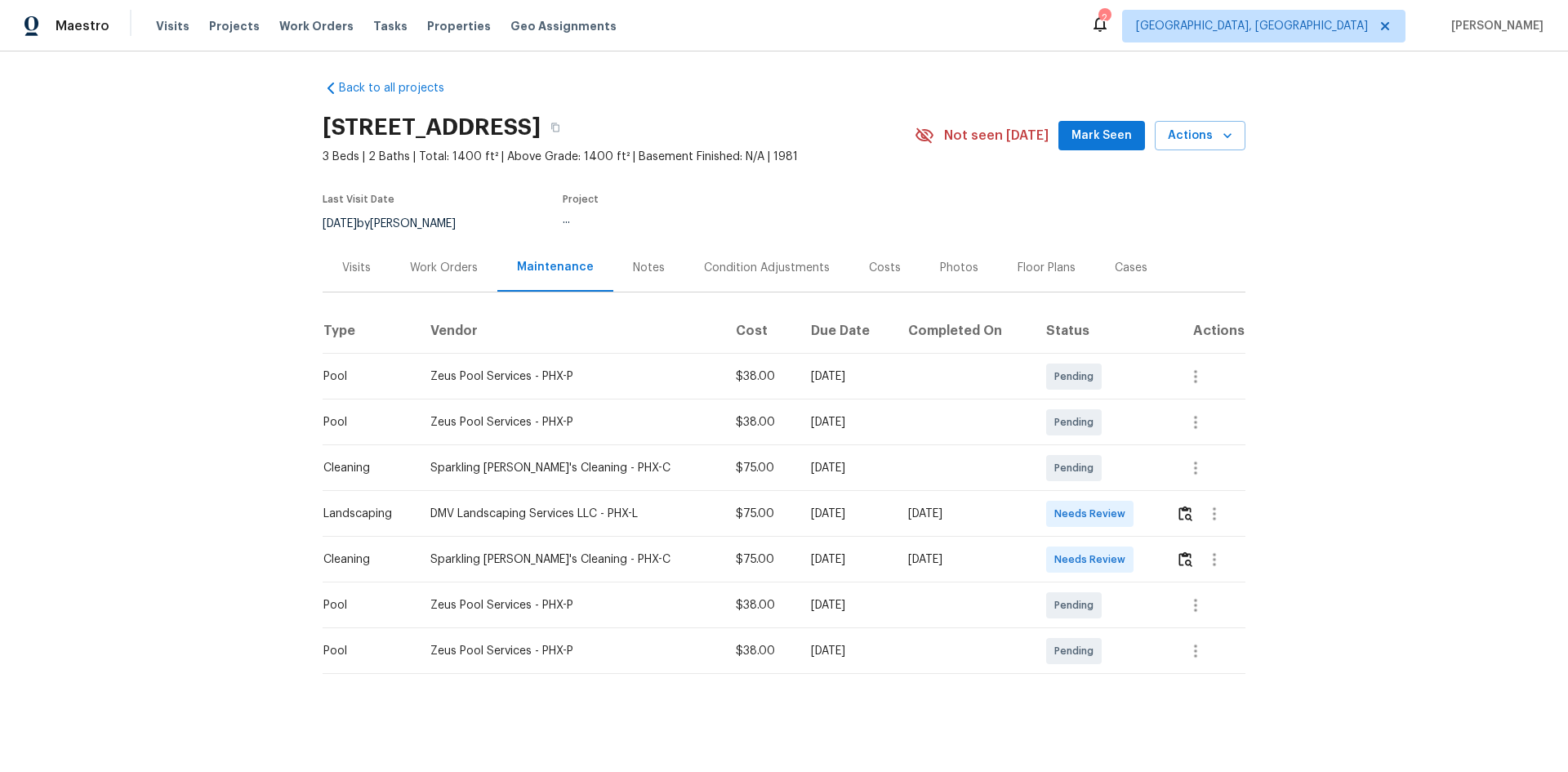
scroll to position [17, 0]
click at [1115, 516] on button "button" at bounding box center [1184, 559] width 18 height 39
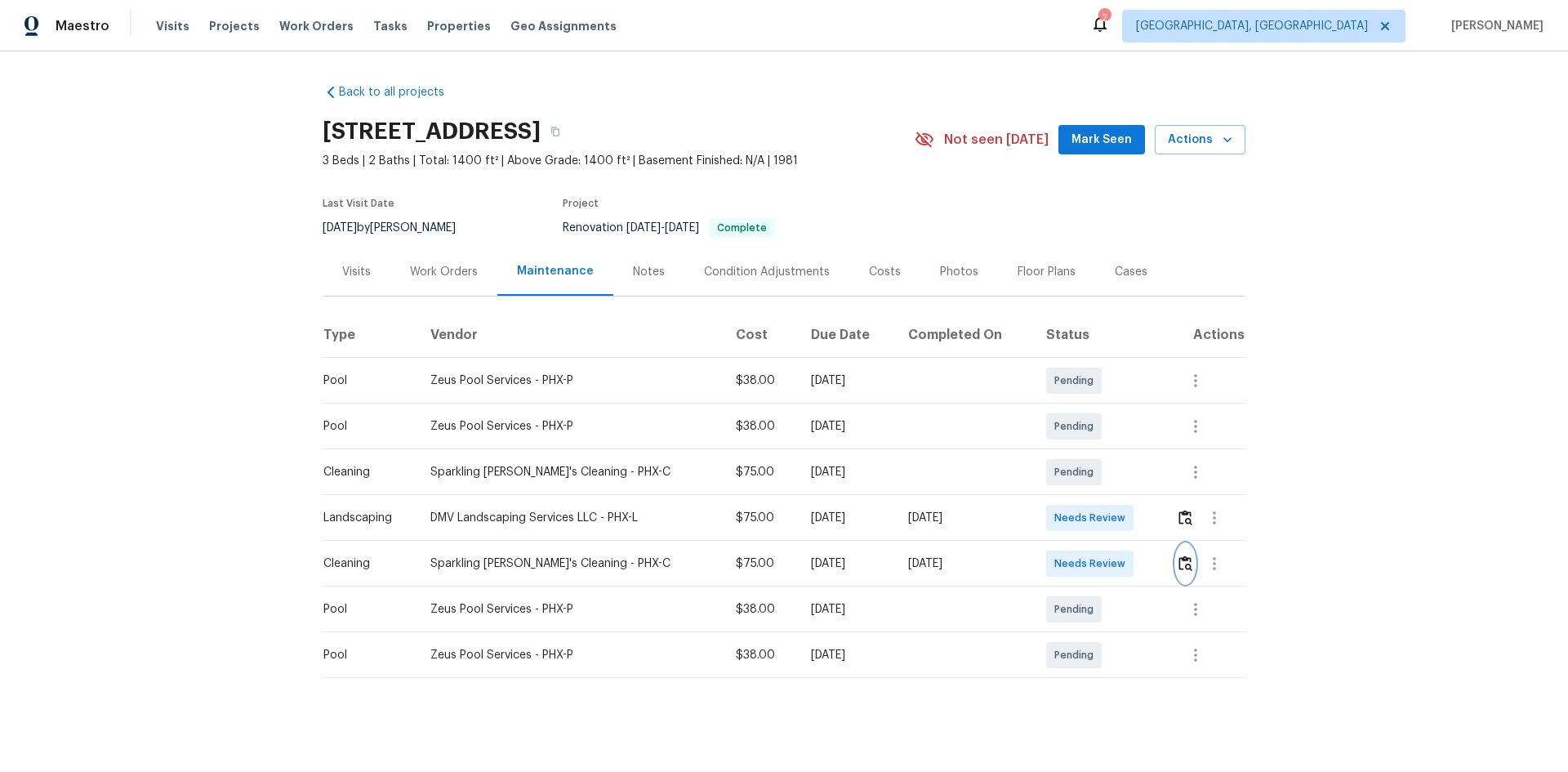
click at [1115, 516] on button "button" at bounding box center [1184, 563] width 18 height 39
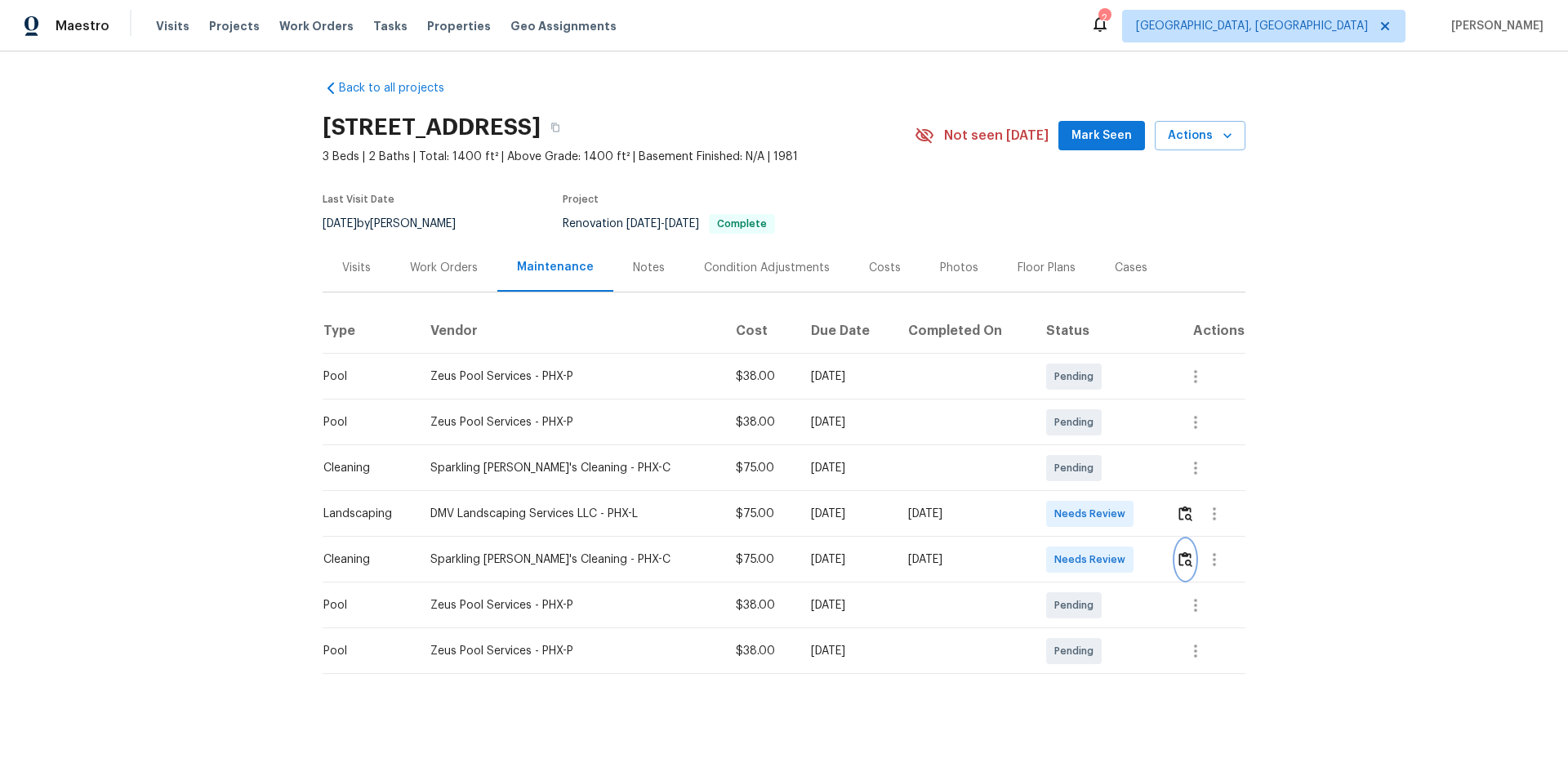
scroll to position [17, 0]
click at [1115, 516] on img "button" at bounding box center [1184, 559] width 14 height 16
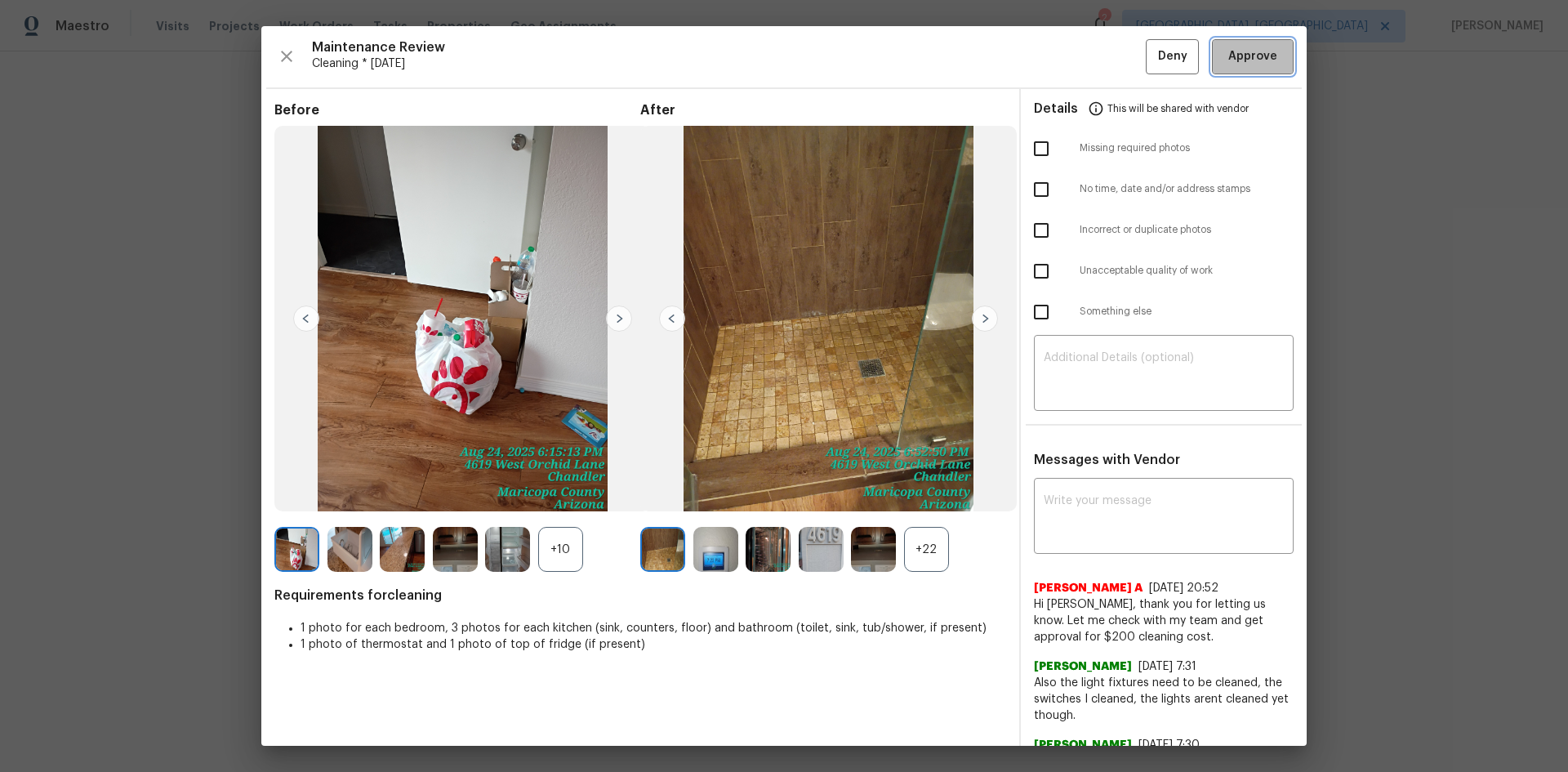
click at [1115, 64] on button "Approve" at bounding box center [1252, 56] width 82 height 35
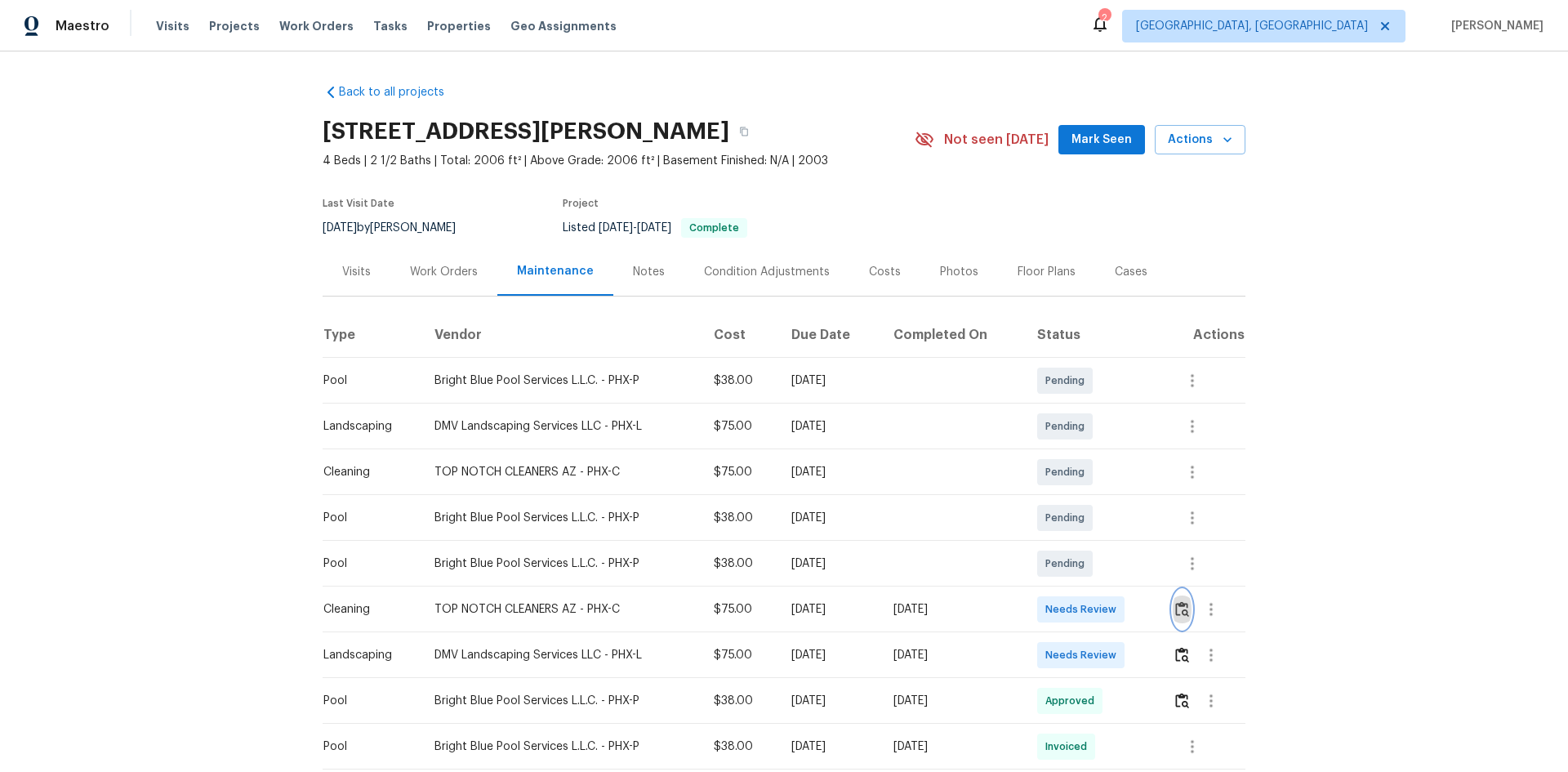
click at [1115, 516] on button "button" at bounding box center [1182, 609] width 18 height 39
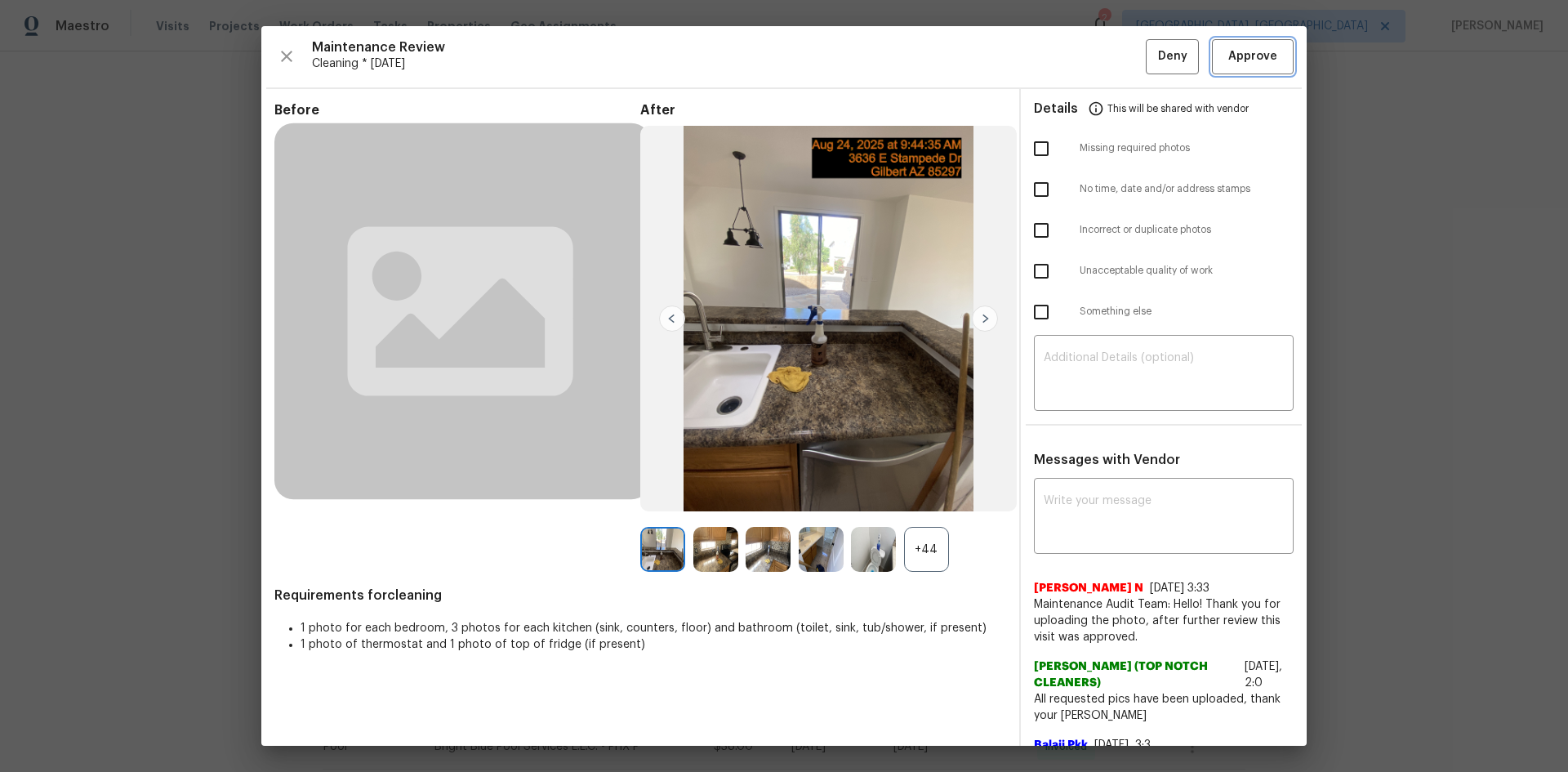
click at [1115, 53] on span "Approve" at bounding box center [1252, 56] width 49 height 20
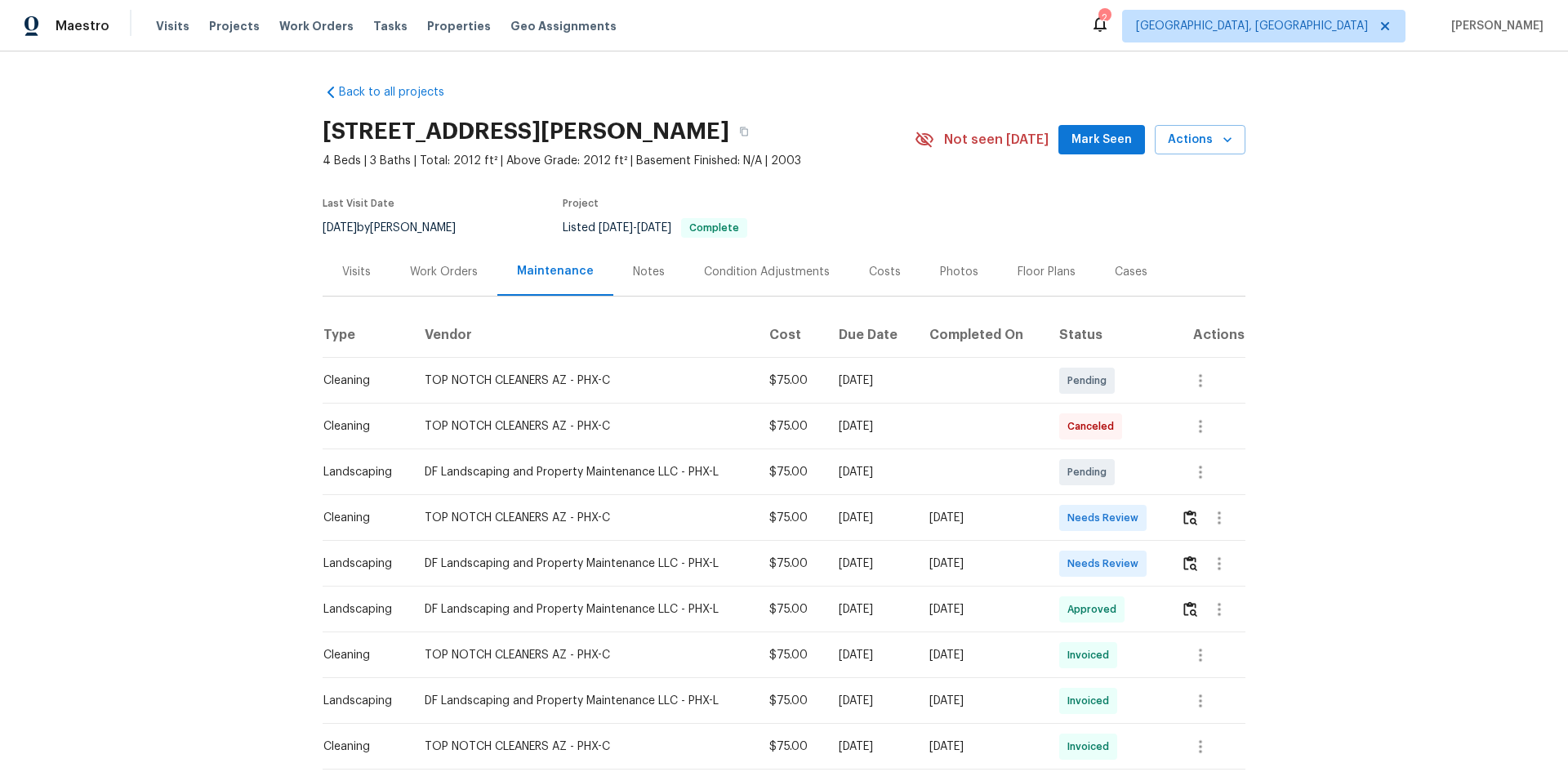
click at [198, 280] on div "Back to all projects 3013 S 102nd Ln, Tolleson, AZ 85353 4 Beds | 3 Baths | Tot…" at bounding box center [784, 412] width 1568 height 721
click at [1115, 510] on img "button" at bounding box center [1189, 518] width 14 height 16
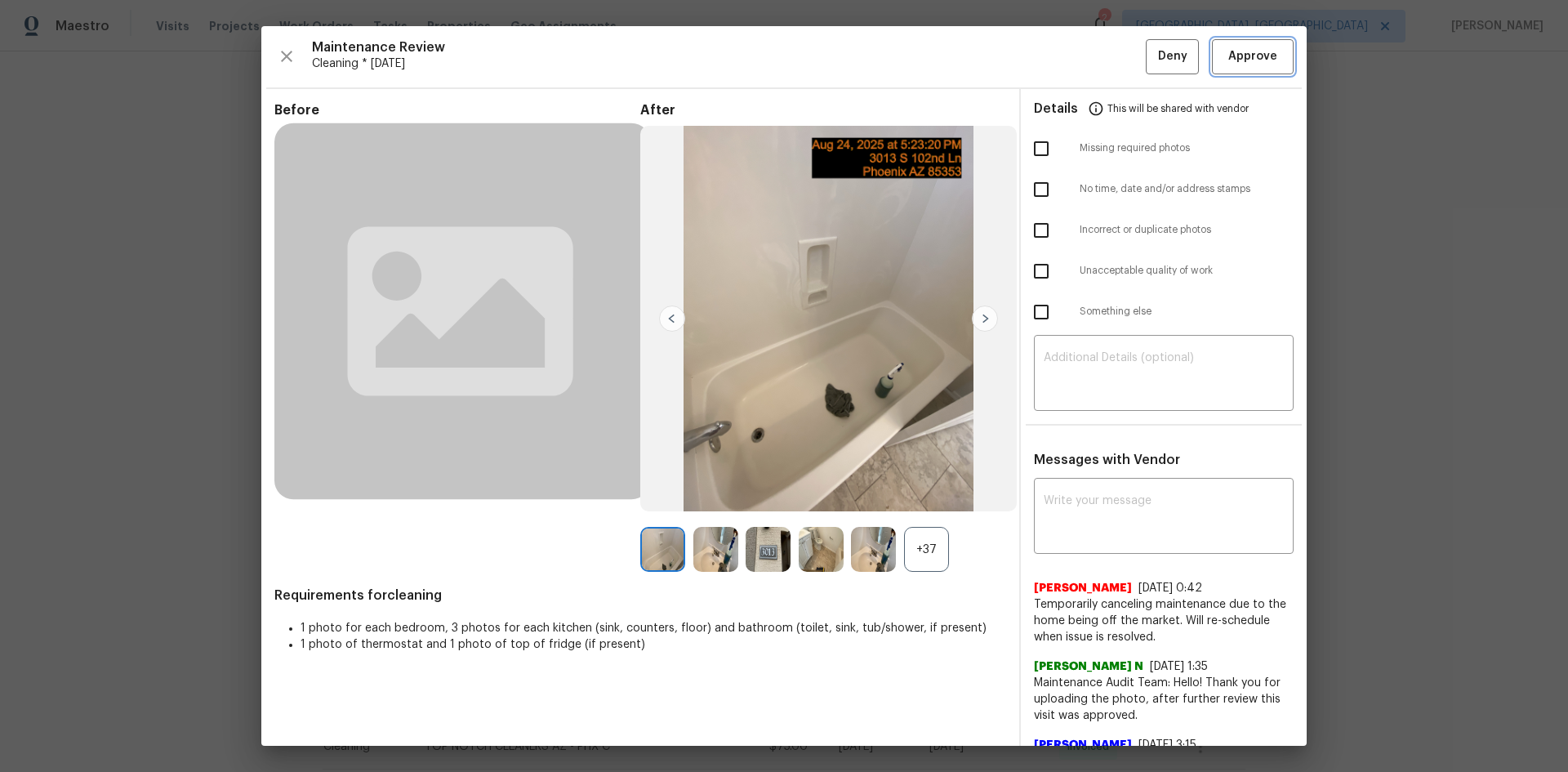
click at [1115, 50] on span "Approve" at bounding box center [1252, 56] width 49 height 20
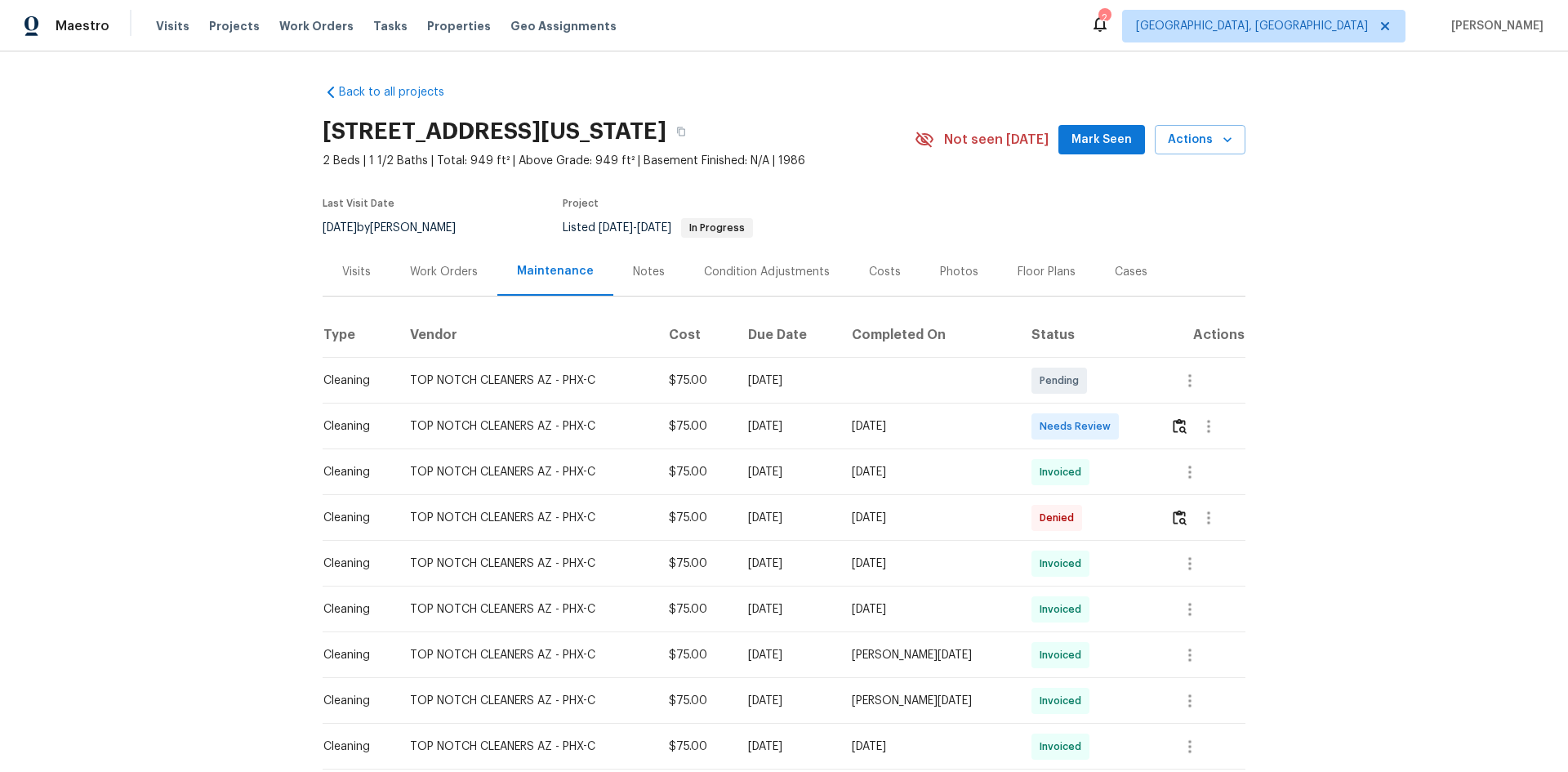
click at [1115, 416] on div at bounding box center [1208, 426] width 39 height 39
click at [1115, 429] on img "button" at bounding box center [1180, 426] width 14 height 16
click at [1115, 417] on button "button" at bounding box center [1179, 426] width 18 height 39
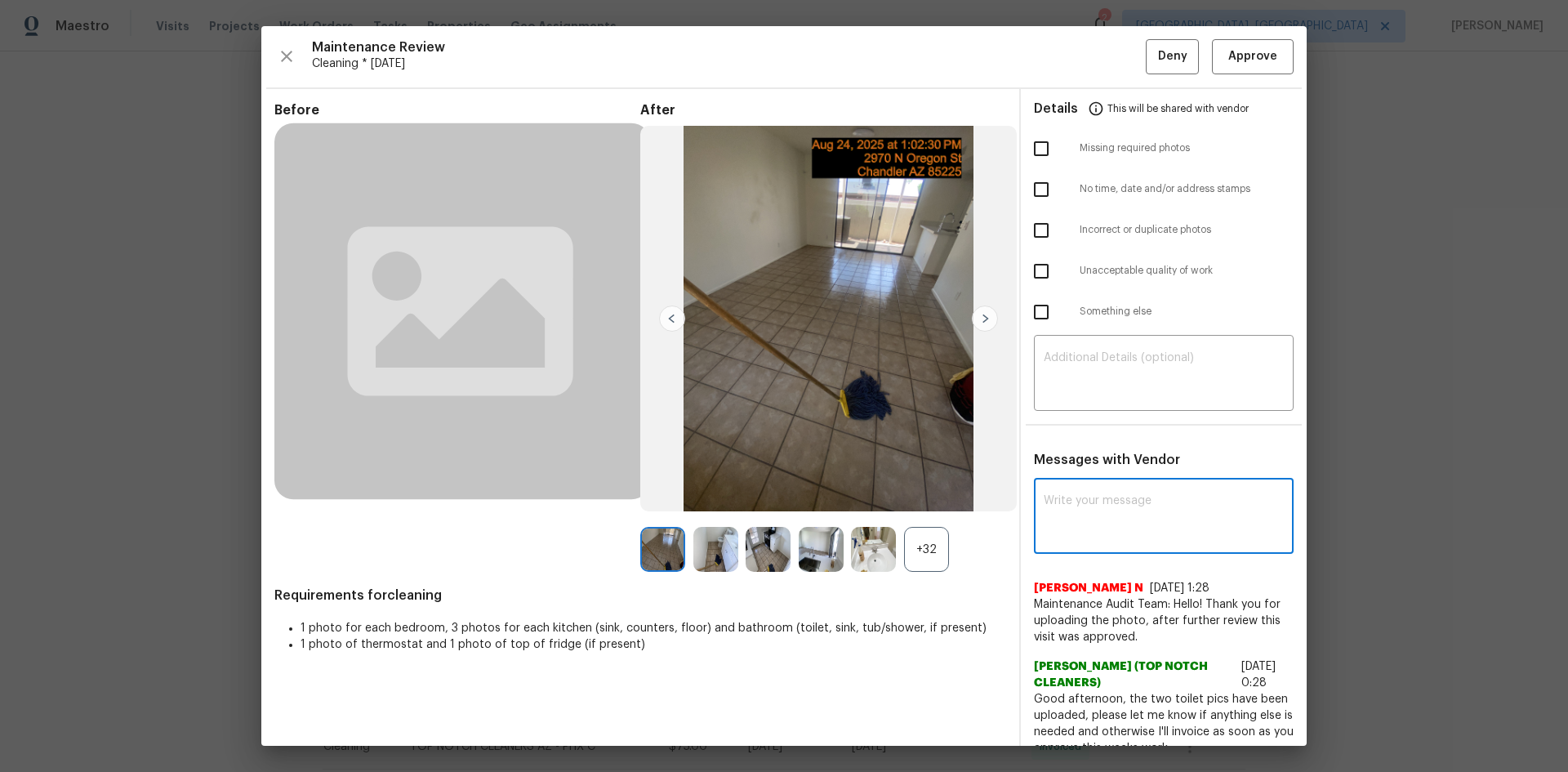
click at [1075, 516] on textarea at bounding box center [1163, 518] width 240 height 46
paste textarea "Maintenance Audit Team: Hello! Please disregard this below comments Unfortunate…"
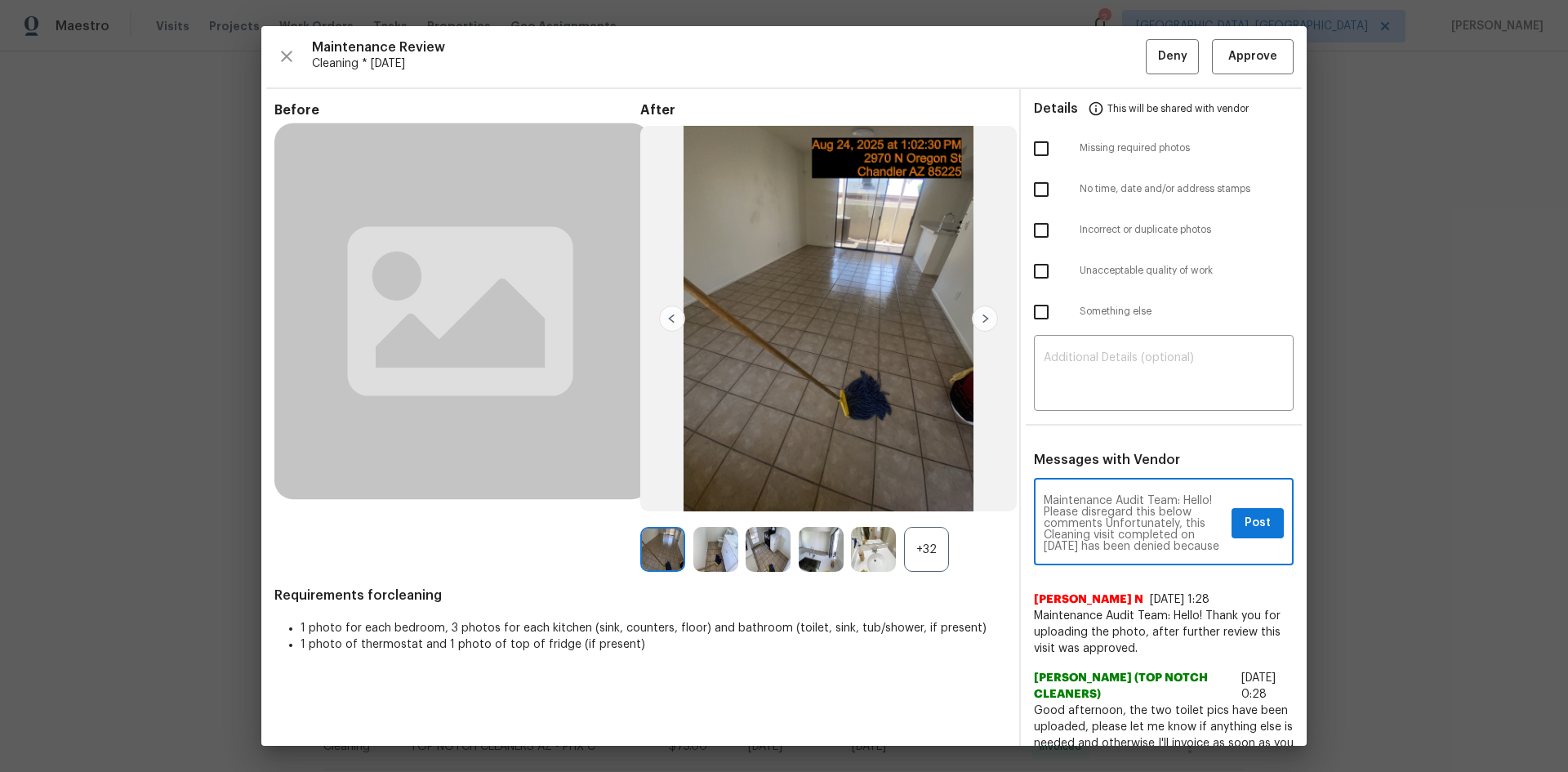
scroll to position [252, 0]
type textarea "Maintenance Audit Team: Hello! Please disregard this below comments Unfortunate…"
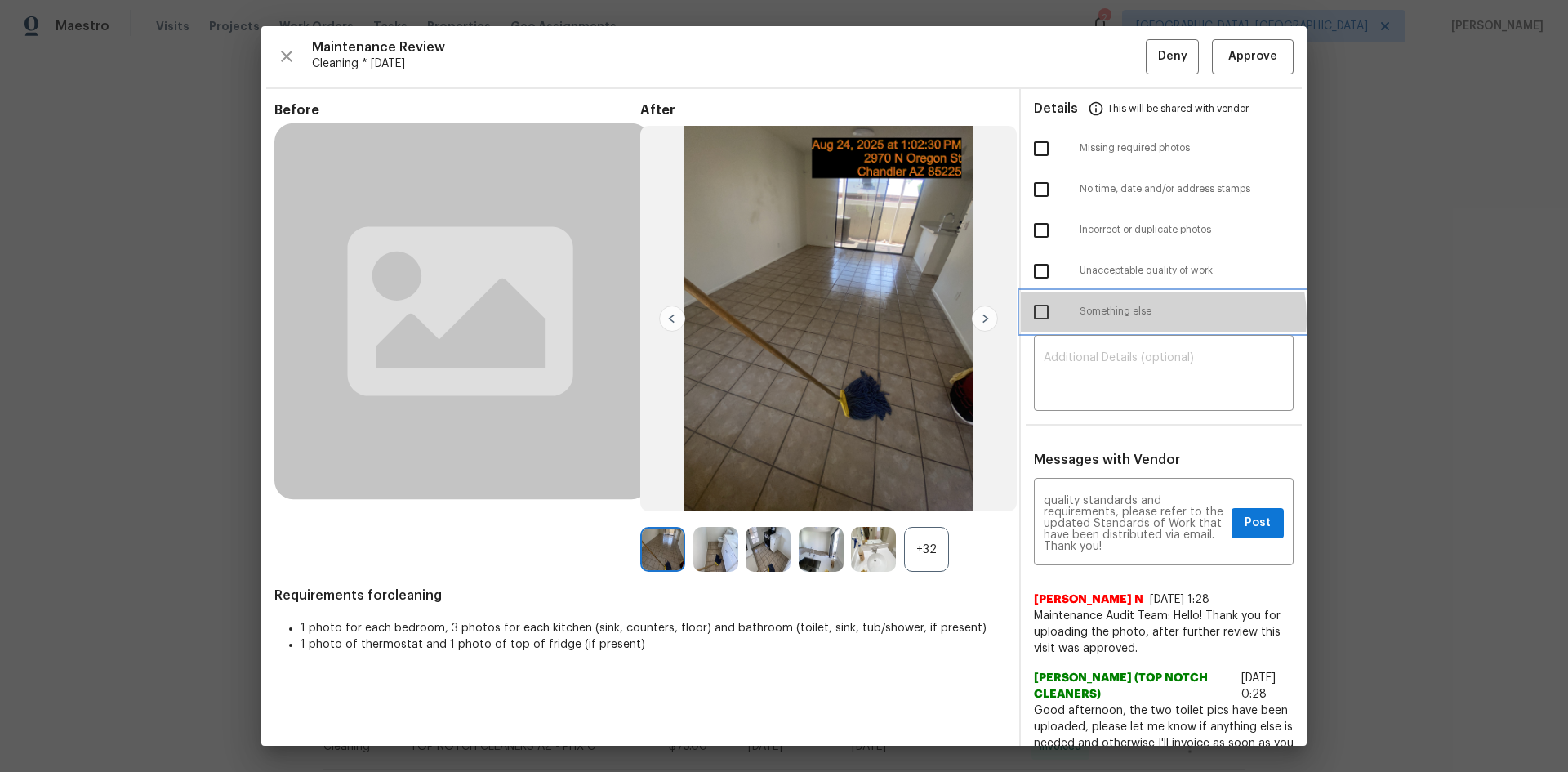
click at [1115, 318] on span "Something else" at bounding box center [1186, 312] width 214 height 14
checkbox input "true"
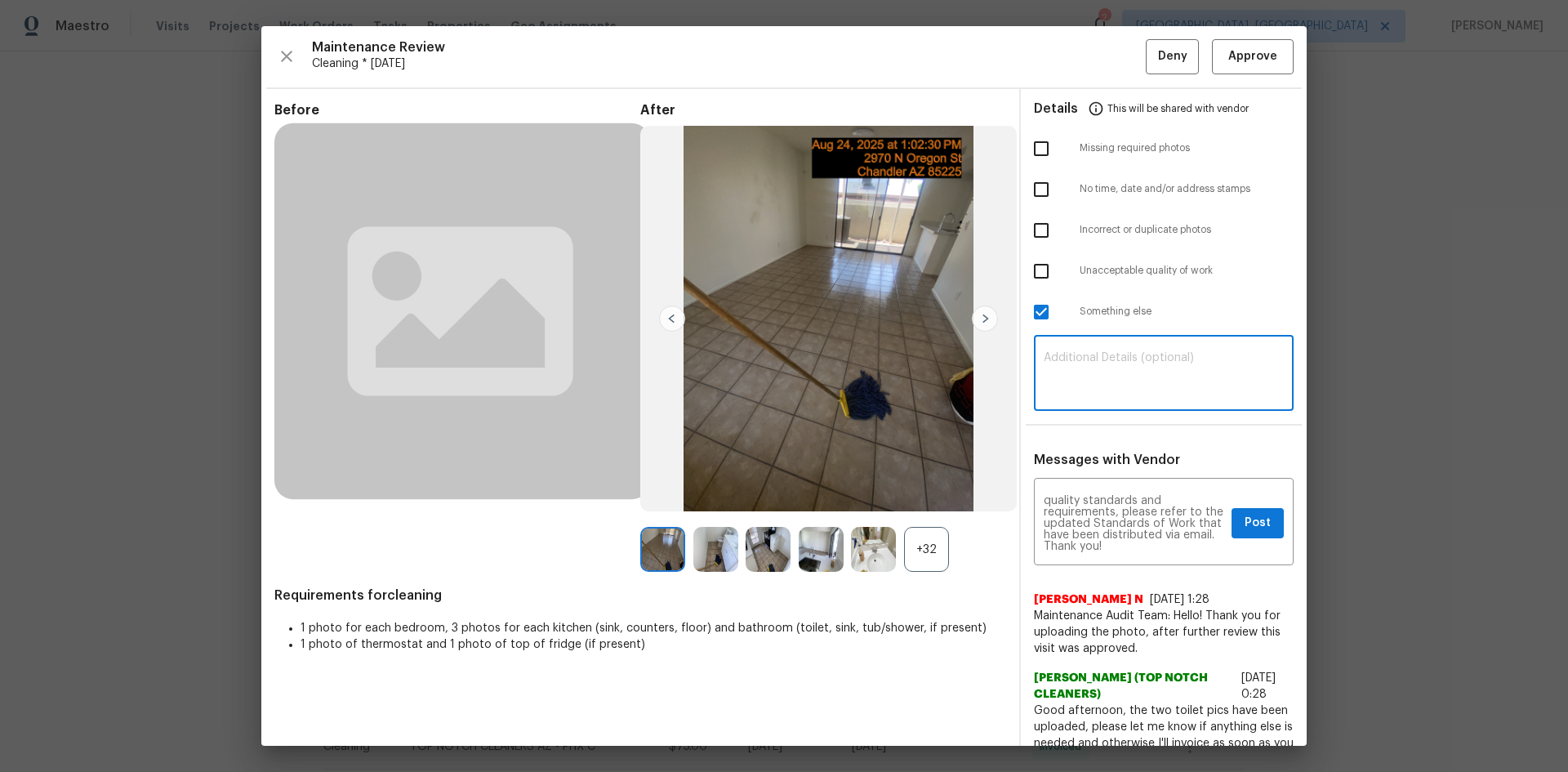
click at [1115, 367] on textarea at bounding box center [1163, 374] width 240 height 46
paste textarea "Maintenance Audit Team: Hello! Please disregard this below comments Unfortunate…"
type textarea "Maintenance Audit Team: Hello! Please disregard this below comments Unfortunate…"
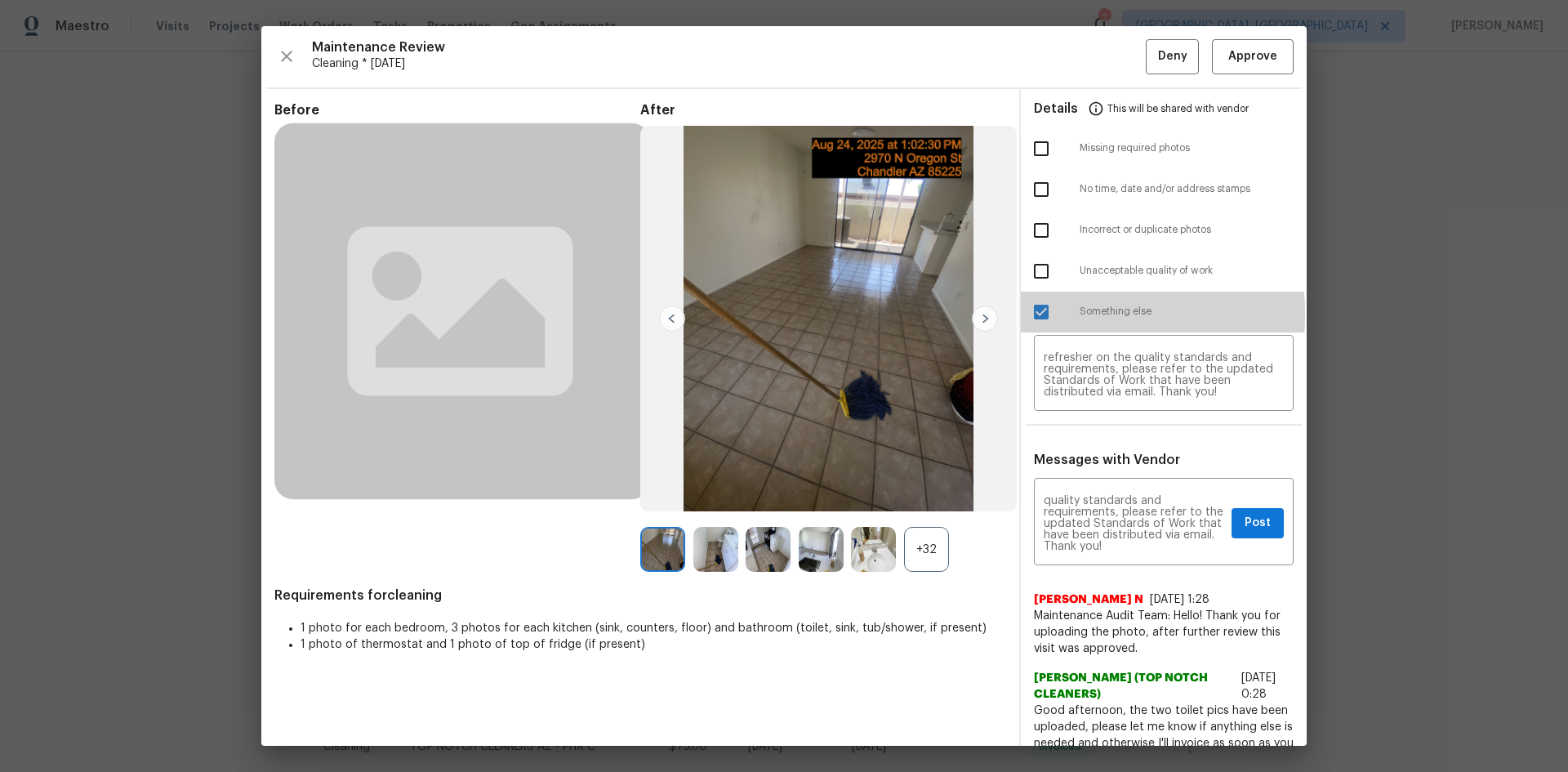
click at [1029, 314] on input "checkbox" at bounding box center [1040, 312] width 34 height 34
checkbox input "false"
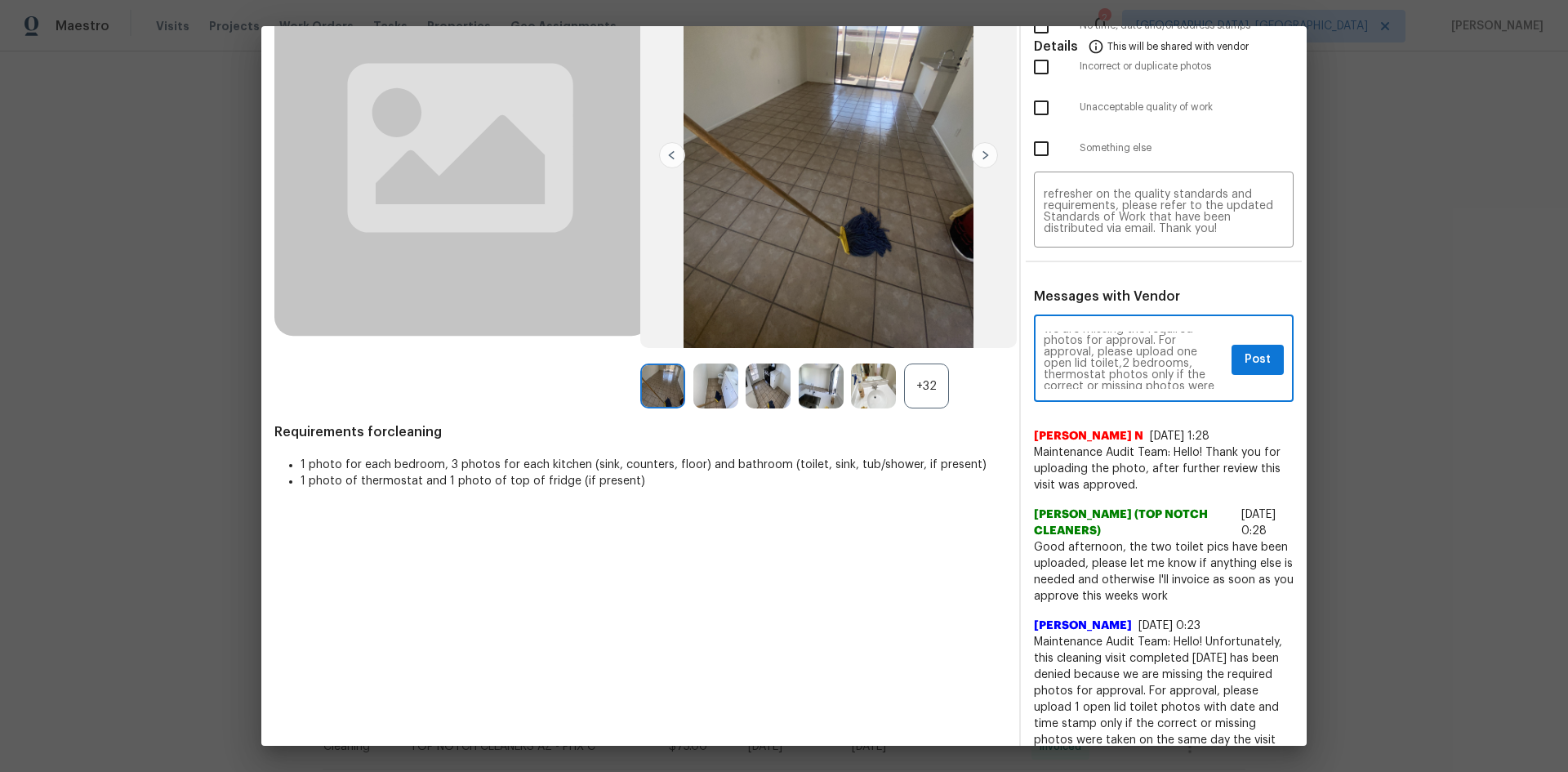
scroll to position [98, 0]
click at [1115, 361] on button "Post" at bounding box center [1257, 359] width 52 height 30
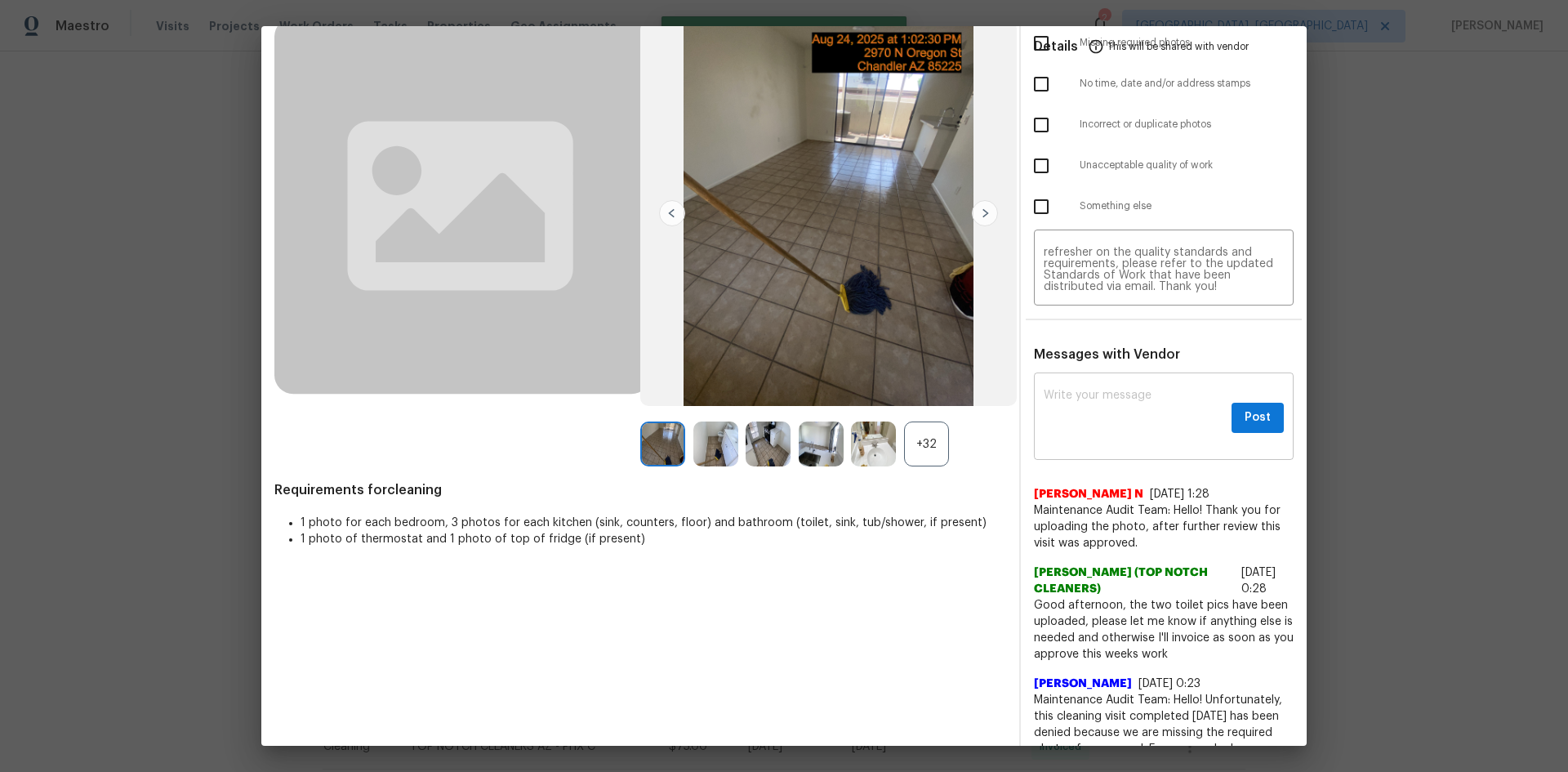
scroll to position [0, 0]
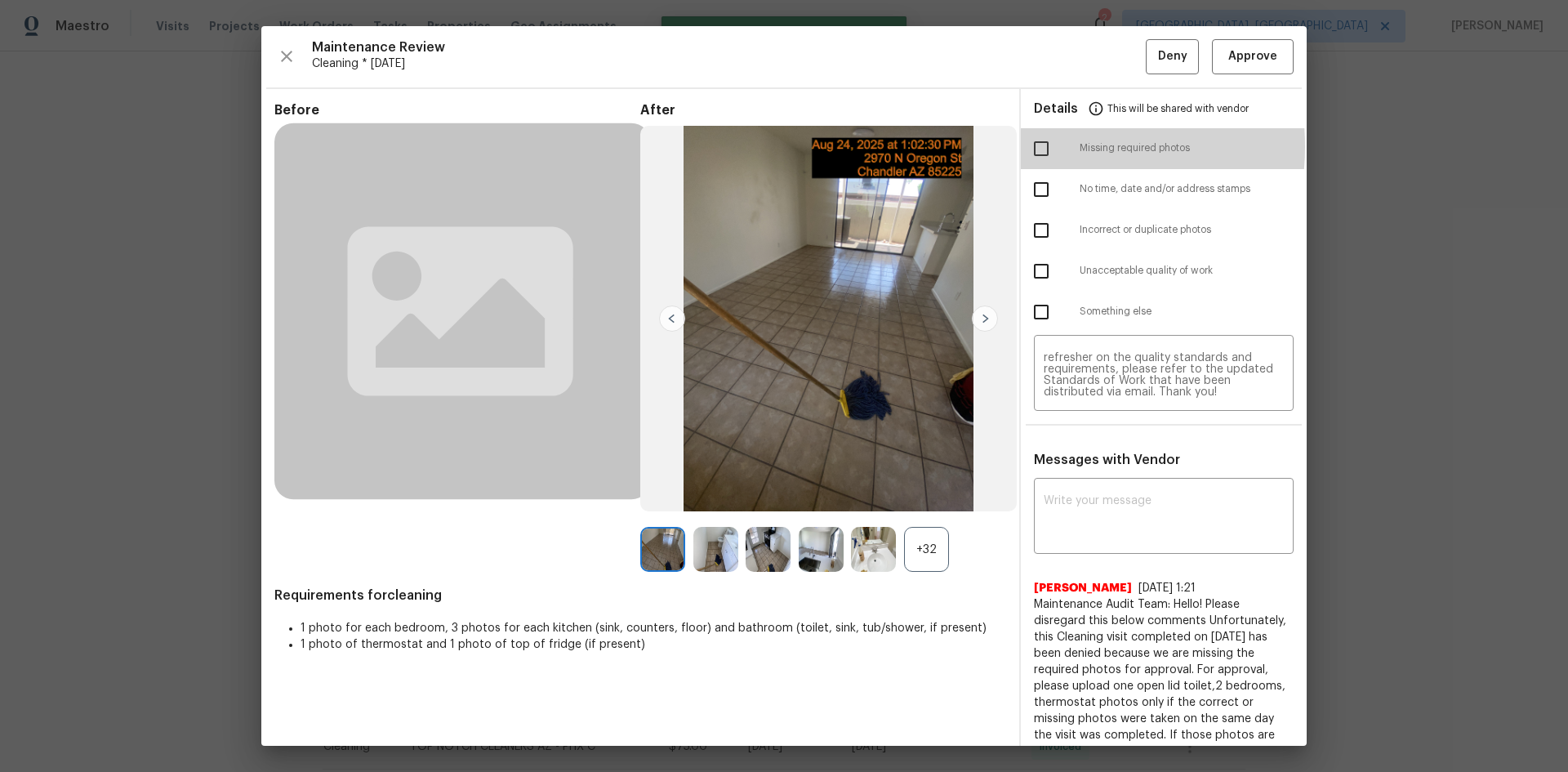
click at [1029, 147] on input "checkbox" at bounding box center [1040, 148] width 34 height 34
checkbox input "true"
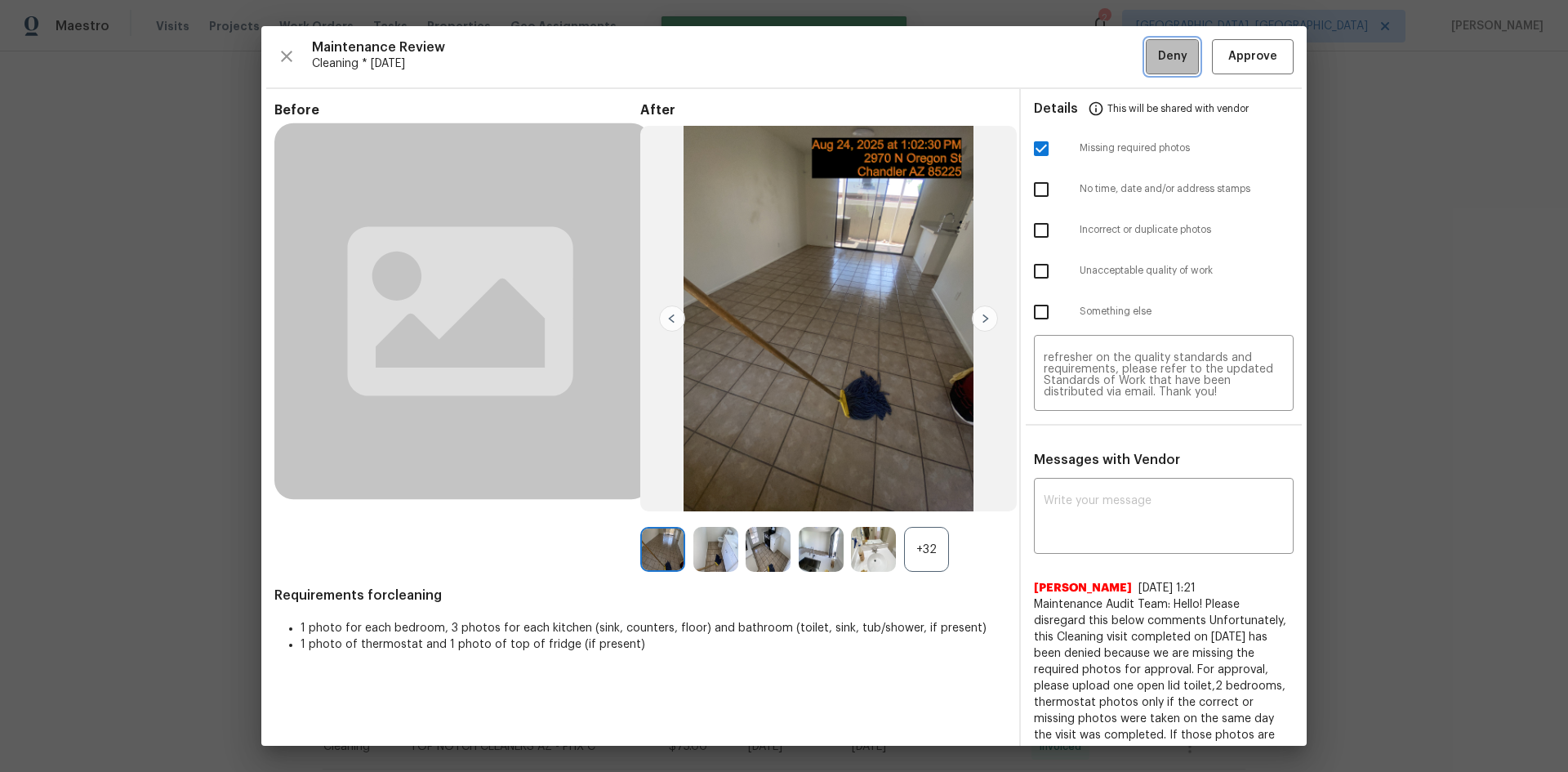
click at [1115, 50] on span "Deny" at bounding box center [1172, 56] width 29 height 20
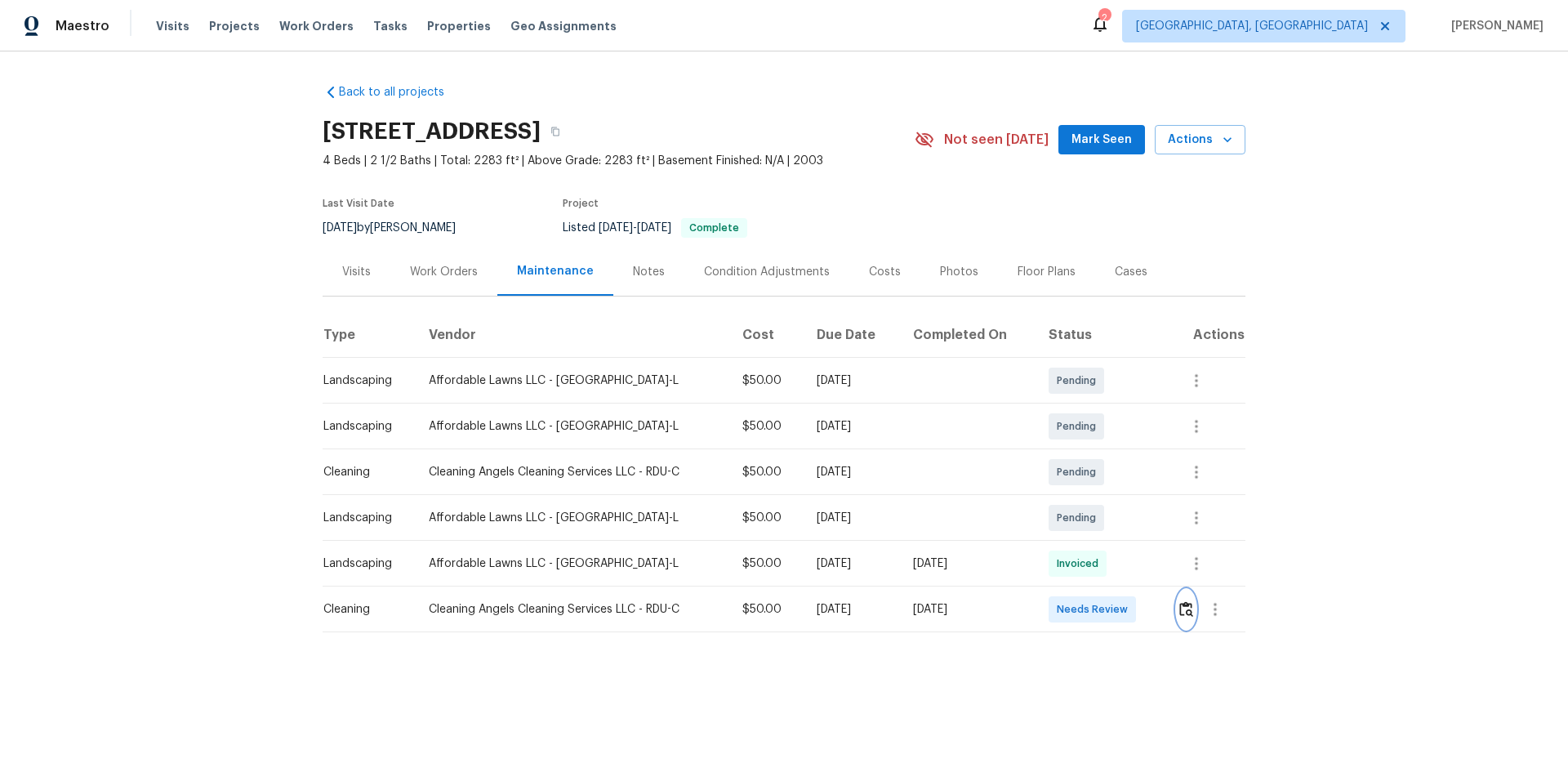
click at [1115, 516] on img "button" at bounding box center [1185, 609] width 14 height 16
